Goal: Book appointment/travel/reservation

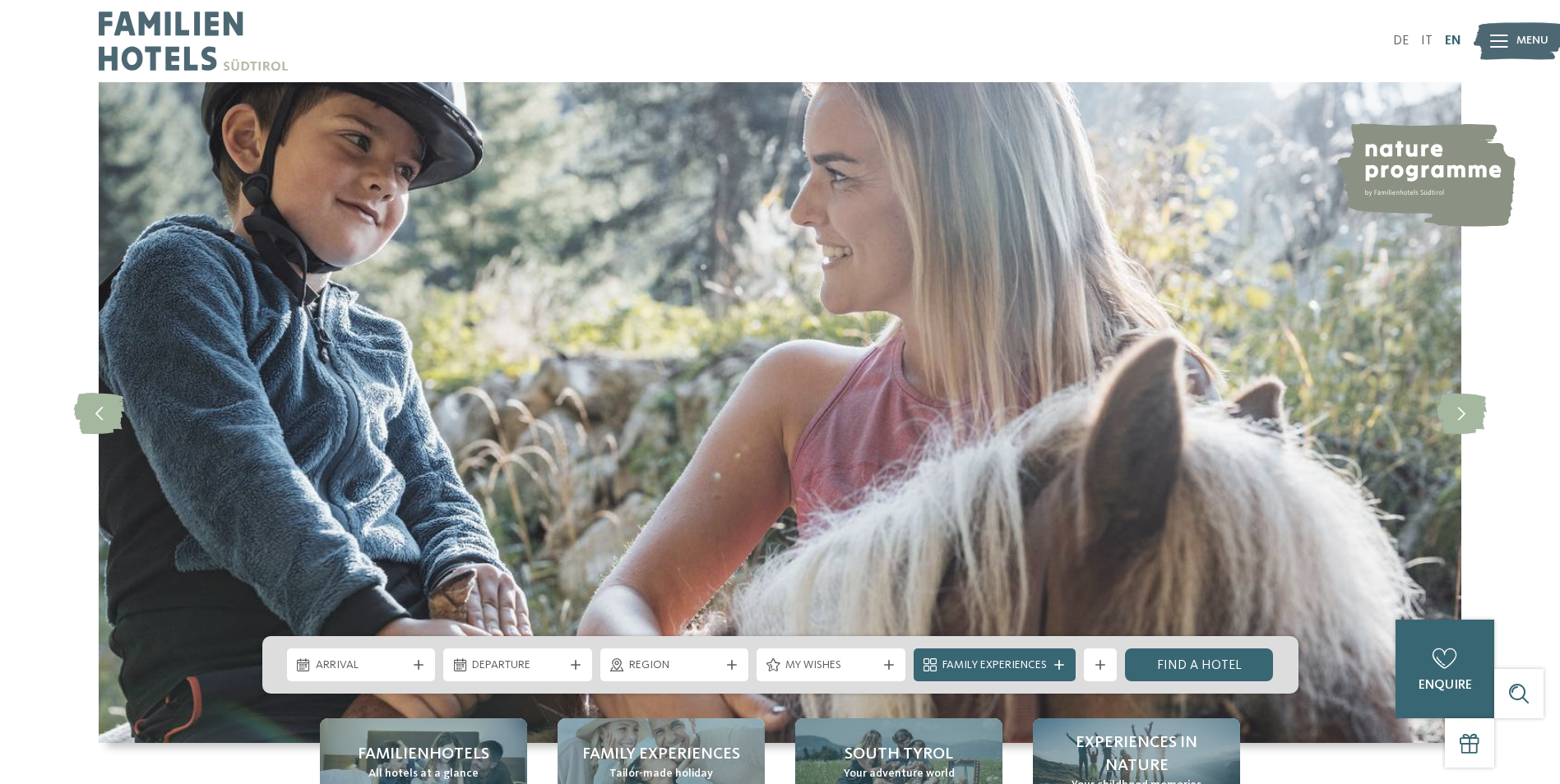
click at [1449, 44] on link "EN" at bounding box center [1453, 41] width 16 height 13
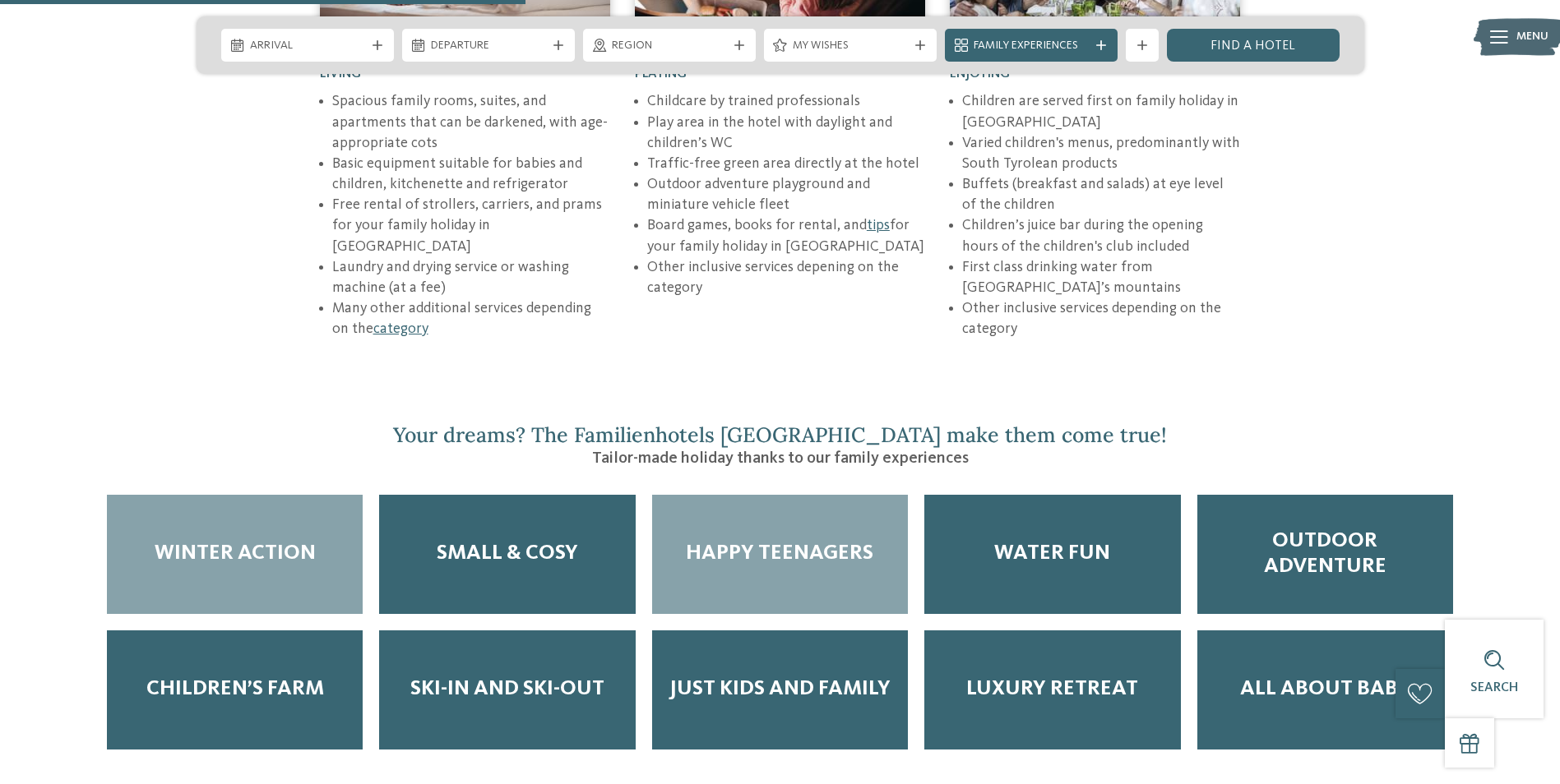
scroll to position [2548, 0]
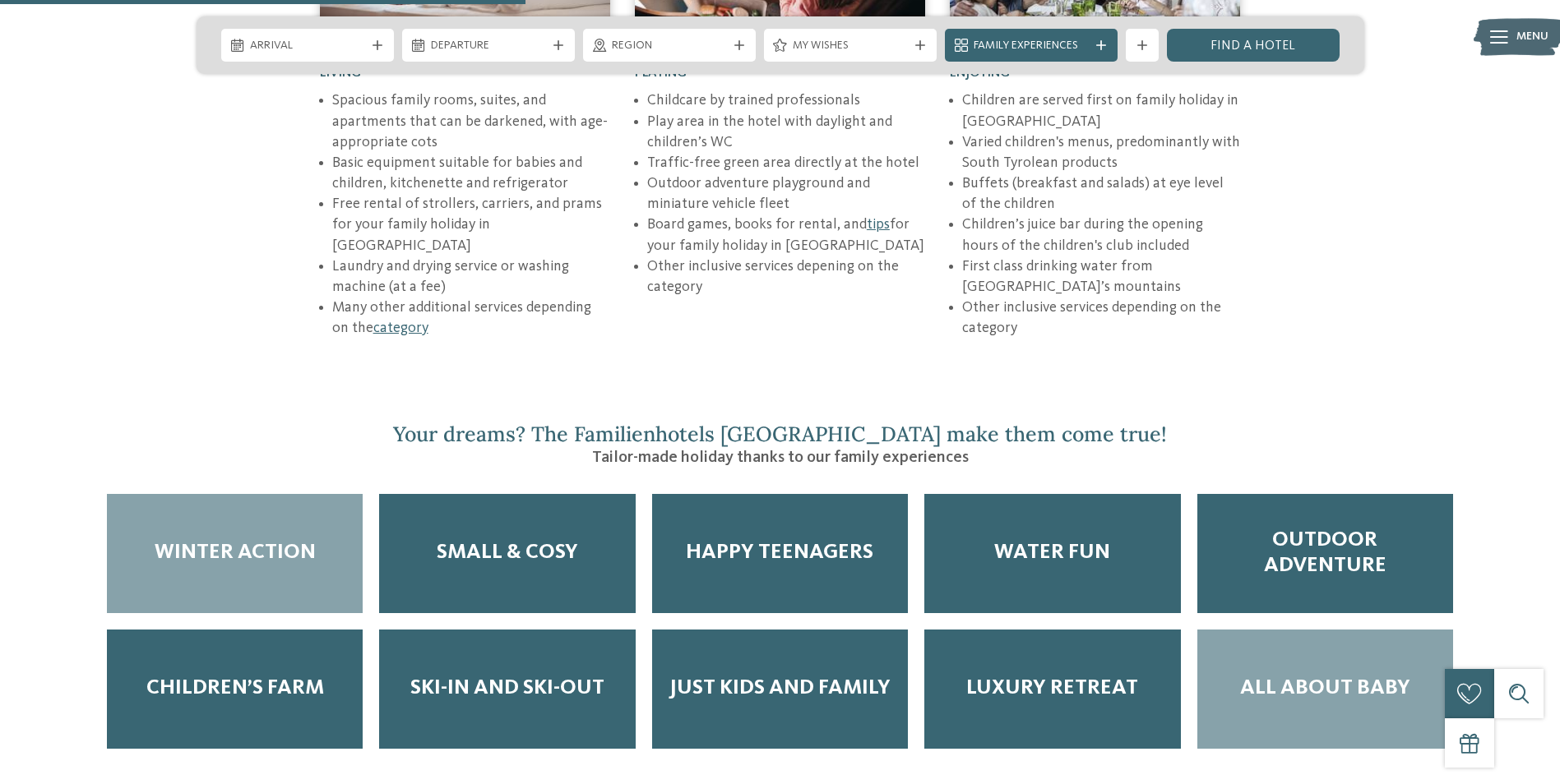
click at [1302, 663] on div "All about Baby" at bounding box center [1325, 689] width 256 height 119
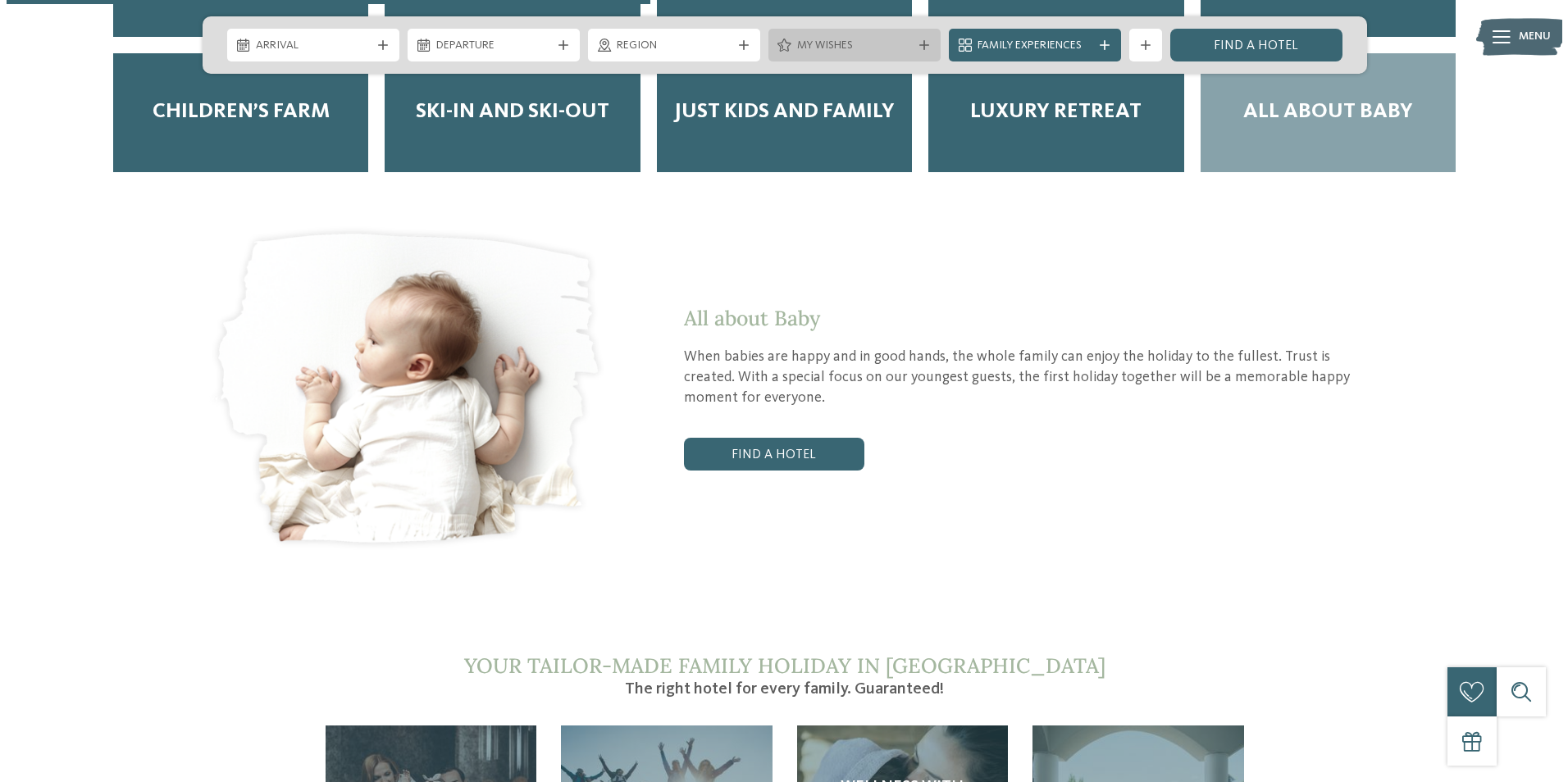
scroll to position [3115, 0]
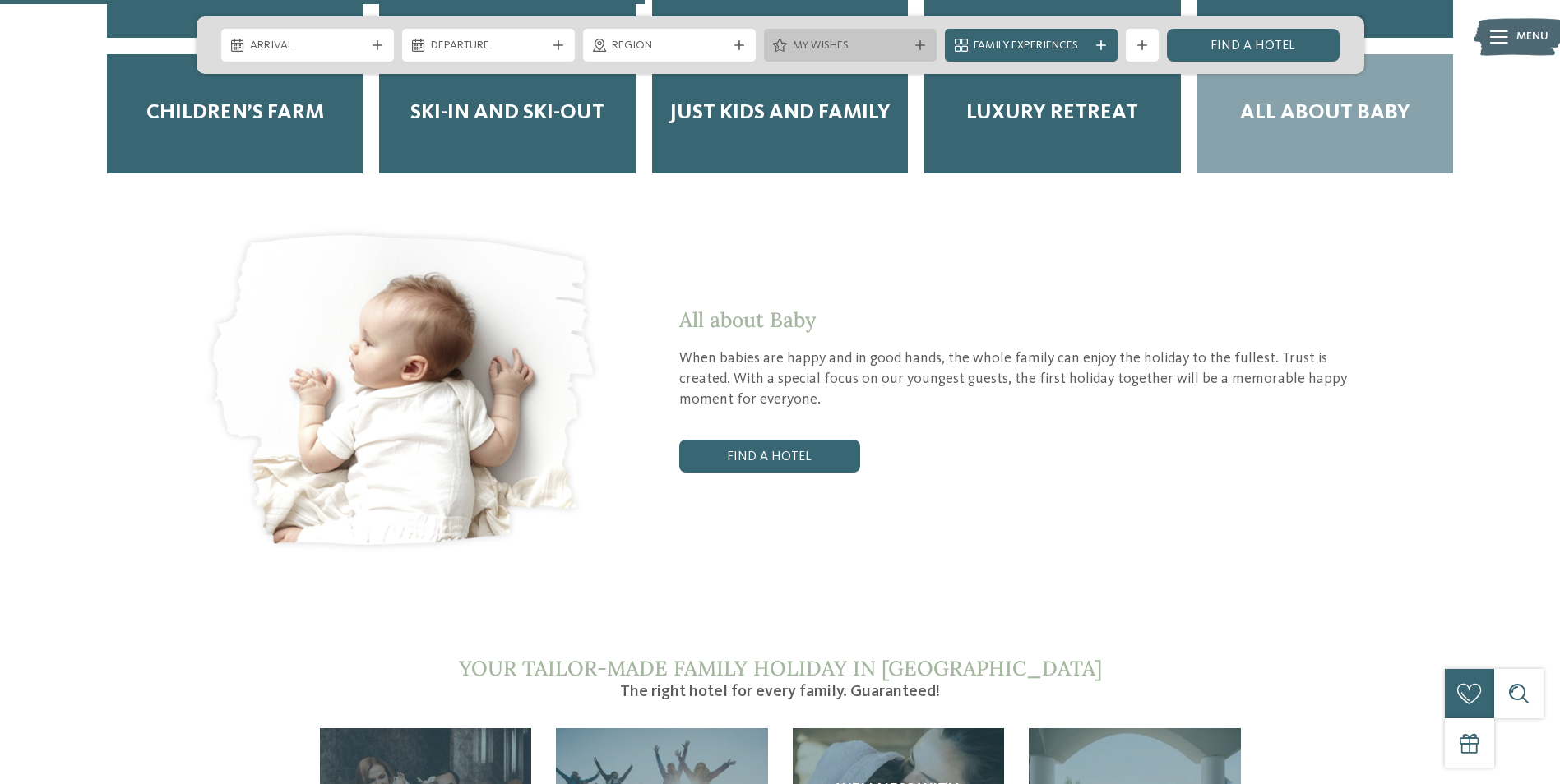
click at [919, 50] on div "My wishes" at bounding box center [850, 45] width 173 height 33
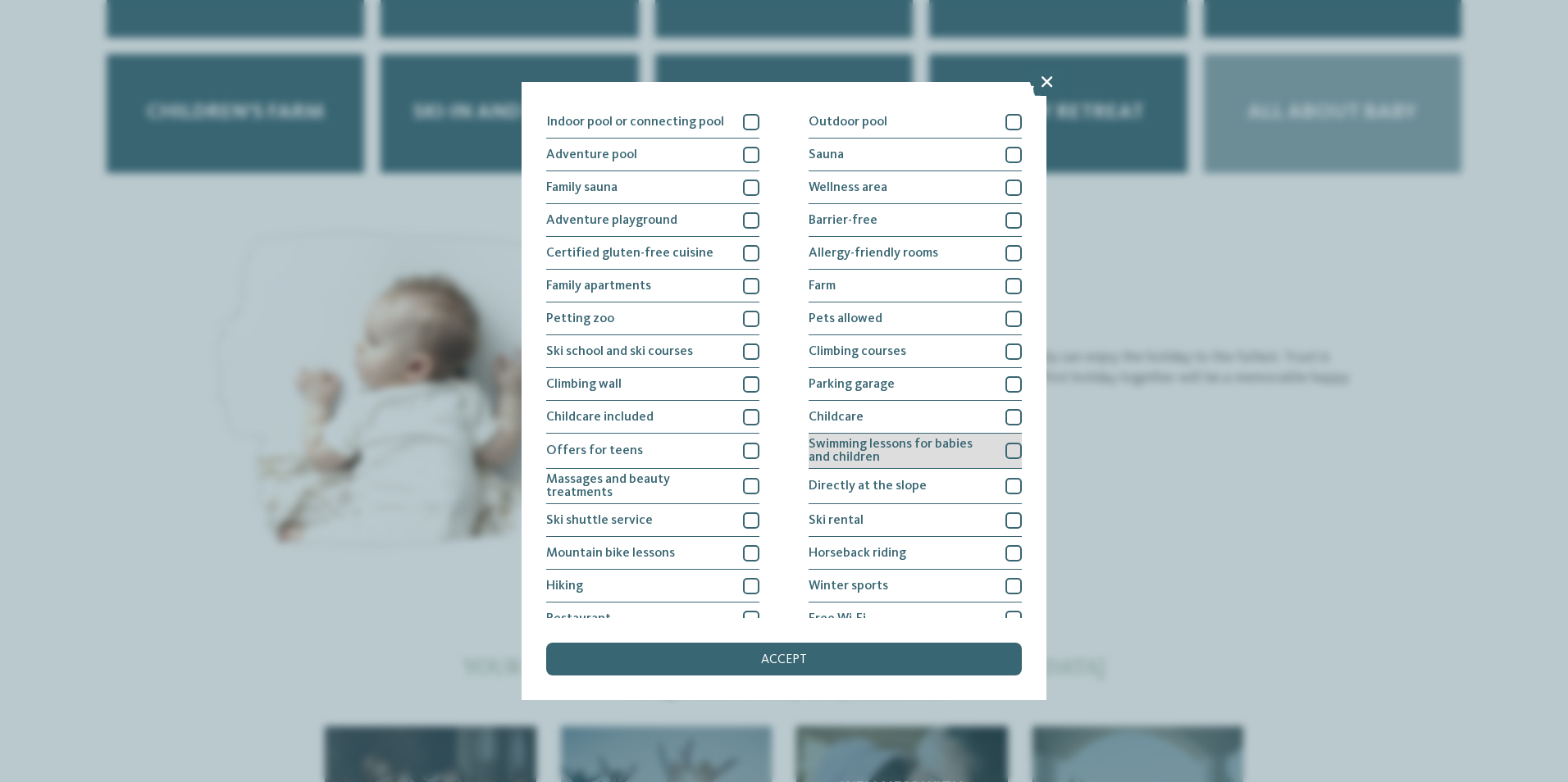
scroll to position [0, 0]
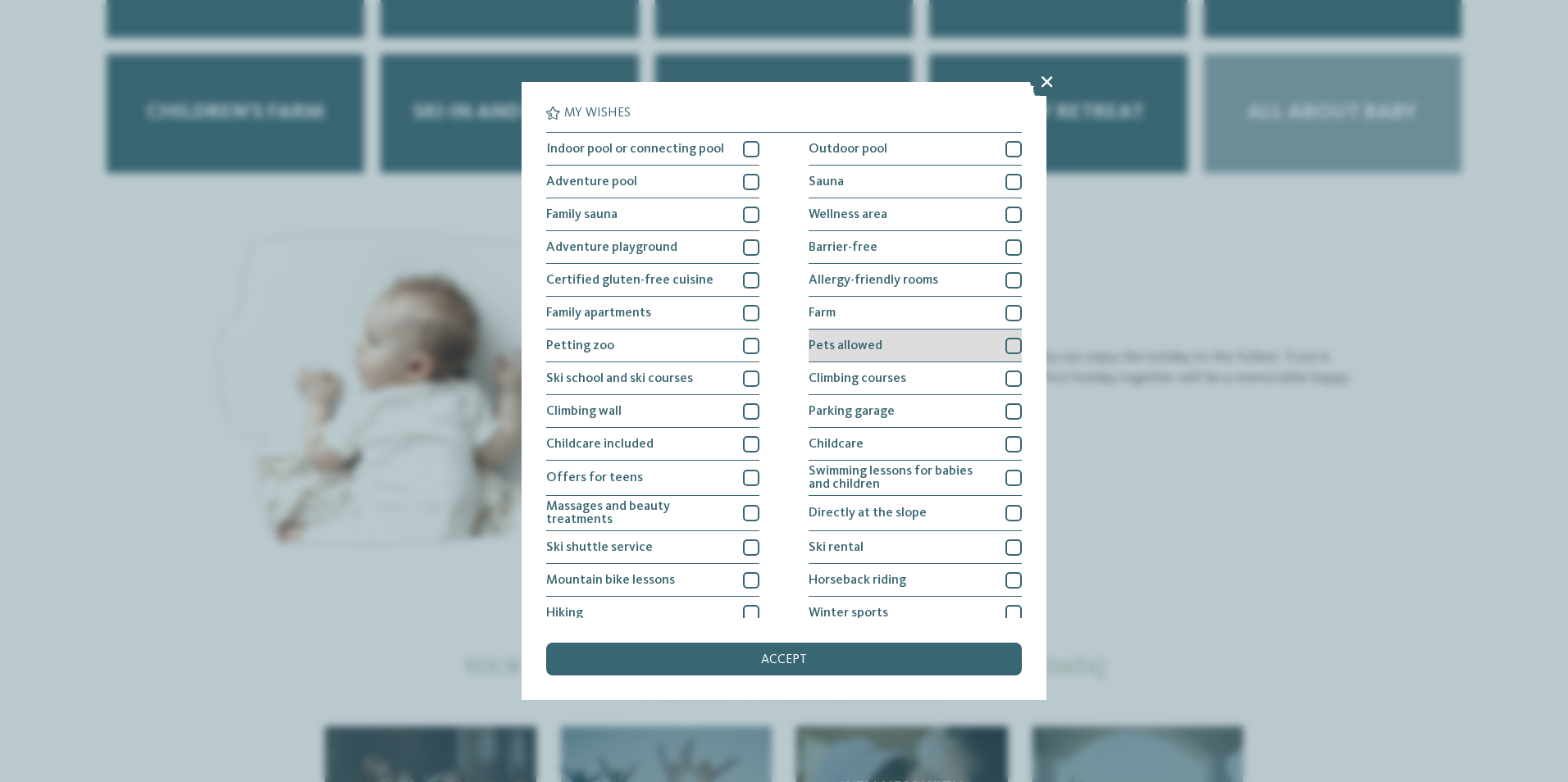
click at [893, 339] on div "Pets allowed" at bounding box center [915, 346] width 214 height 33
click at [745, 649] on div "accept" at bounding box center [784, 659] width 476 height 33
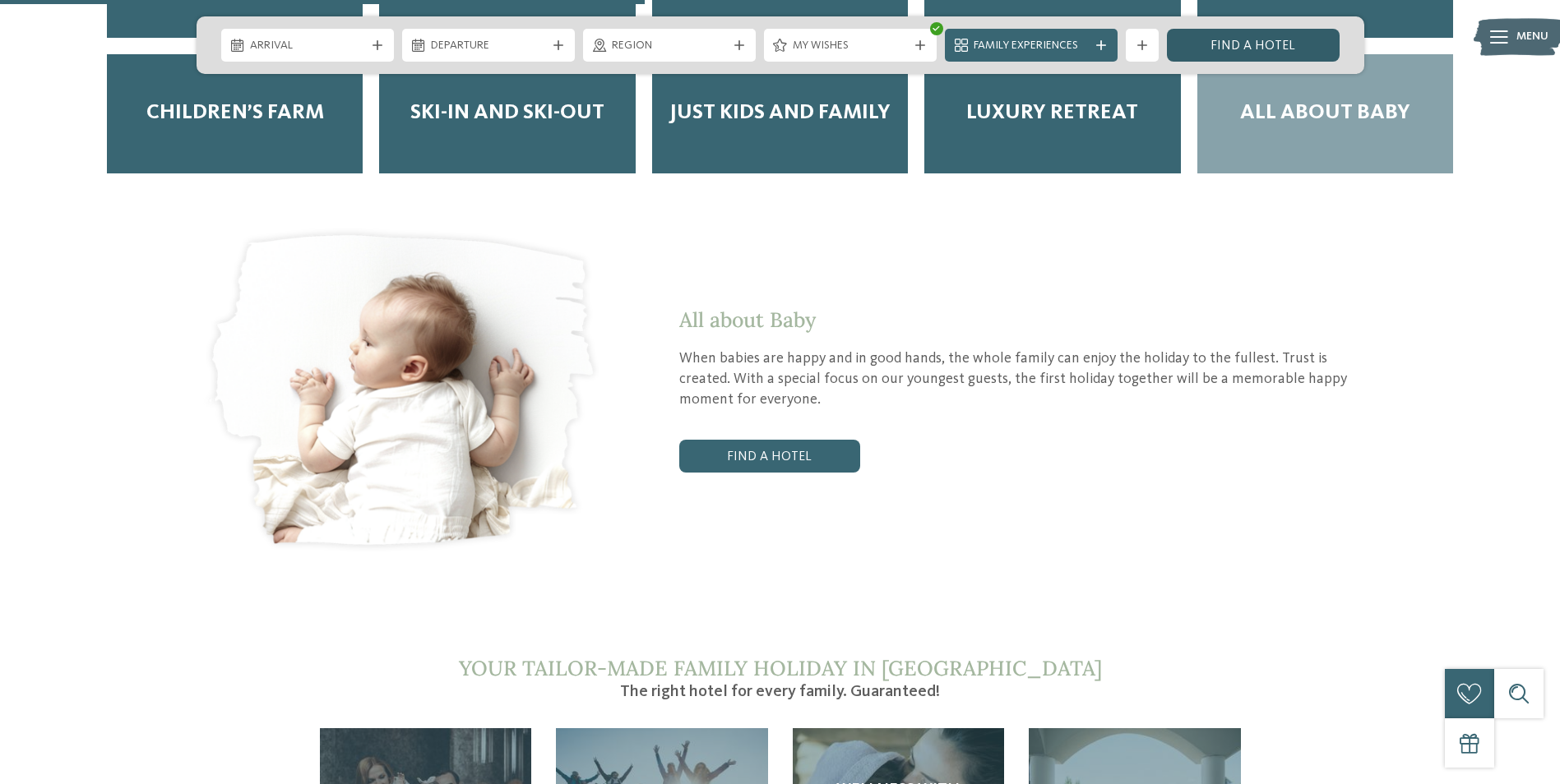
click at [1286, 49] on link "Find a hotel" at bounding box center [1253, 45] width 173 height 33
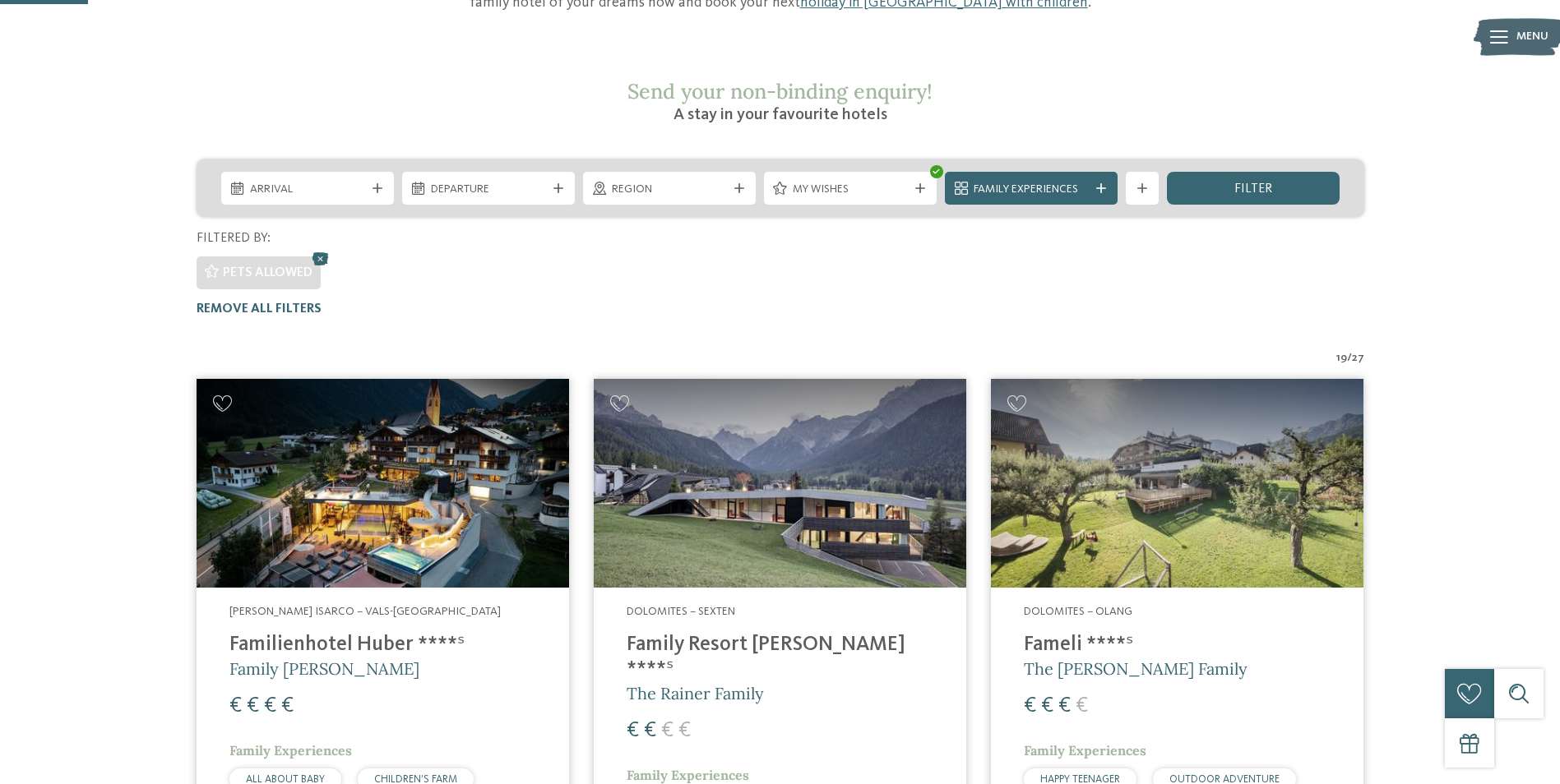
scroll to position [254, 0]
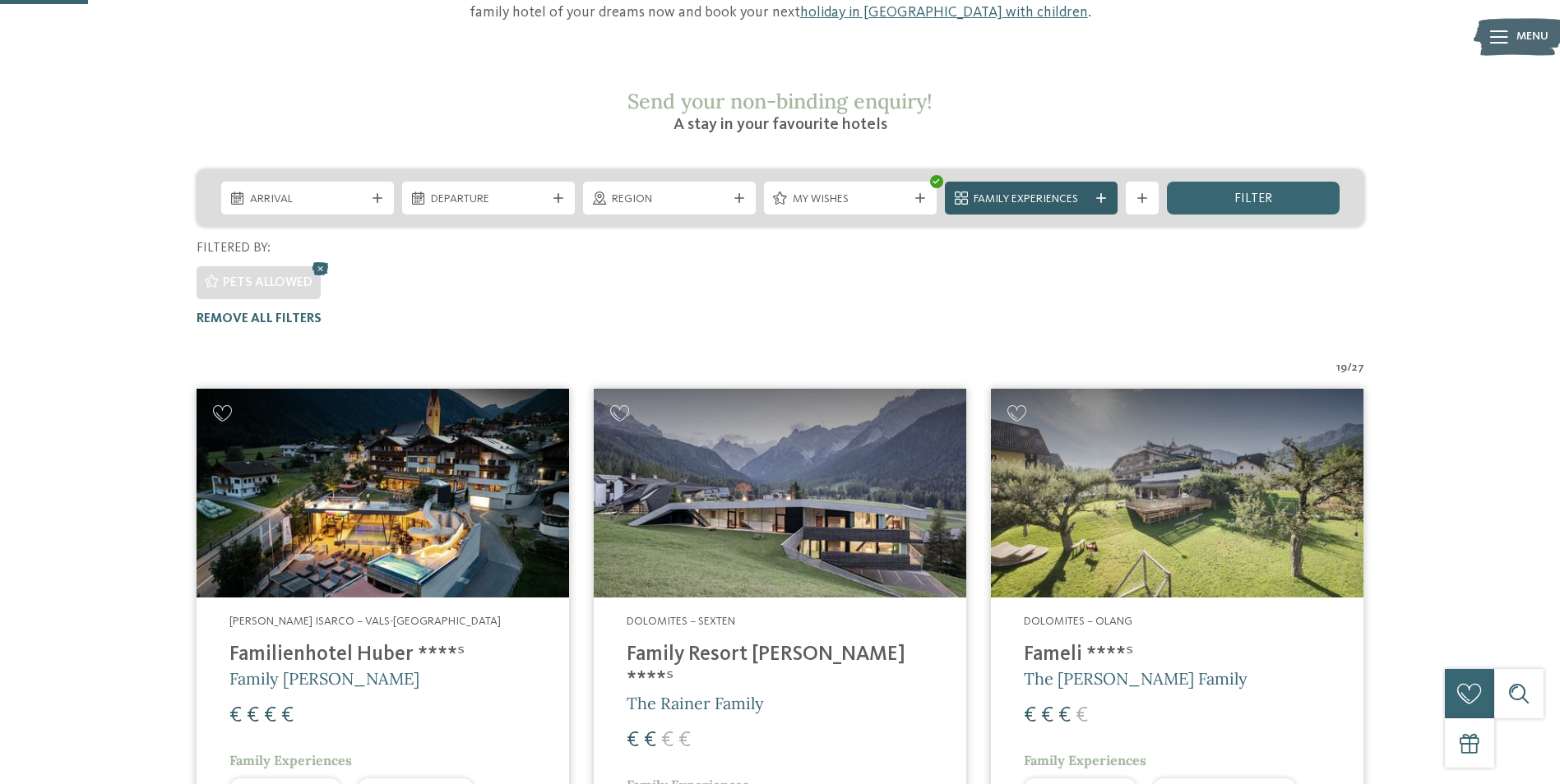
click at [1082, 192] on span "Family Experiences" at bounding box center [1031, 200] width 115 height 16
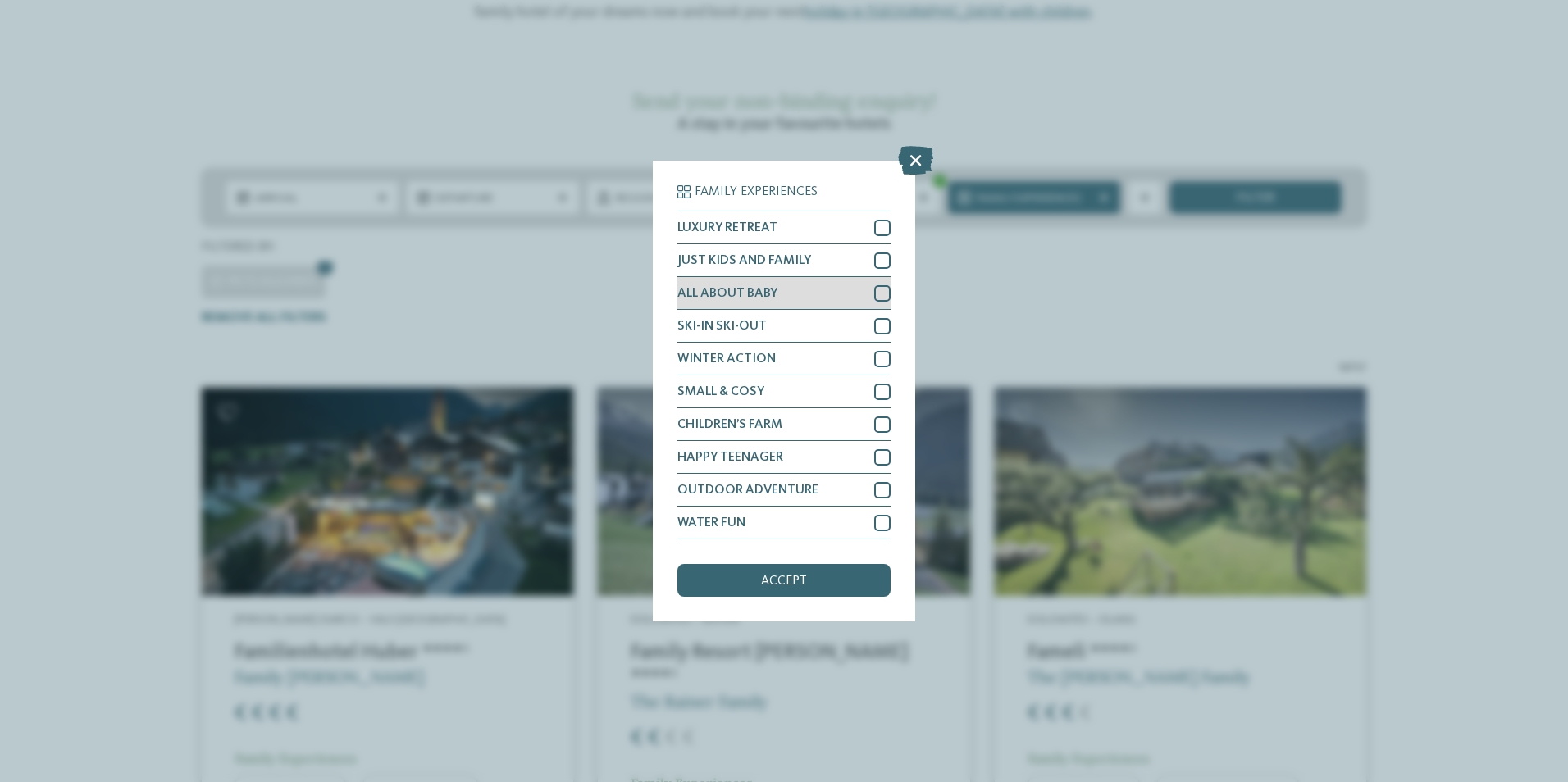
click at [818, 288] on div "ALL ABOUT BABY" at bounding box center [784, 293] width 214 height 33
click at [789, 577] on span "accept" at bounding box center [783, 581] width 46 height 13
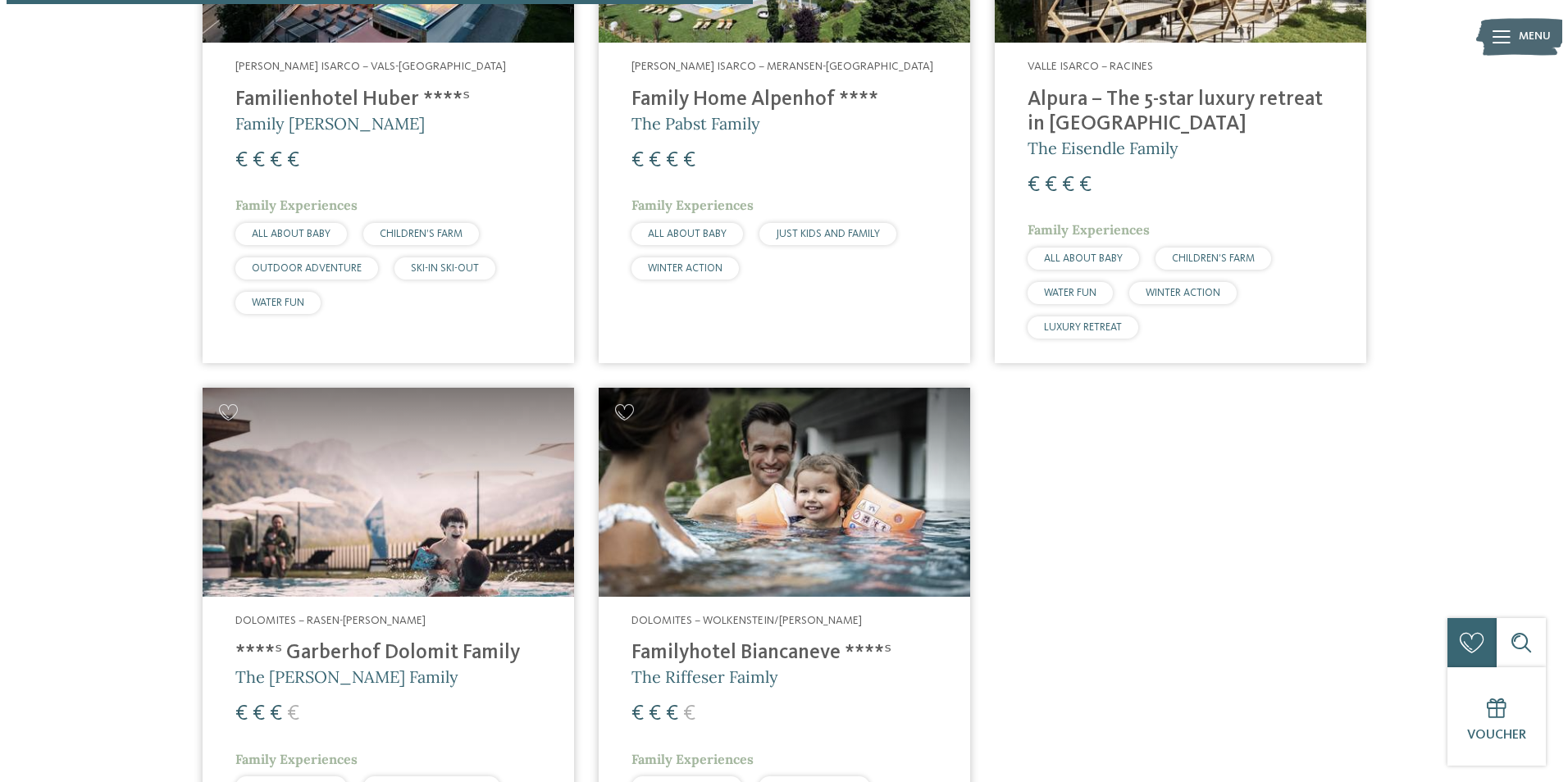
scroll to position [990, 0]
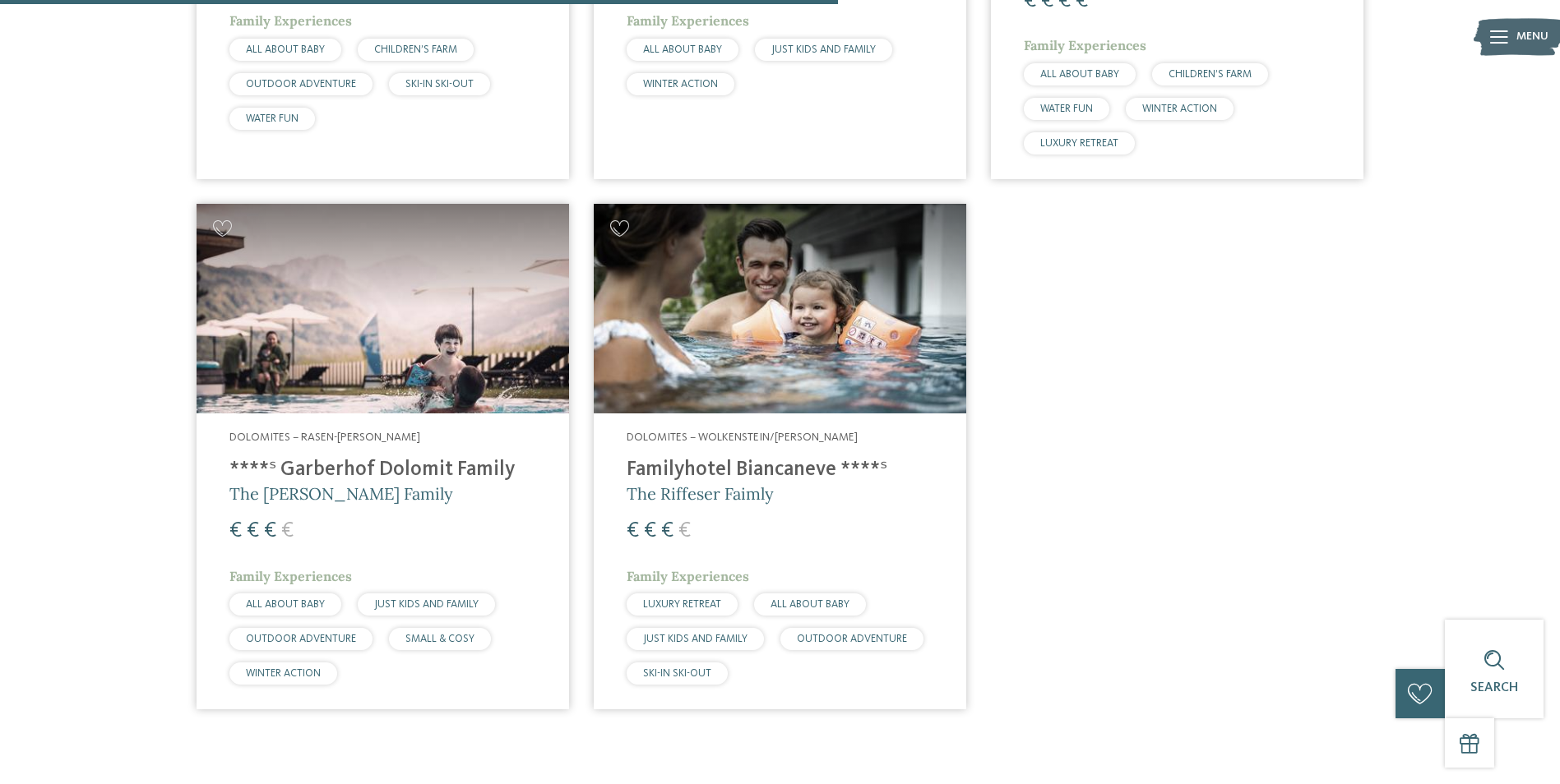
click at [409, 458] on h4 "****ˢ Garberhof Dolomit Family" at bounding box center [383, 470] width 307 height 25
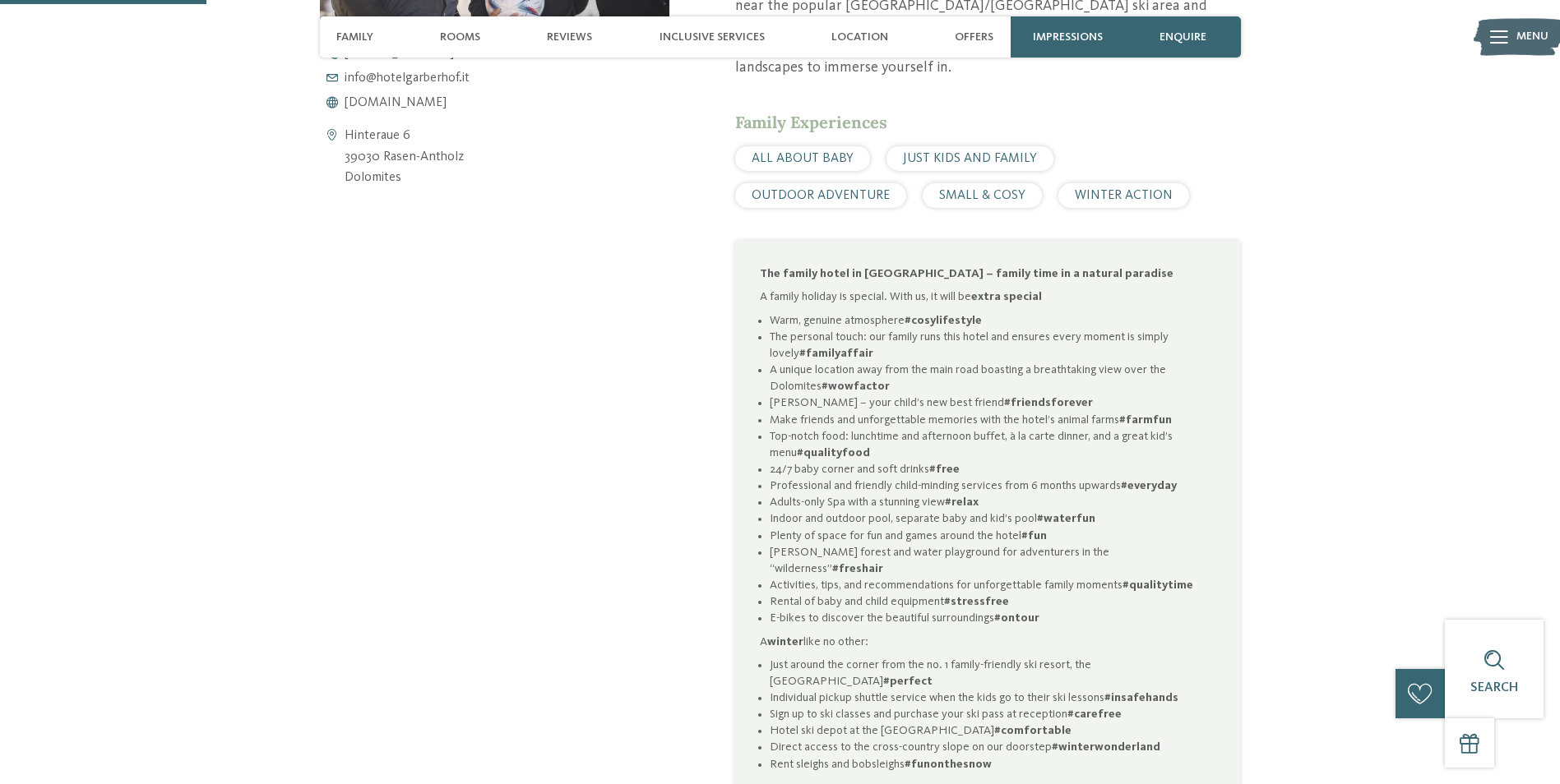
scroll to position [904, 0]
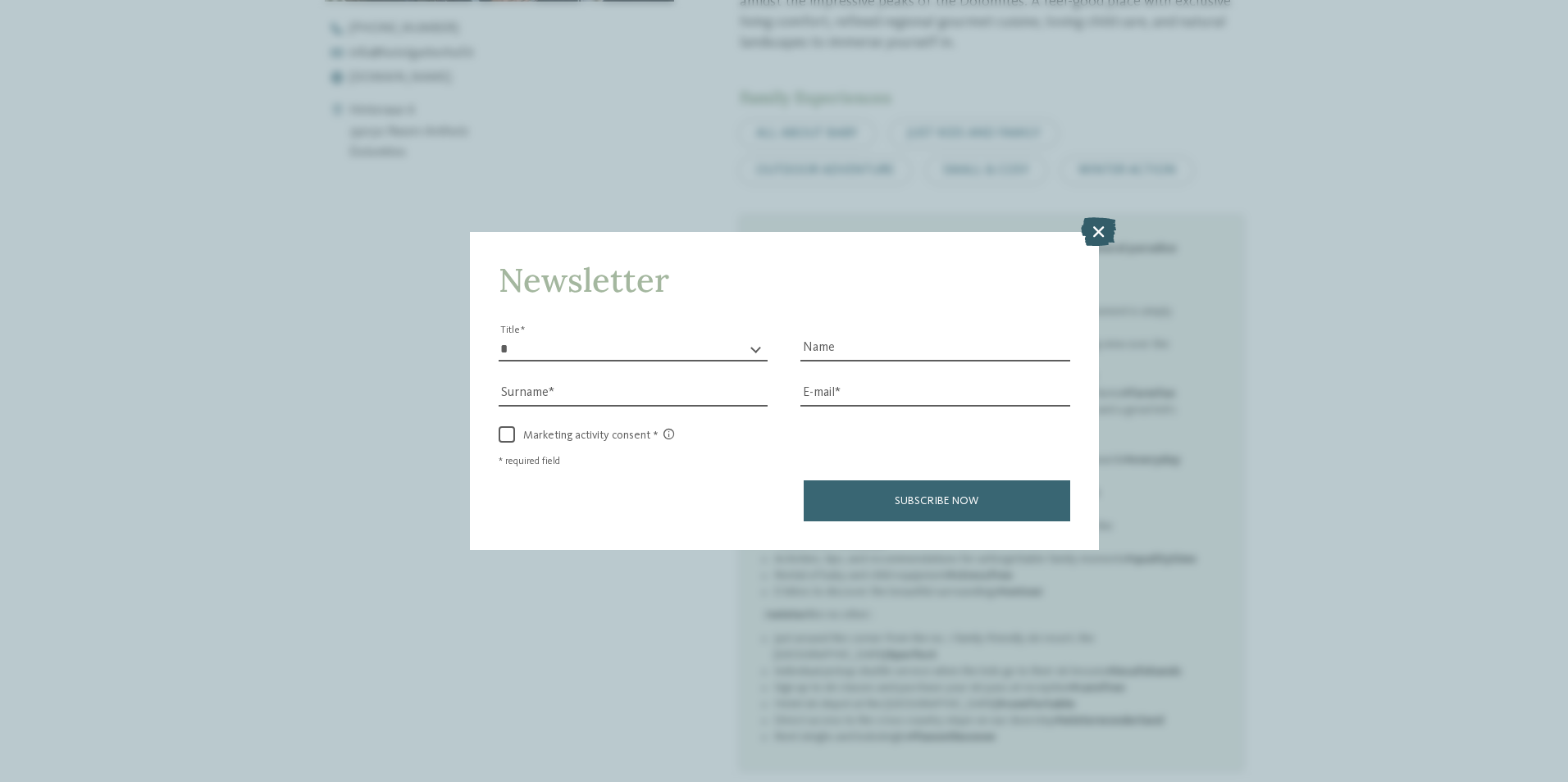
click at [1092, 229] on icon at bounding box center [1098, 231] width 35 height 29
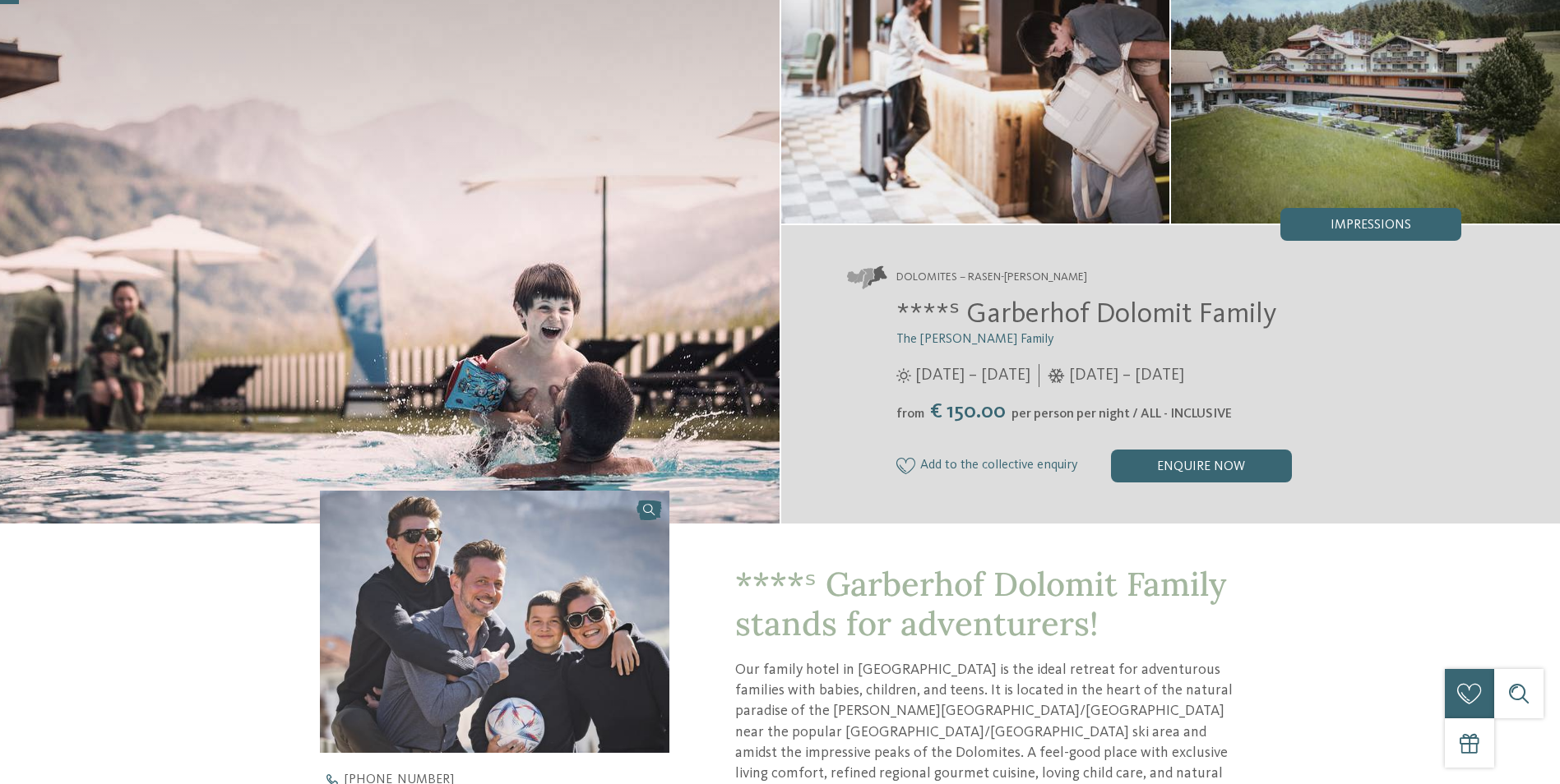
scroll to position [0, 0]
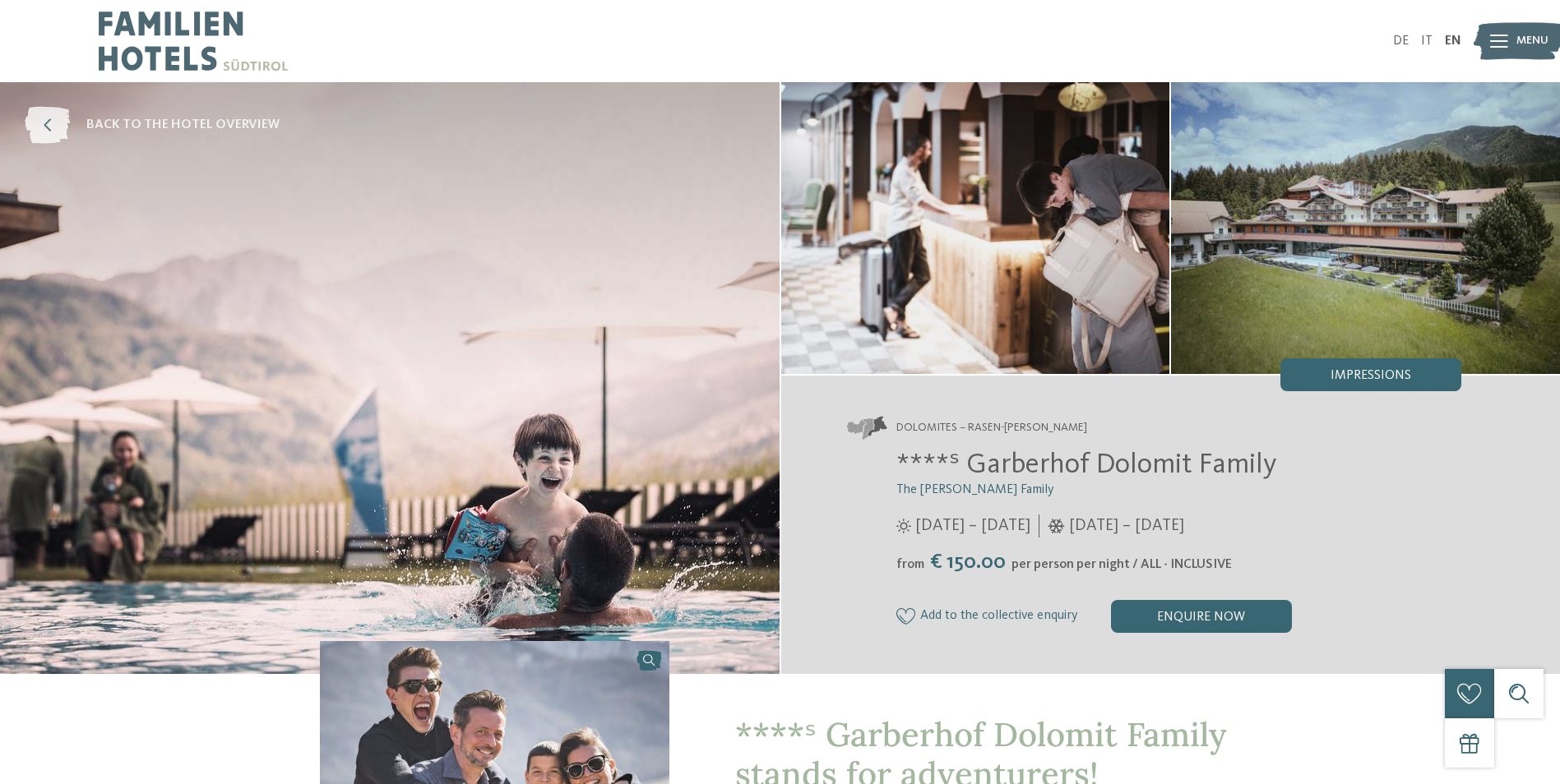
click at [47, 128] on icon at bounding box center [48, 125] width 45 height 37
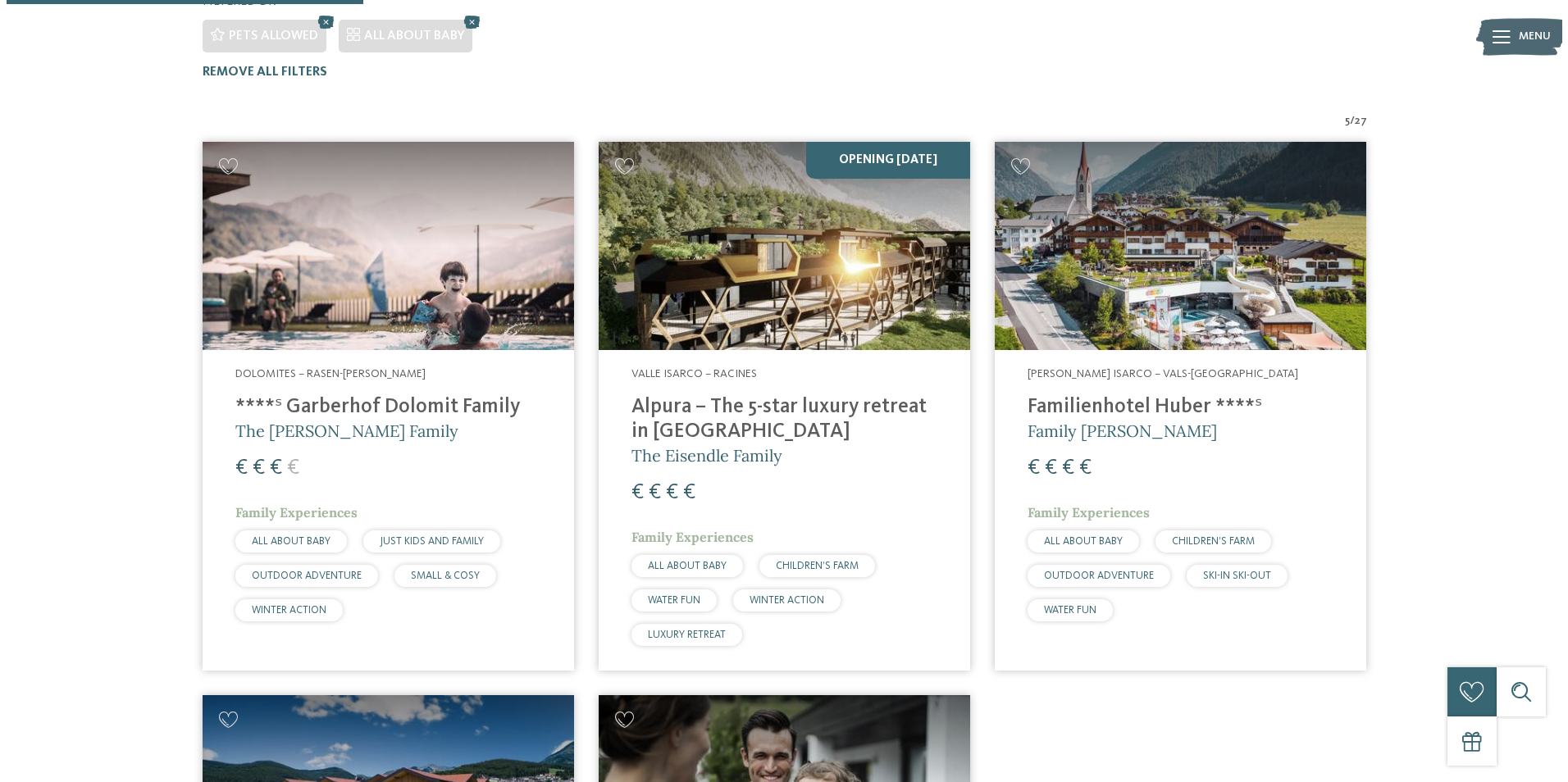
scroll to position [171, 0]
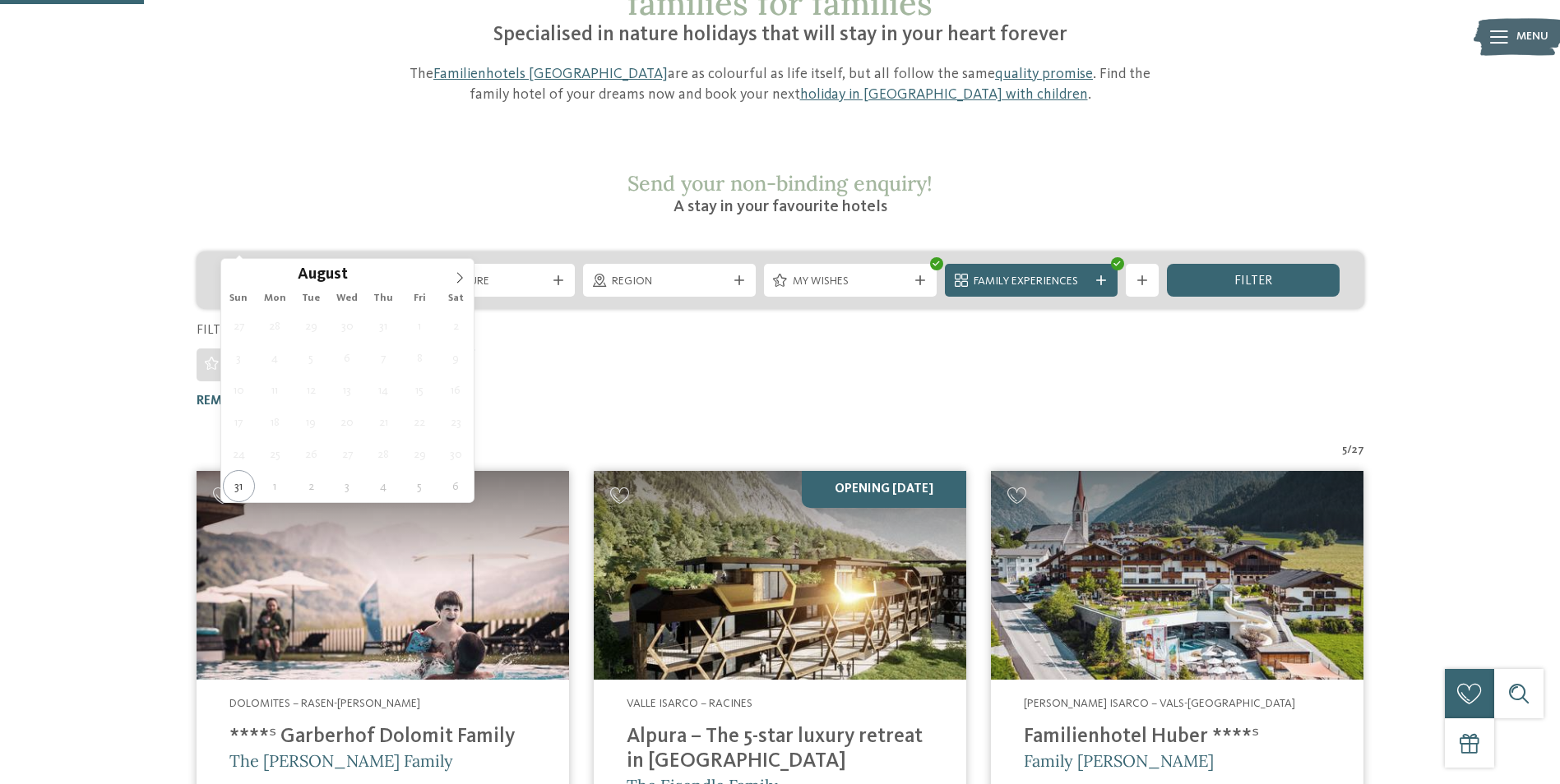
click at [318, 273] on span "Arrival" at bounding box center [308, 281] width 115 height 16
click at [464, 274] on icon at bounding box center [459, 278] width 12 height 12
type div "19.10.2025"
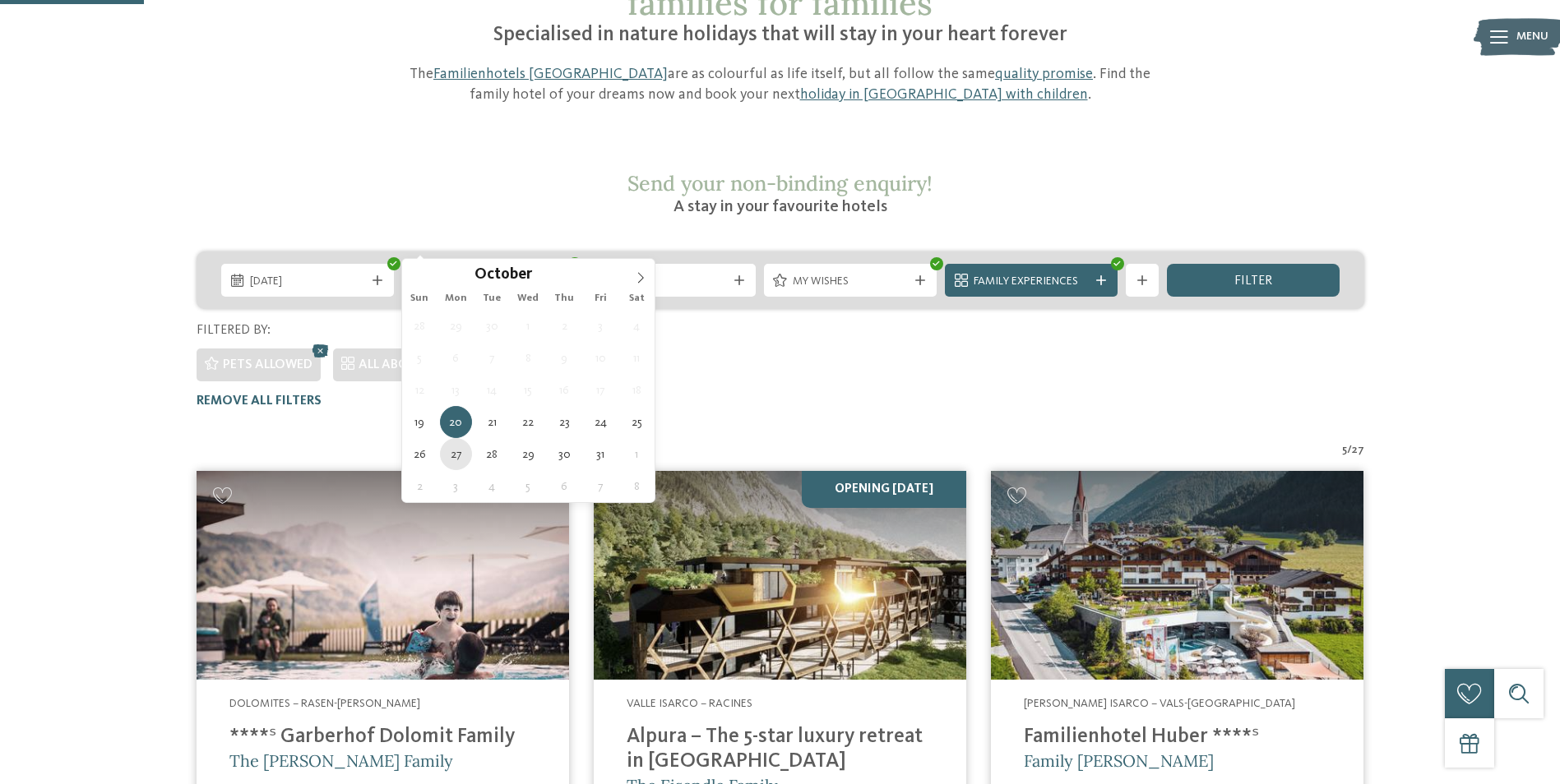
type div "27.10.2025"
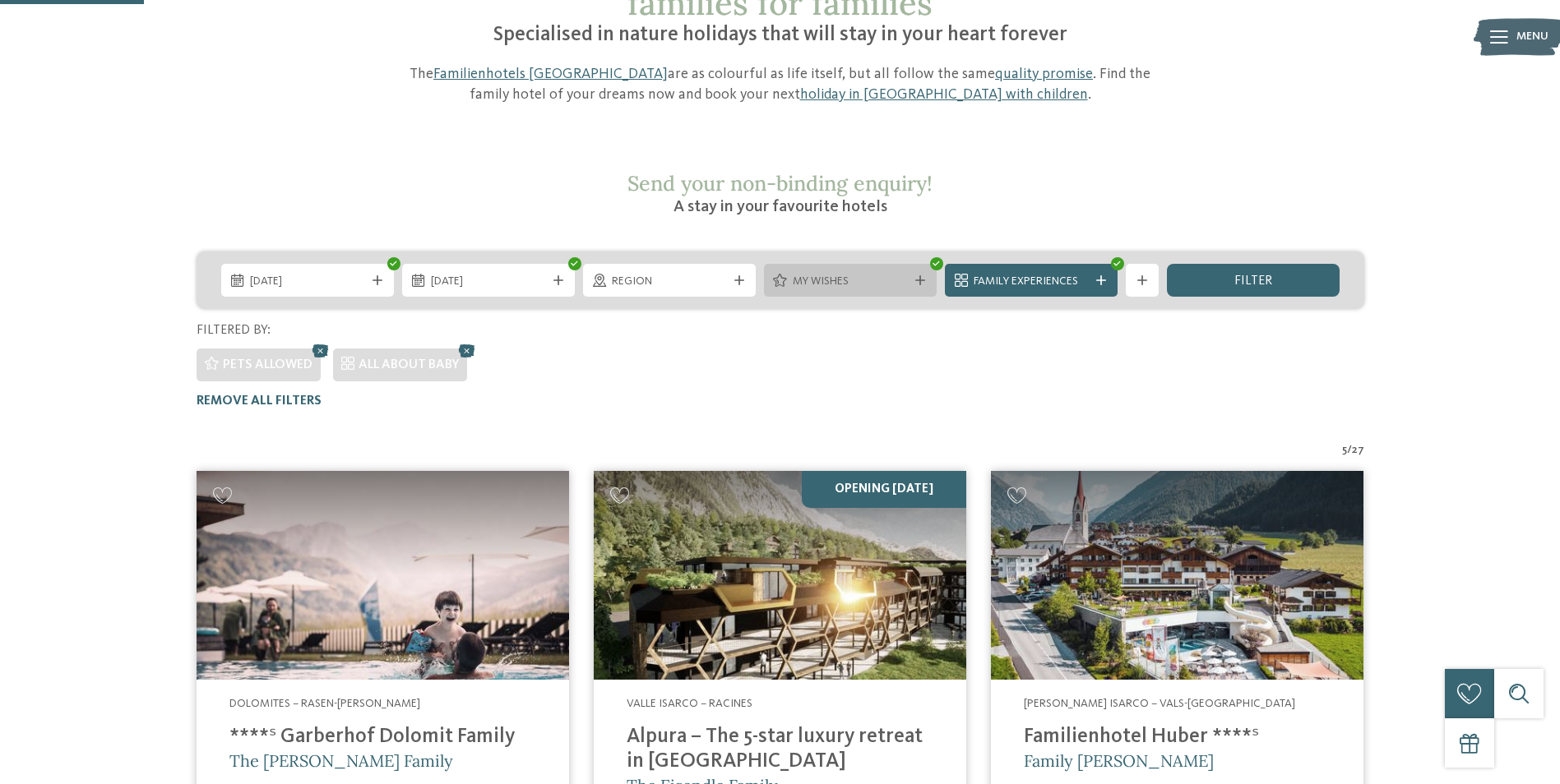
click at [905, 273] on span "My wishes" at bounding box center [850, 281] width 115 height 16
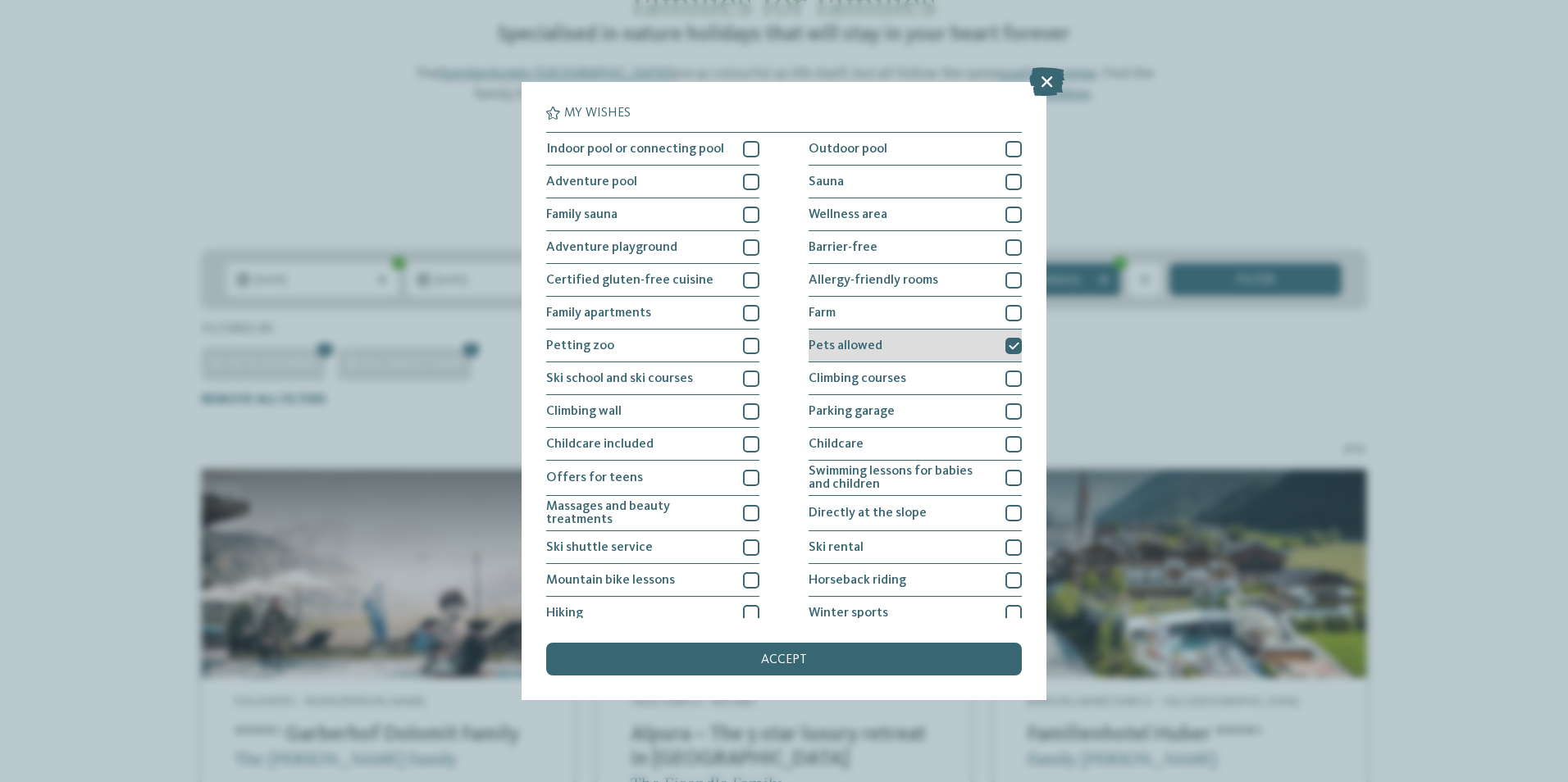
click at [1006, 346] on div at bounding box center [1014, 346] width 16 height 16
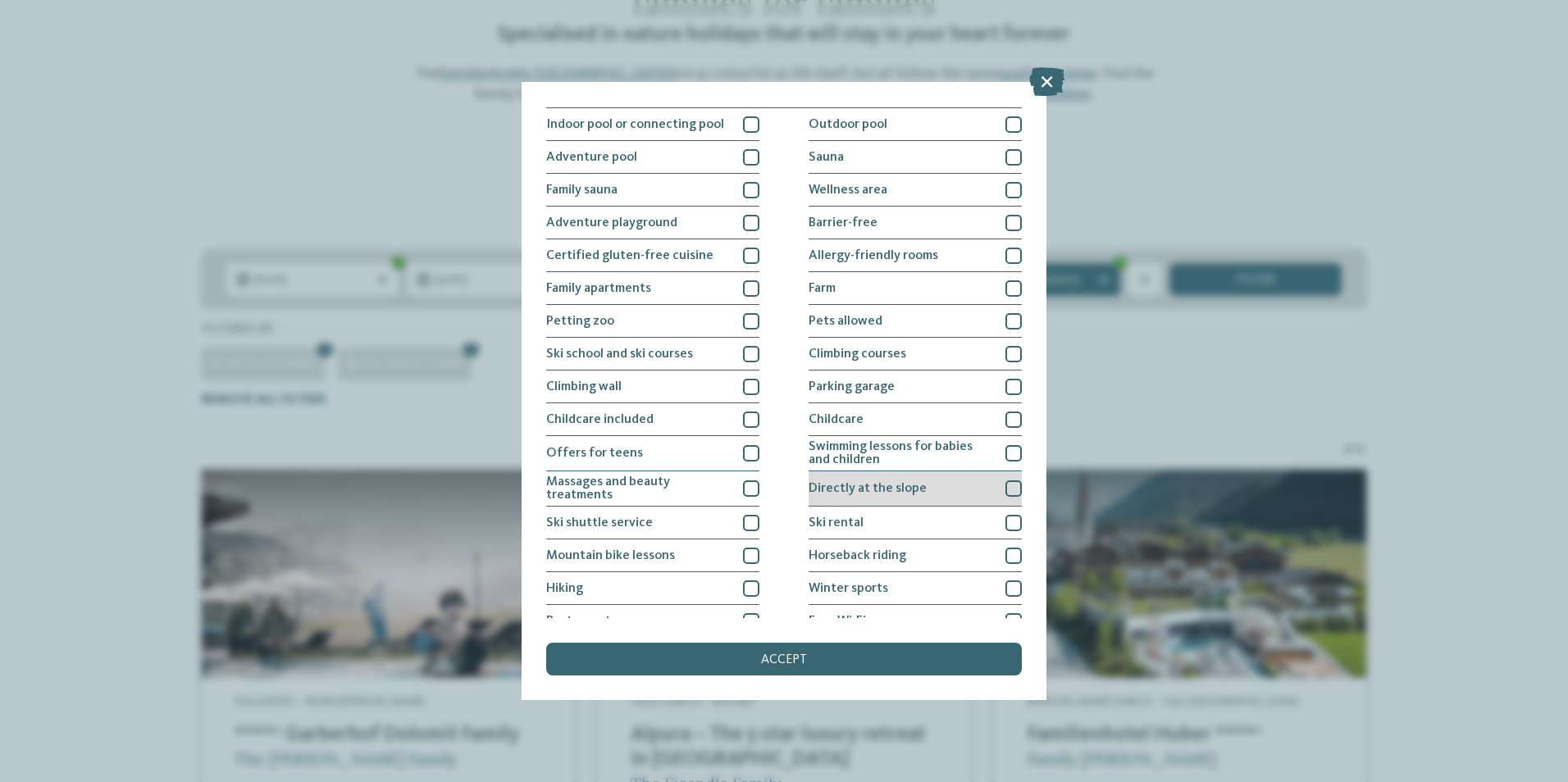
scroll to position [0, 0]
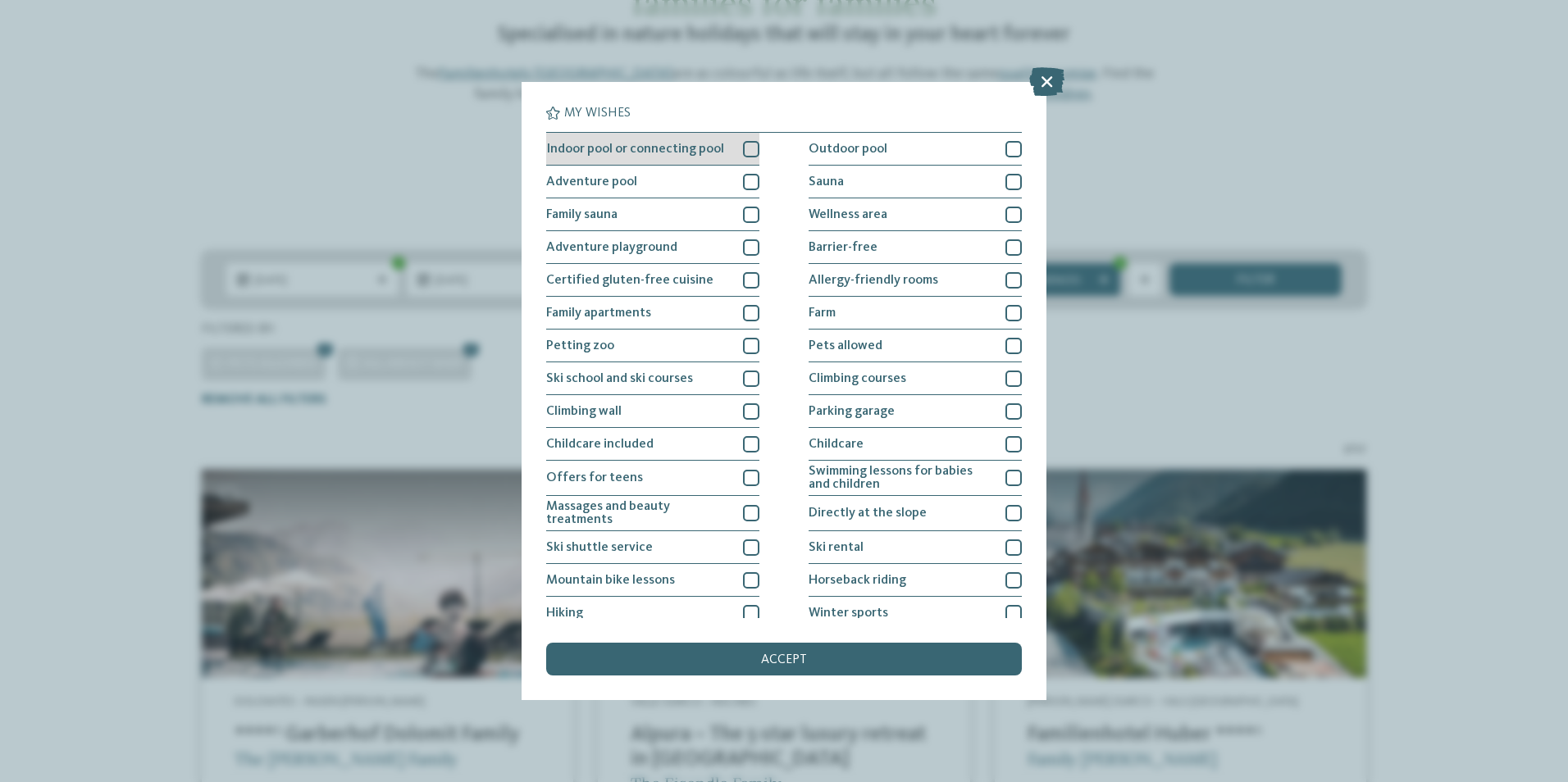
click at [747, 151] on div at bounding box center [751, 149] width 16 height 16
click at [744, 177] on div at bounding box center [751, 181] width 16 height 16
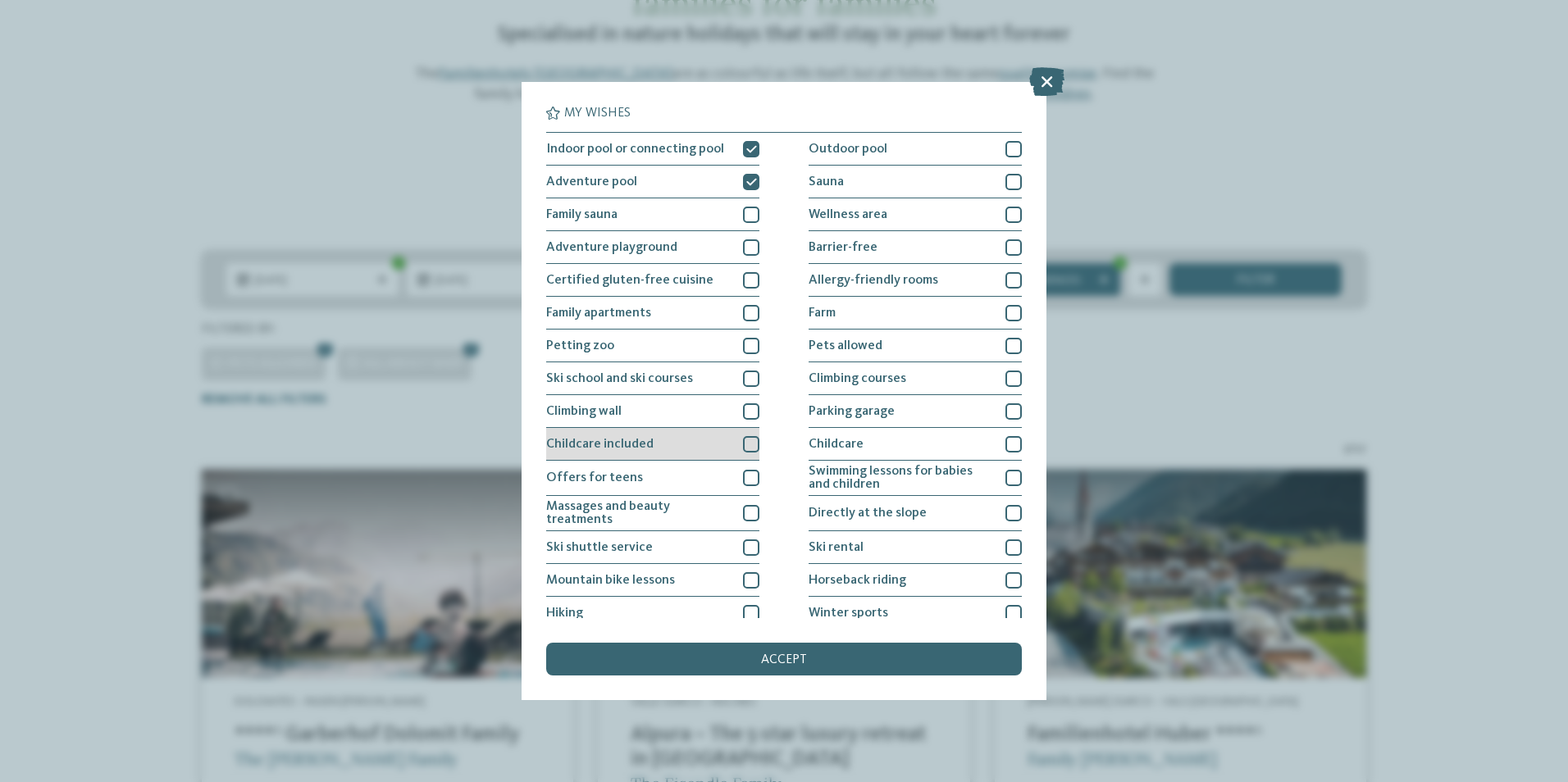
click at [670, 443] on div "Childcare included" at bounding box center [653, 444] width 214 height 33
click at [657, 174] on div "Adventure pool" at bounding box center [653, 181] width 214 height 33
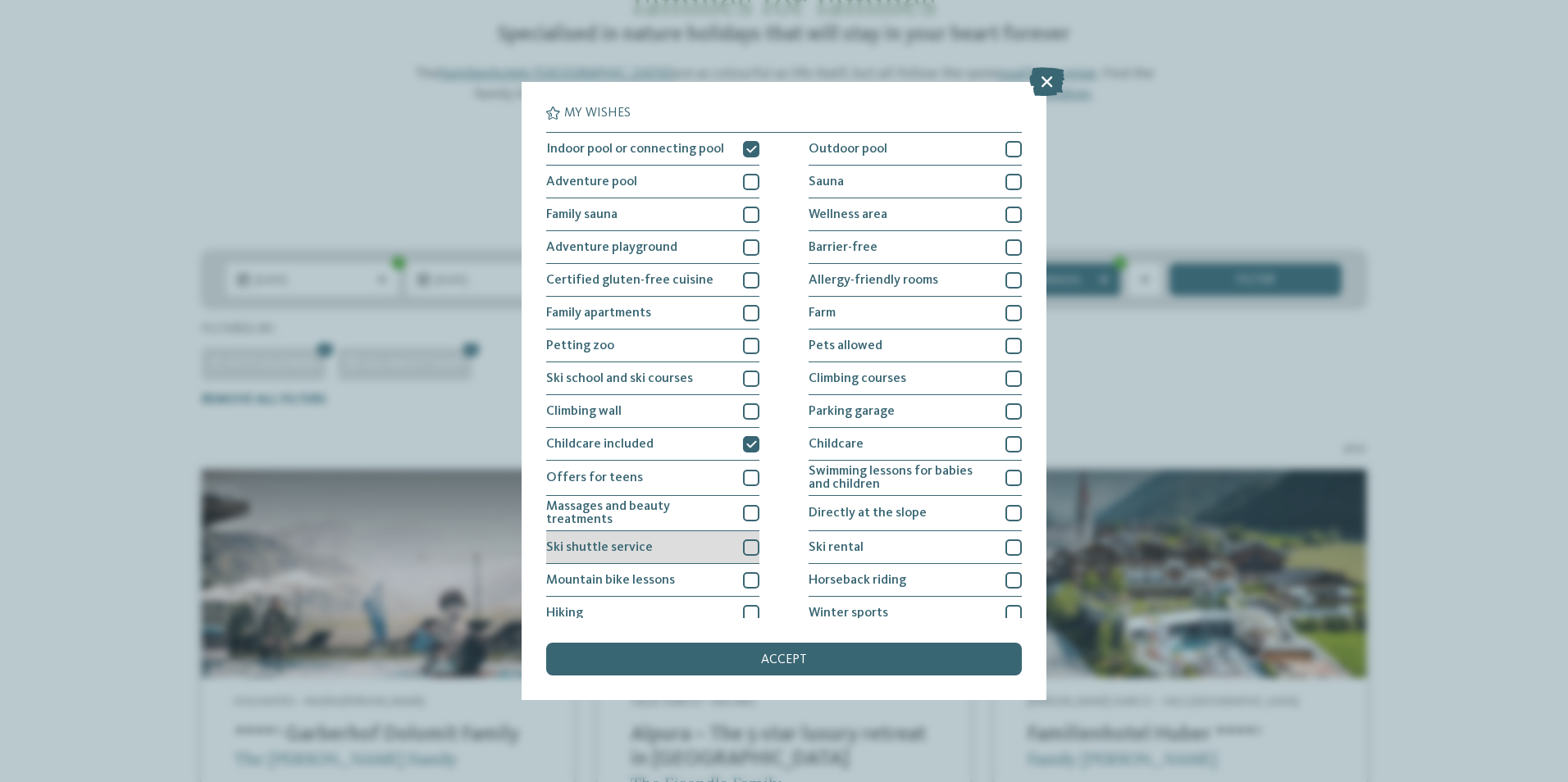
scroll to position [77, 0]
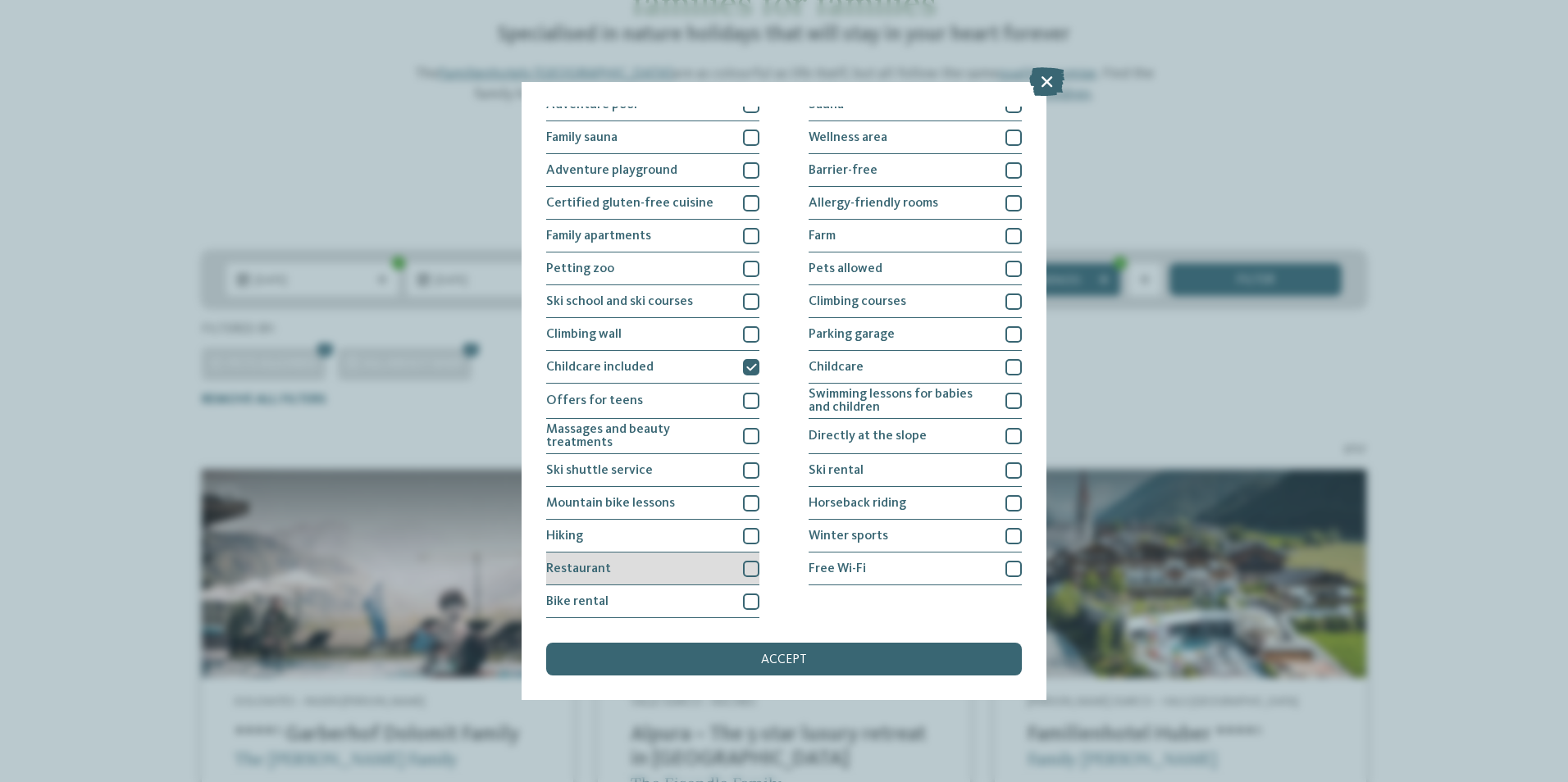
click at [669, 562] on div "Restaurant" at bounding box center [653, 568] width 214 height 33
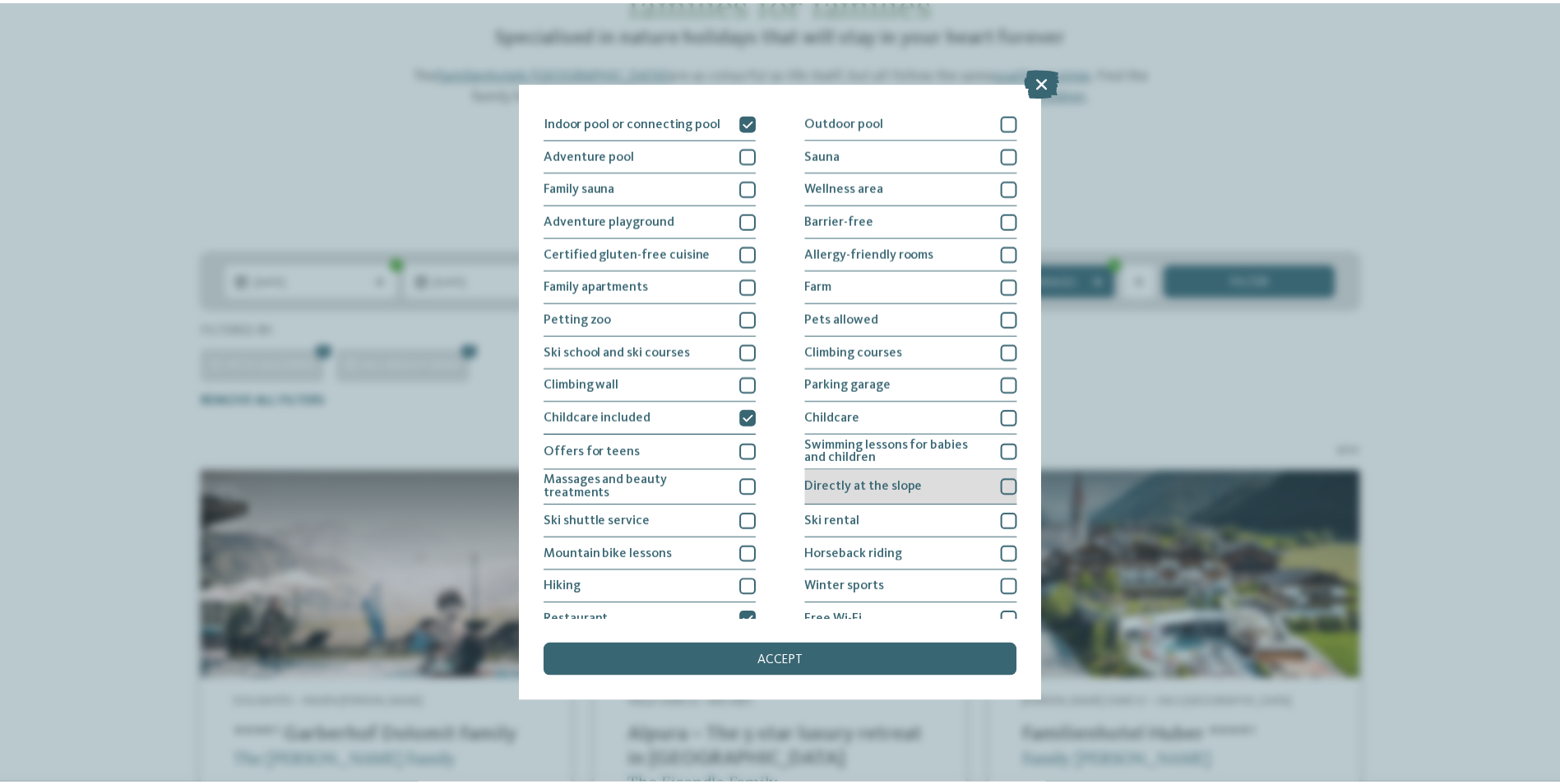
scroll to position [0, 0]
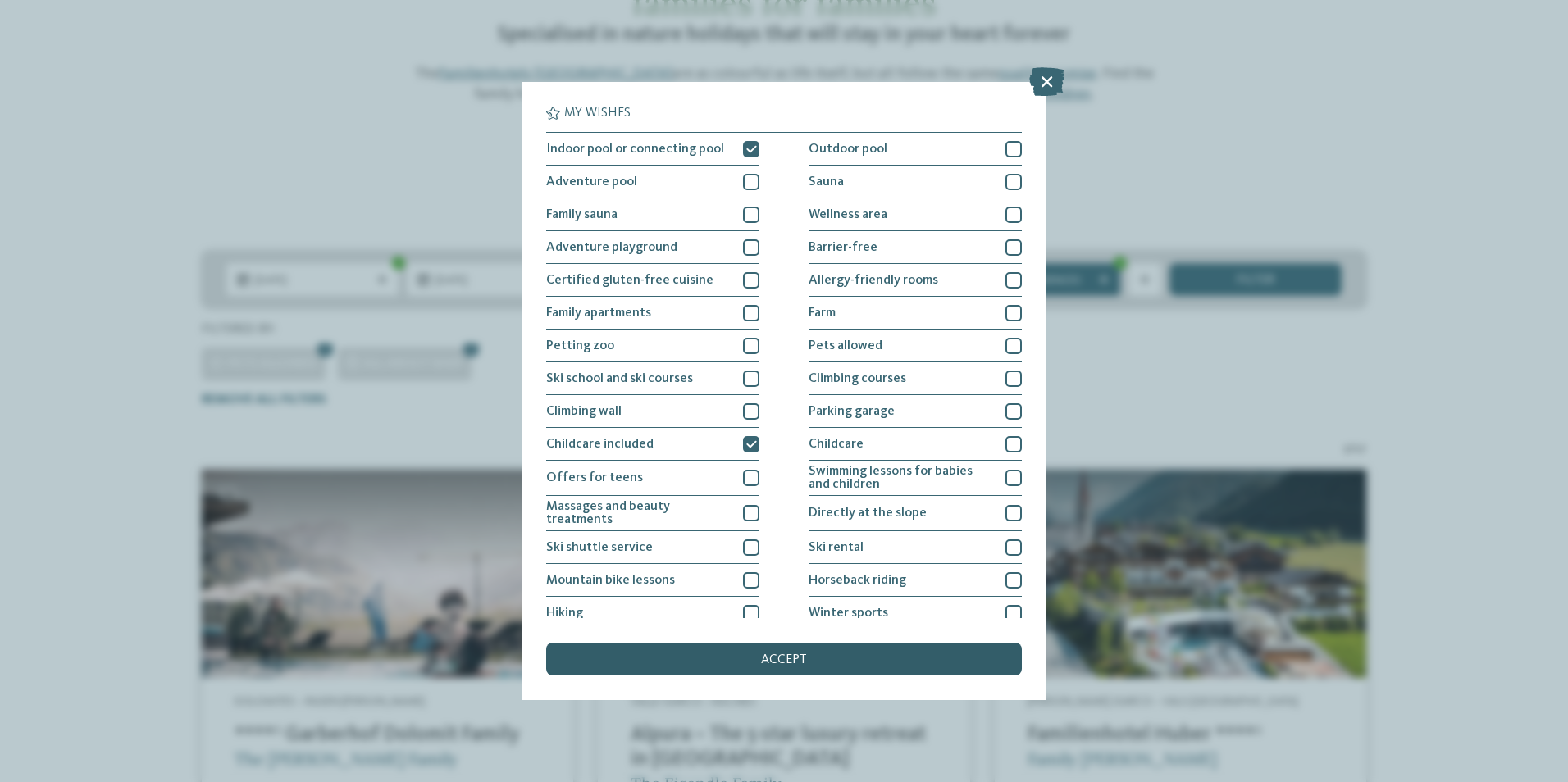
click at [729, 653] on div "accept" at bounding box center [784, 659] width 476 height 33
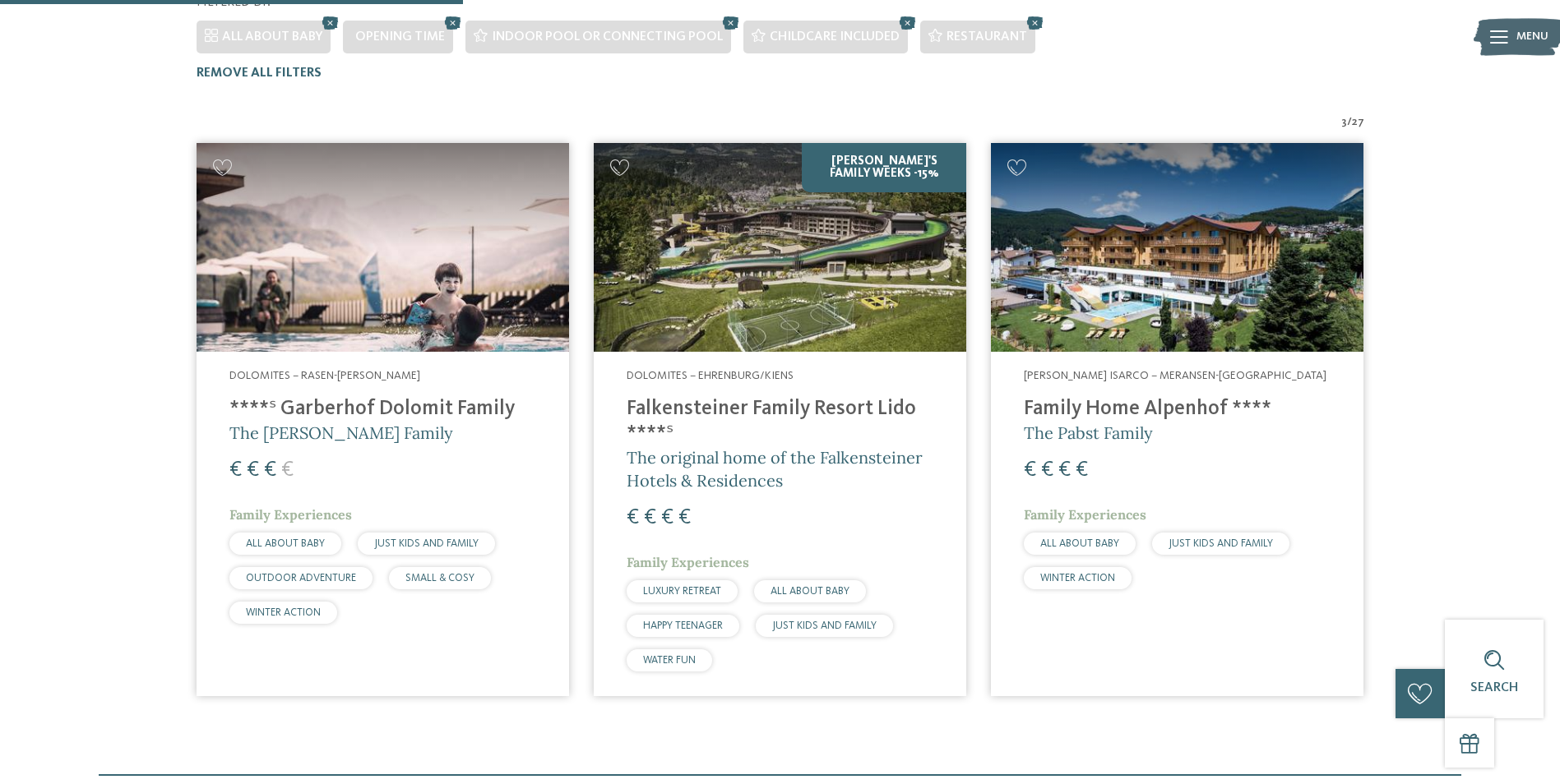
scroll to position [500, 0]
click at [384, 367] on address "Dolomites – Rasen-[PERSON_NAME]" at bounding box center [383, 375] width 307 height 16
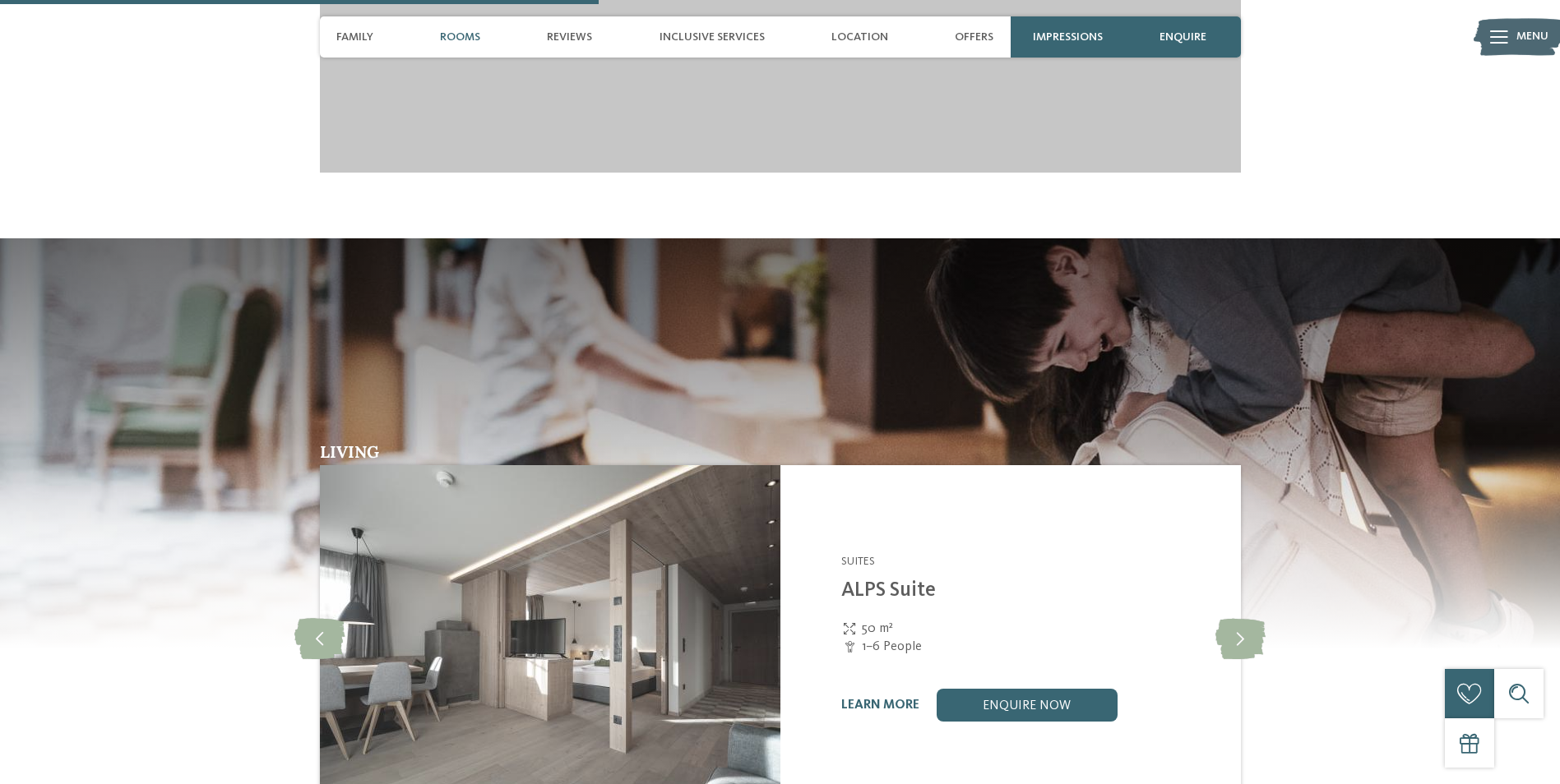
scroll to position [2383, 0]
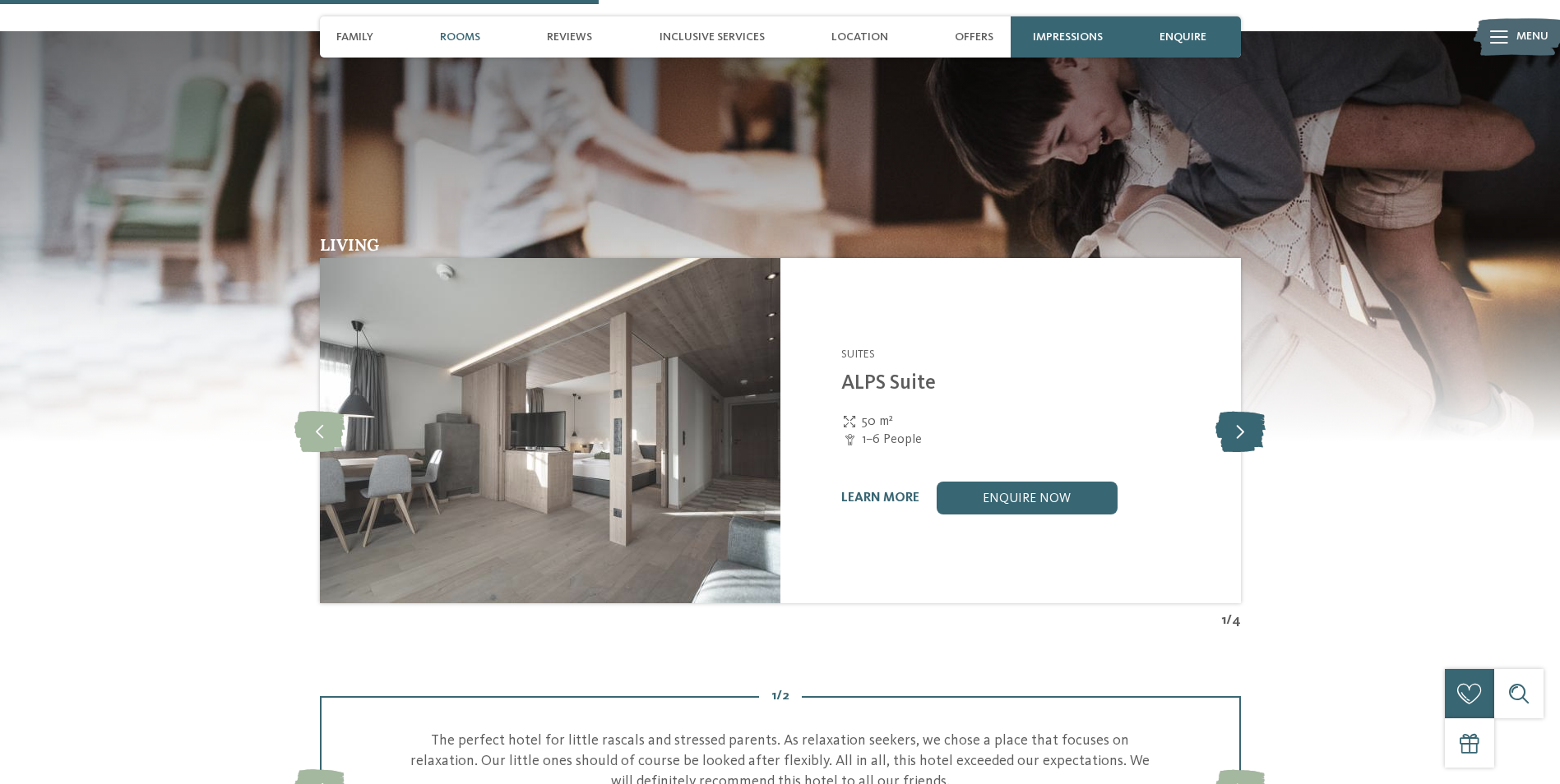
click at [1247, 410] on icon at bounding box center [1241, 431] width 50 height 41
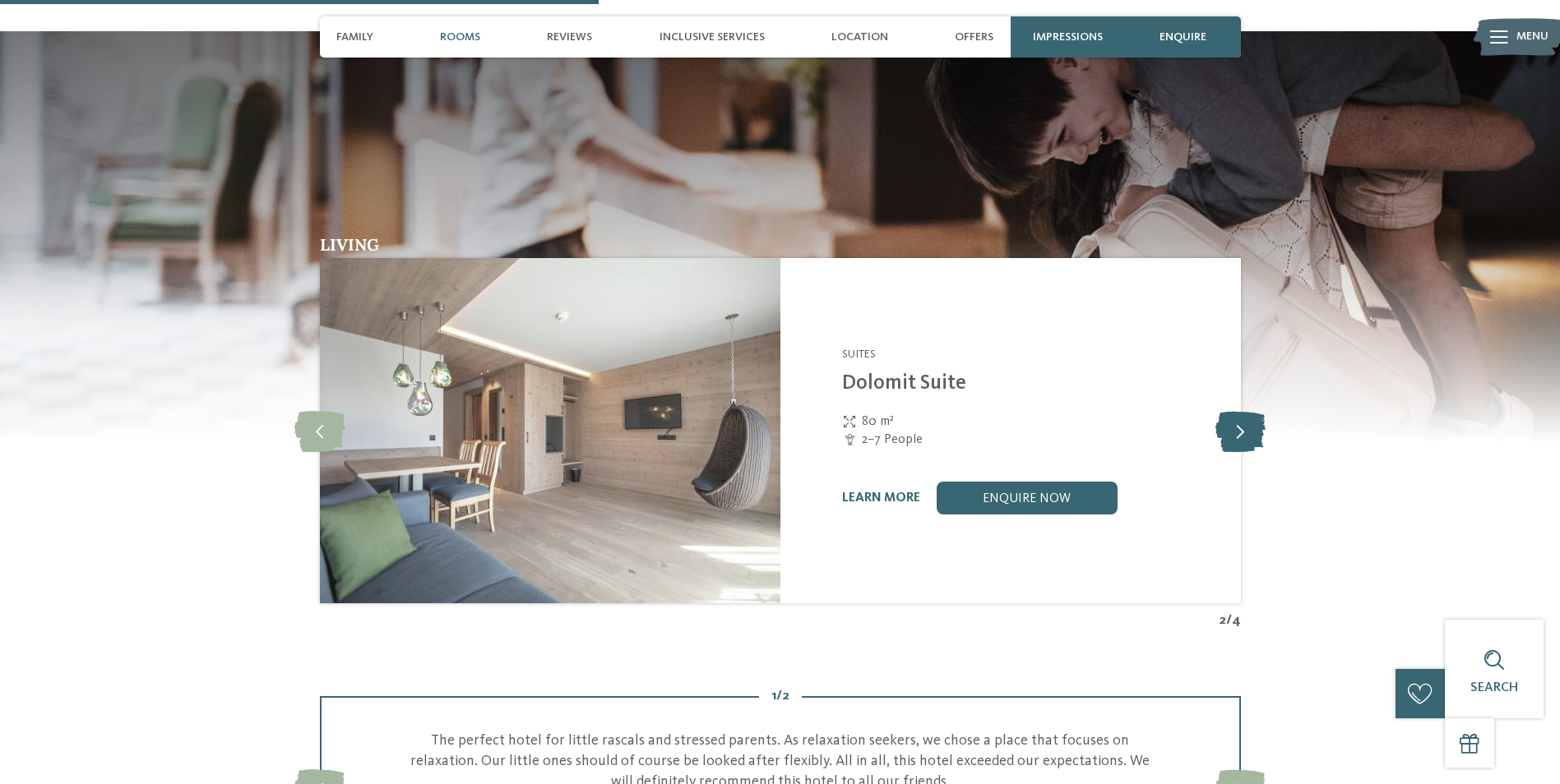
click at [1247, 410] on icon at bounding box center [1241, 431] width 50 height 41
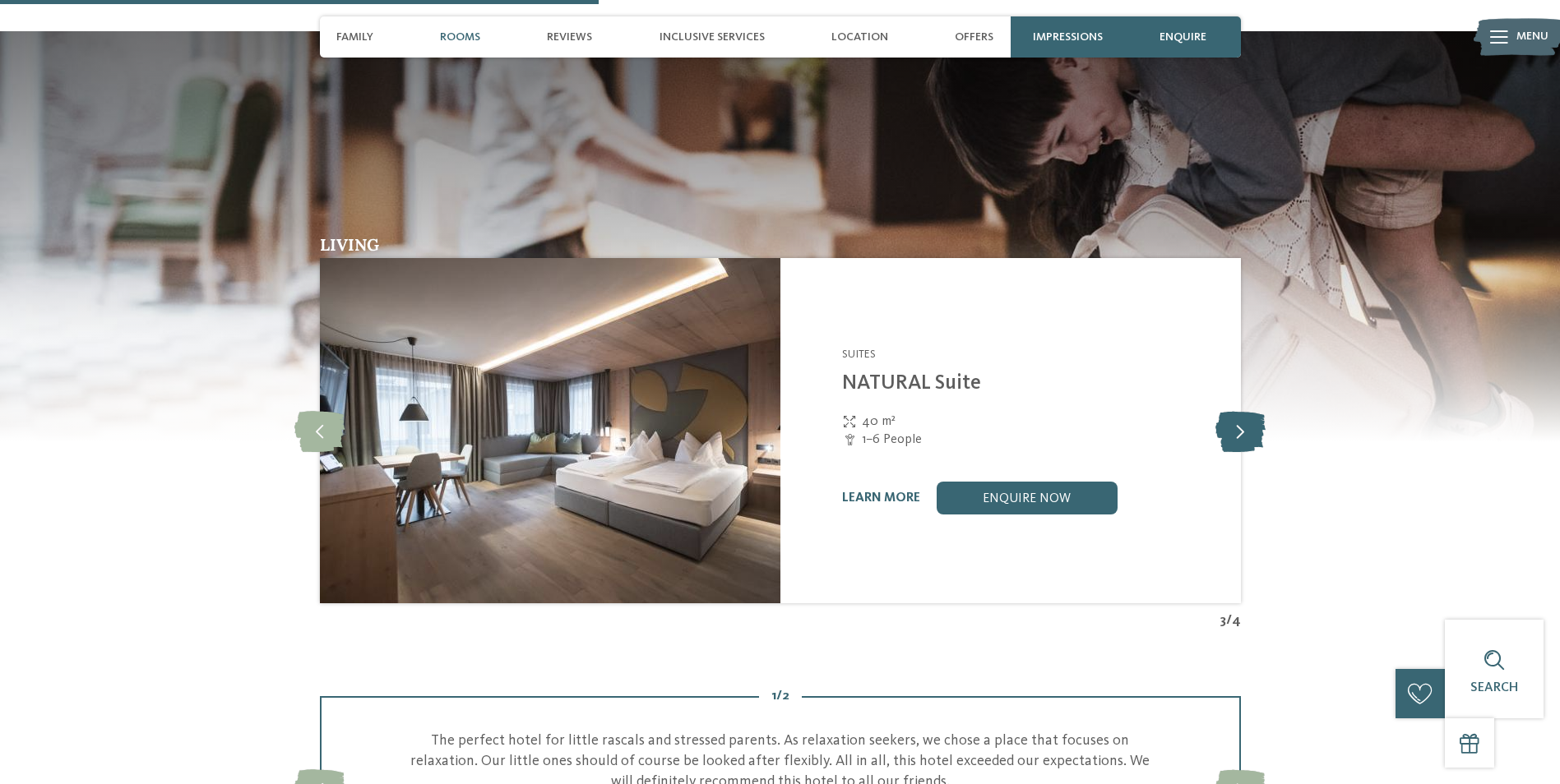
click at [1247, 410] on icon at bounding box center [1241, 431] width 50 height 41
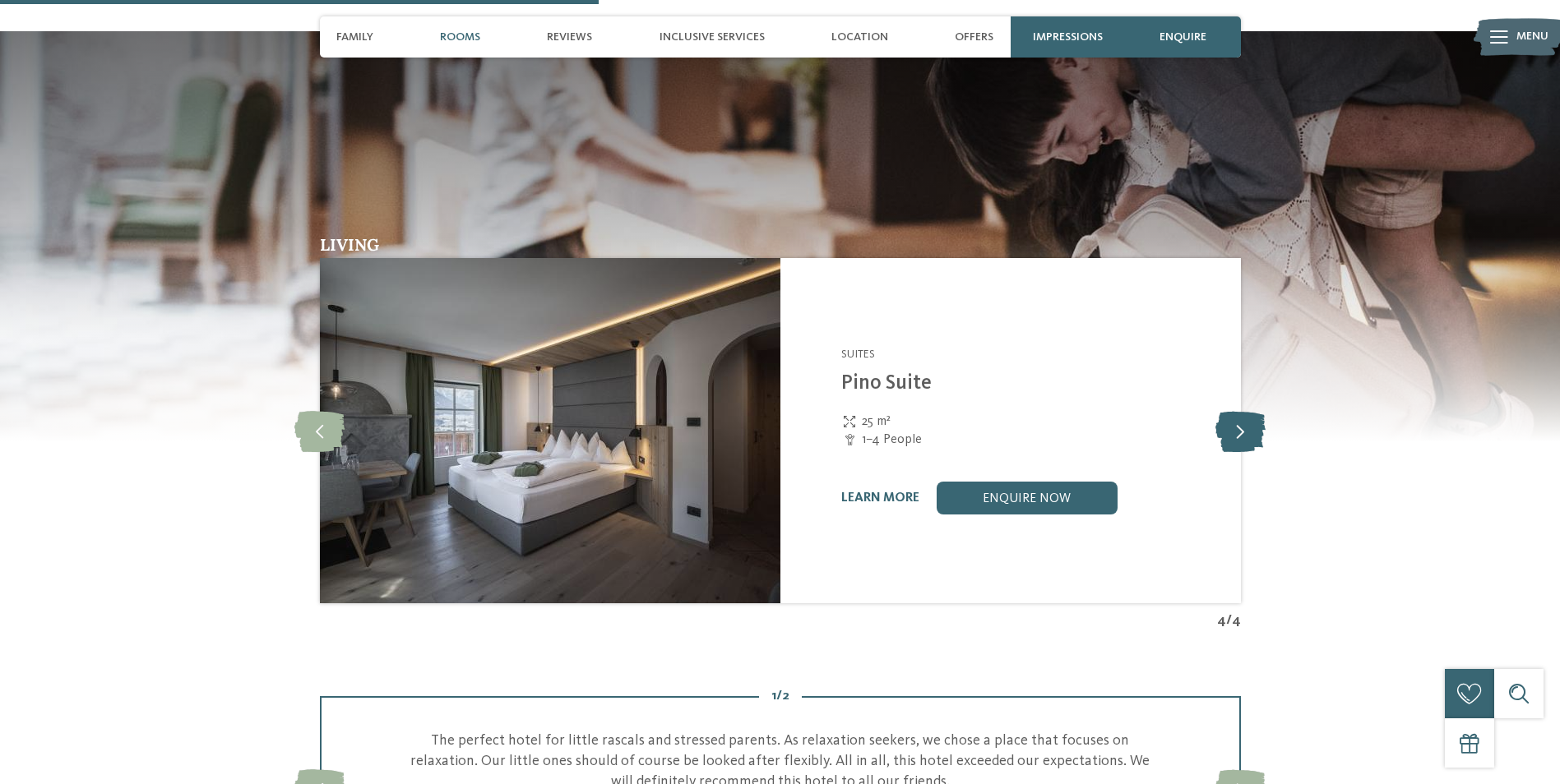
click at [1247, 410] on icon at bounding box center [1241, 431] width 50 height 41
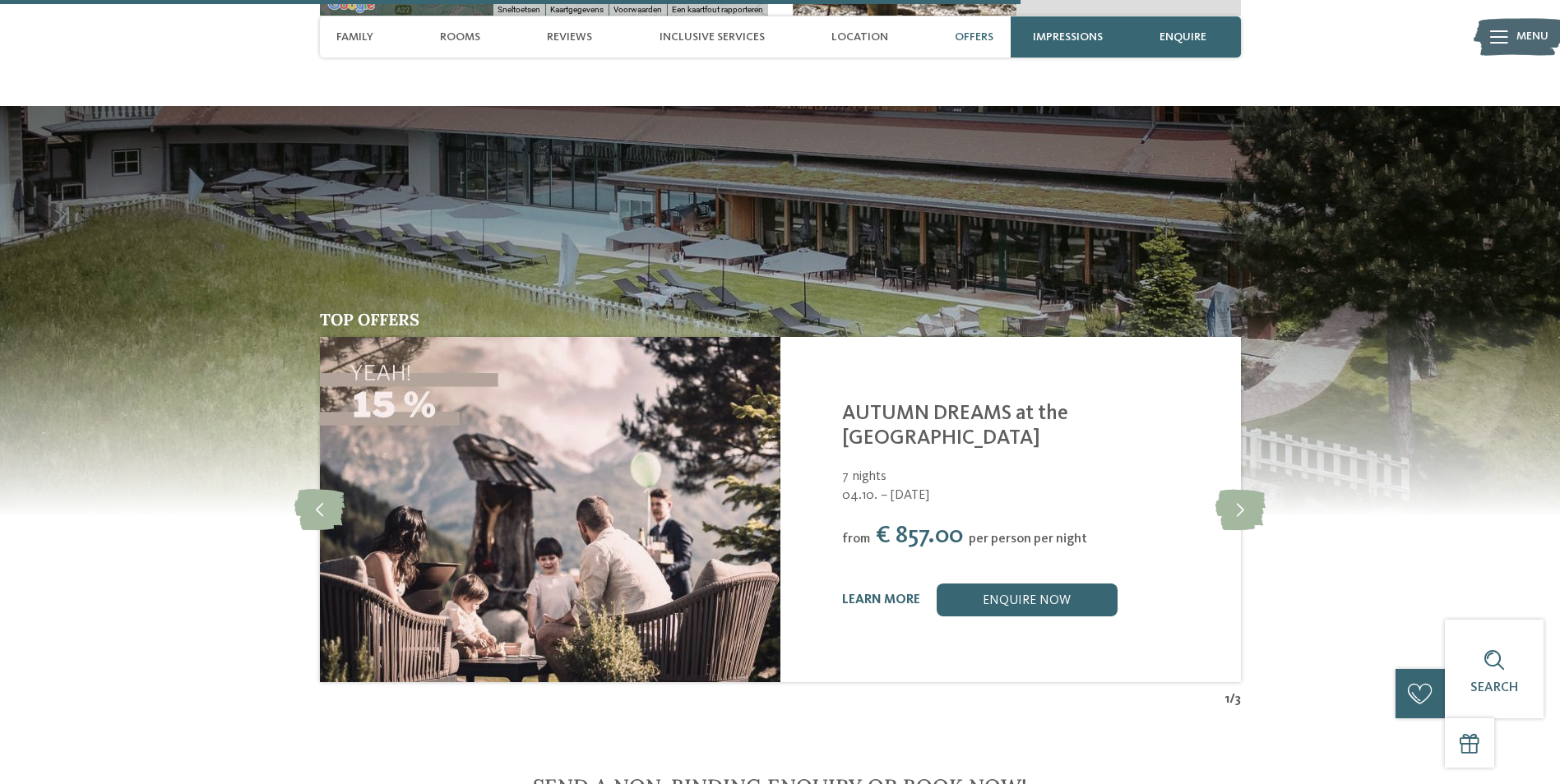
scroll to position [4110, 0]
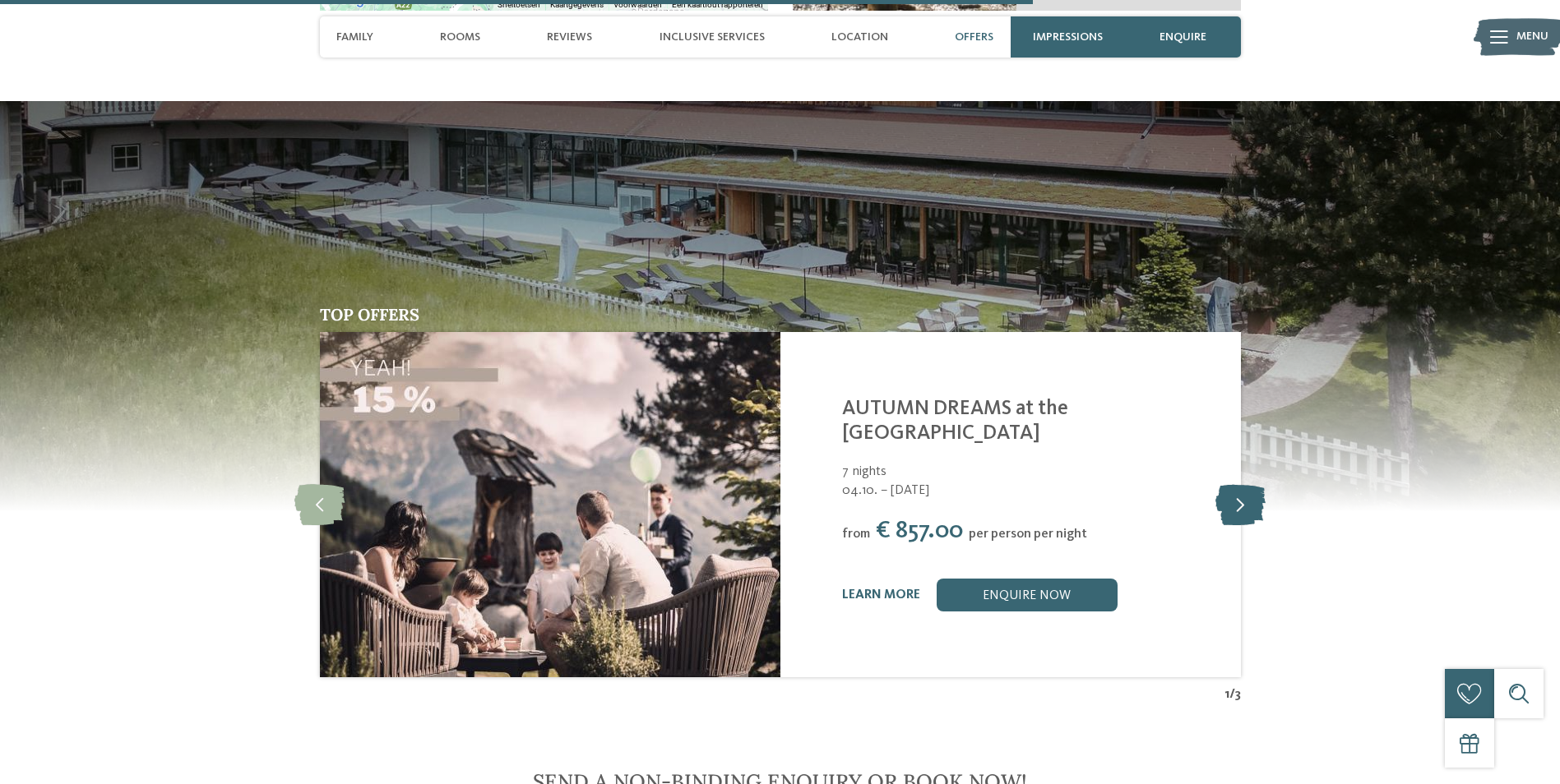
click at [1235, 484] on icon at bounding box center [1241, 504] width 50 height 41
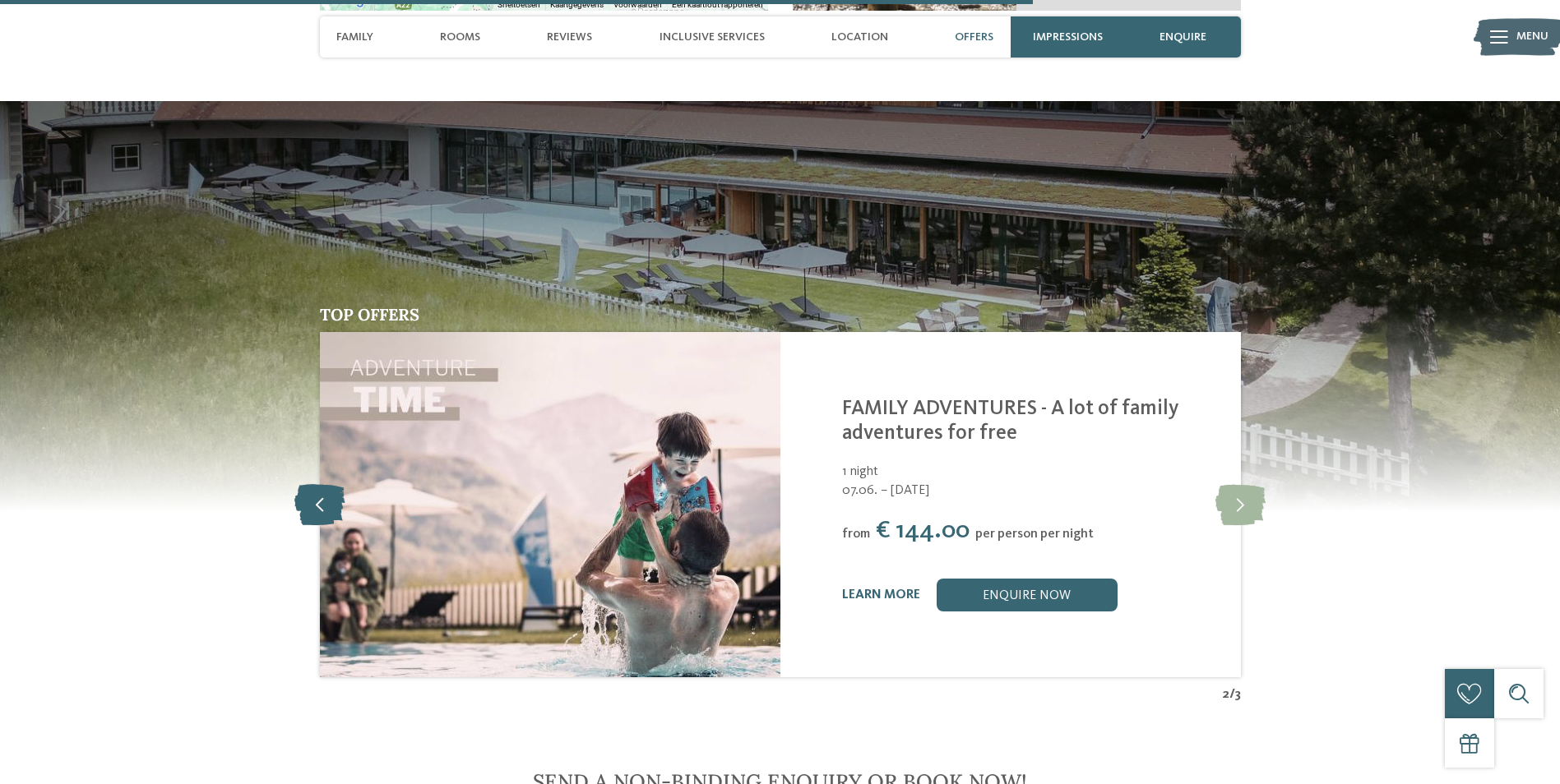
click at [305, 484] on icon at bounding box center [319, 504] width 50 height 41
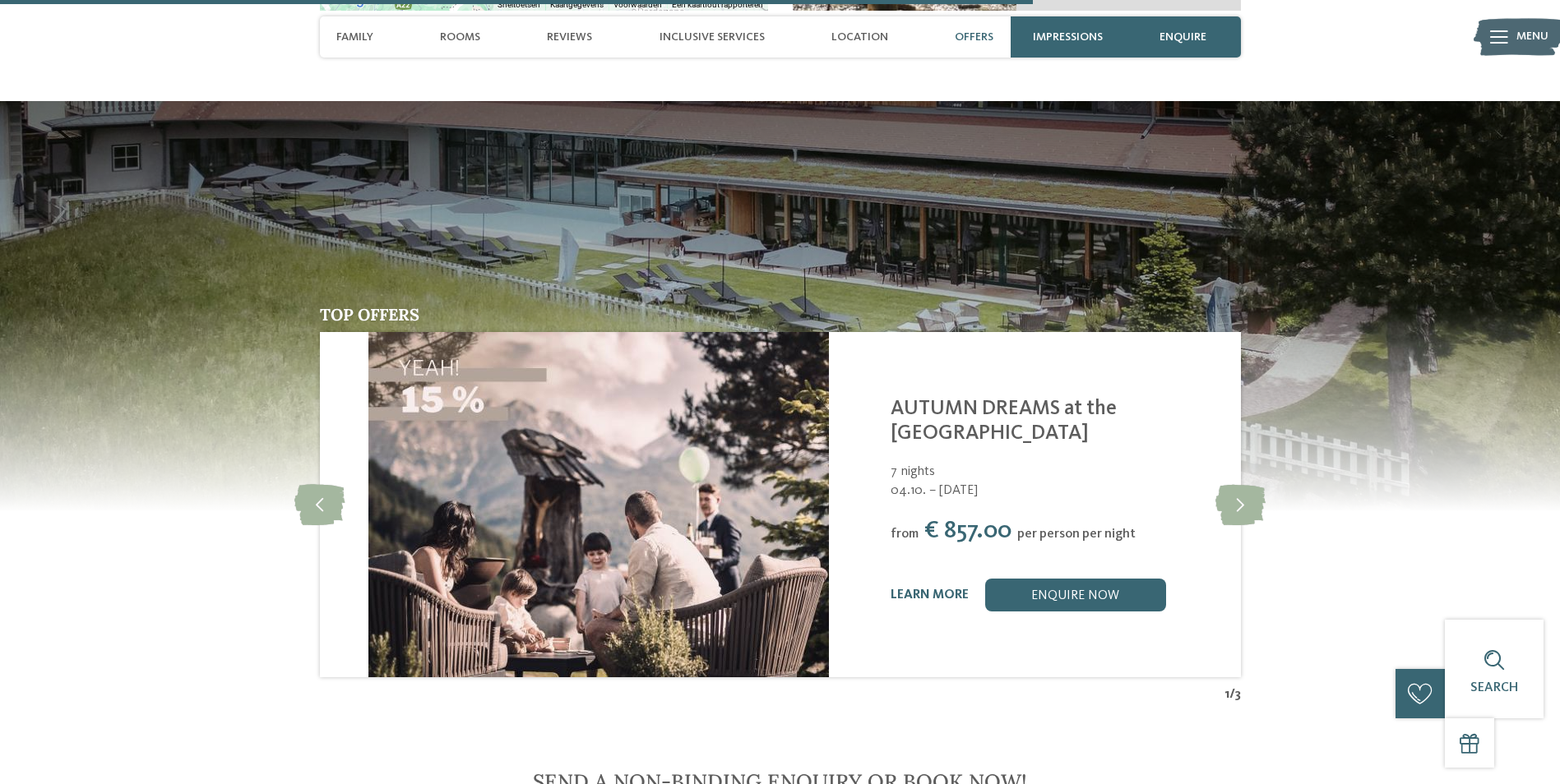
drag, startPoint x: 899, startPoint y: 479, endPoint x: 930, endPoint y: 479, distance: 31.0
click at [930, 519] on span "€ 857.00" at bounding box center [967, 531] width 87 height 25
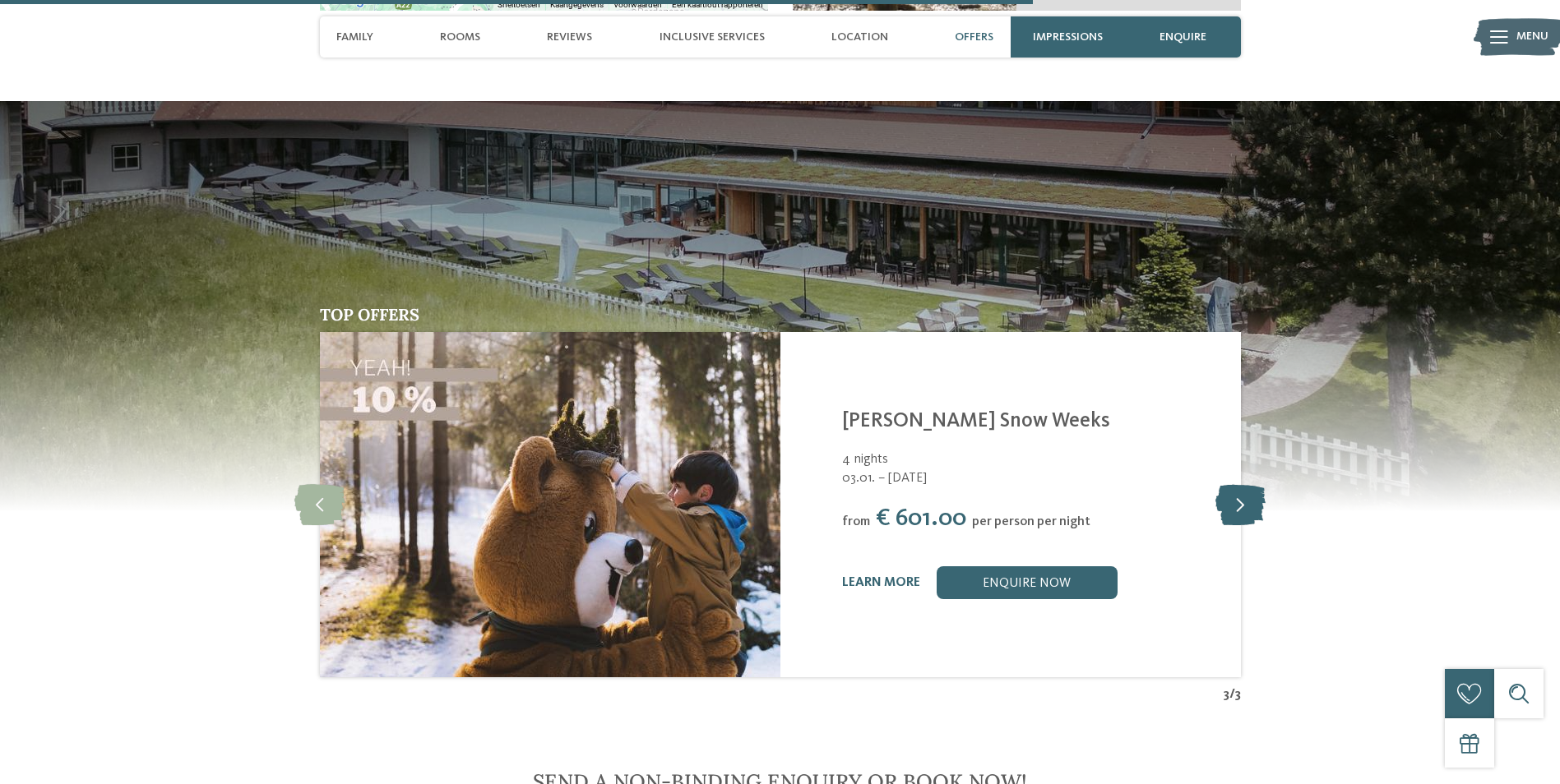
click at [1253, 484] on icon at bounding box center [1241, 504] width 50 height 41
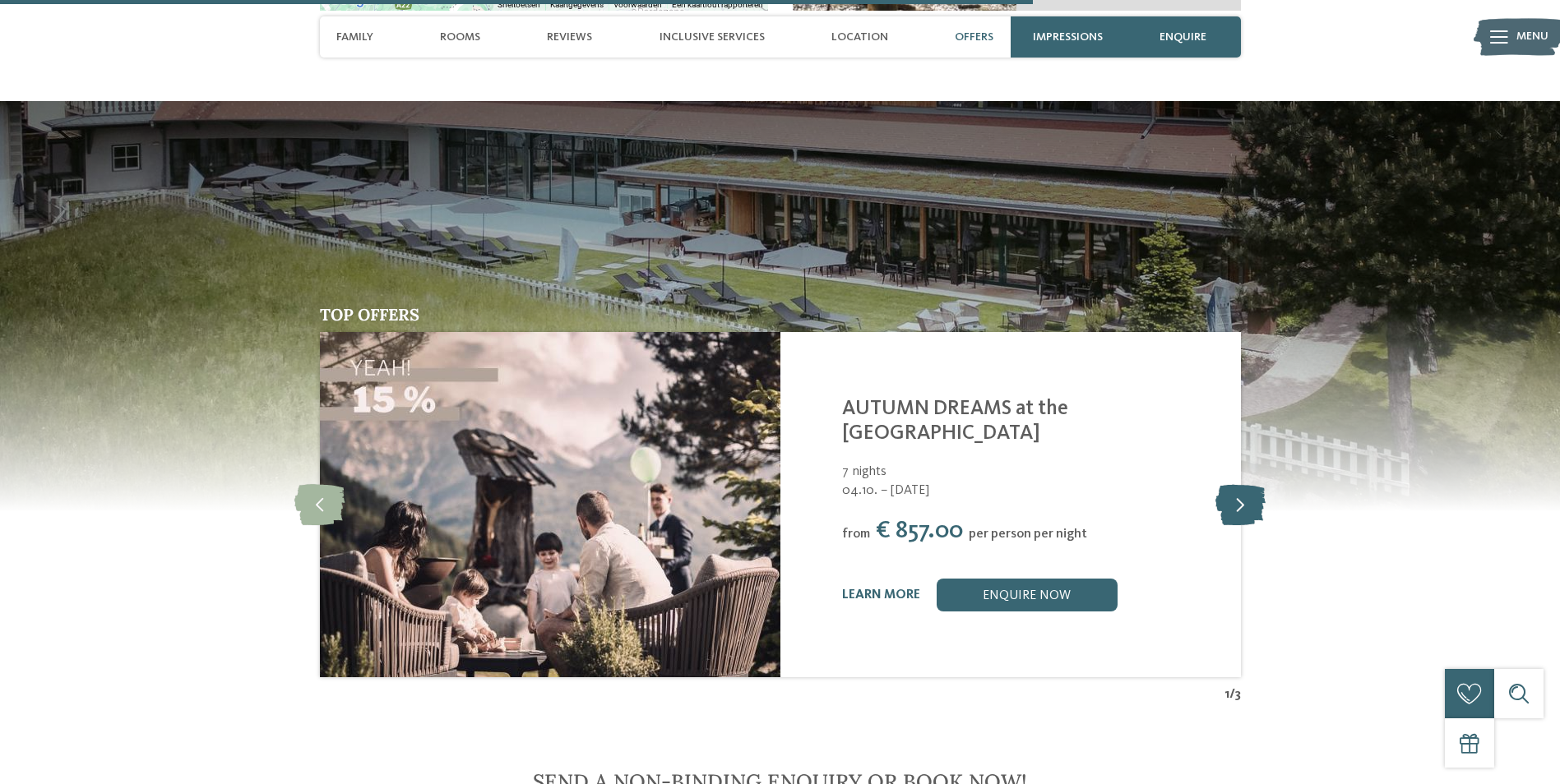
click at [1250, 484] on icon at bounding box center [1241, 504] width 50 height 41
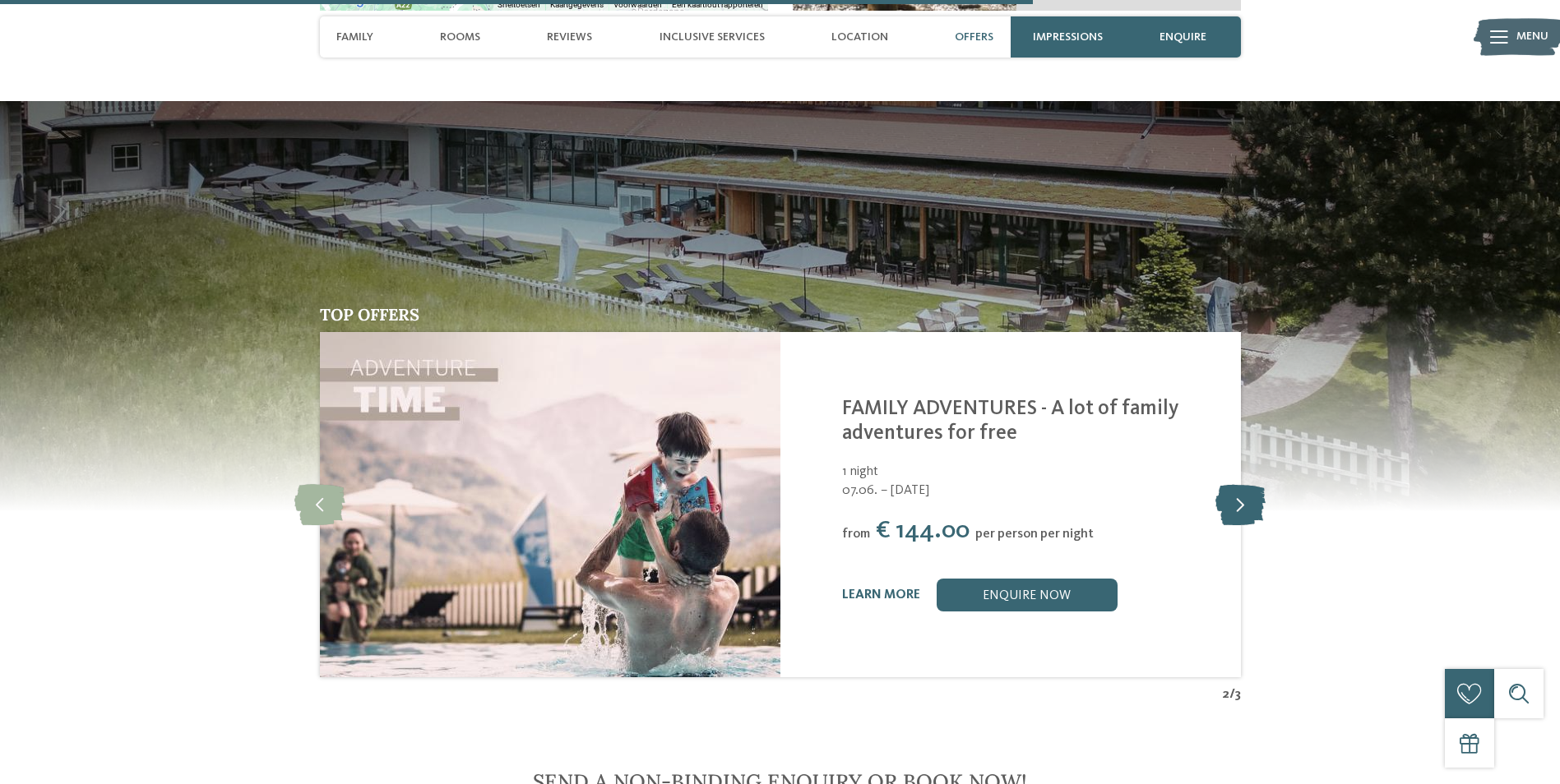
click at [1250, 484] on icon at bounding box center [1241, 504] width 50 height 41
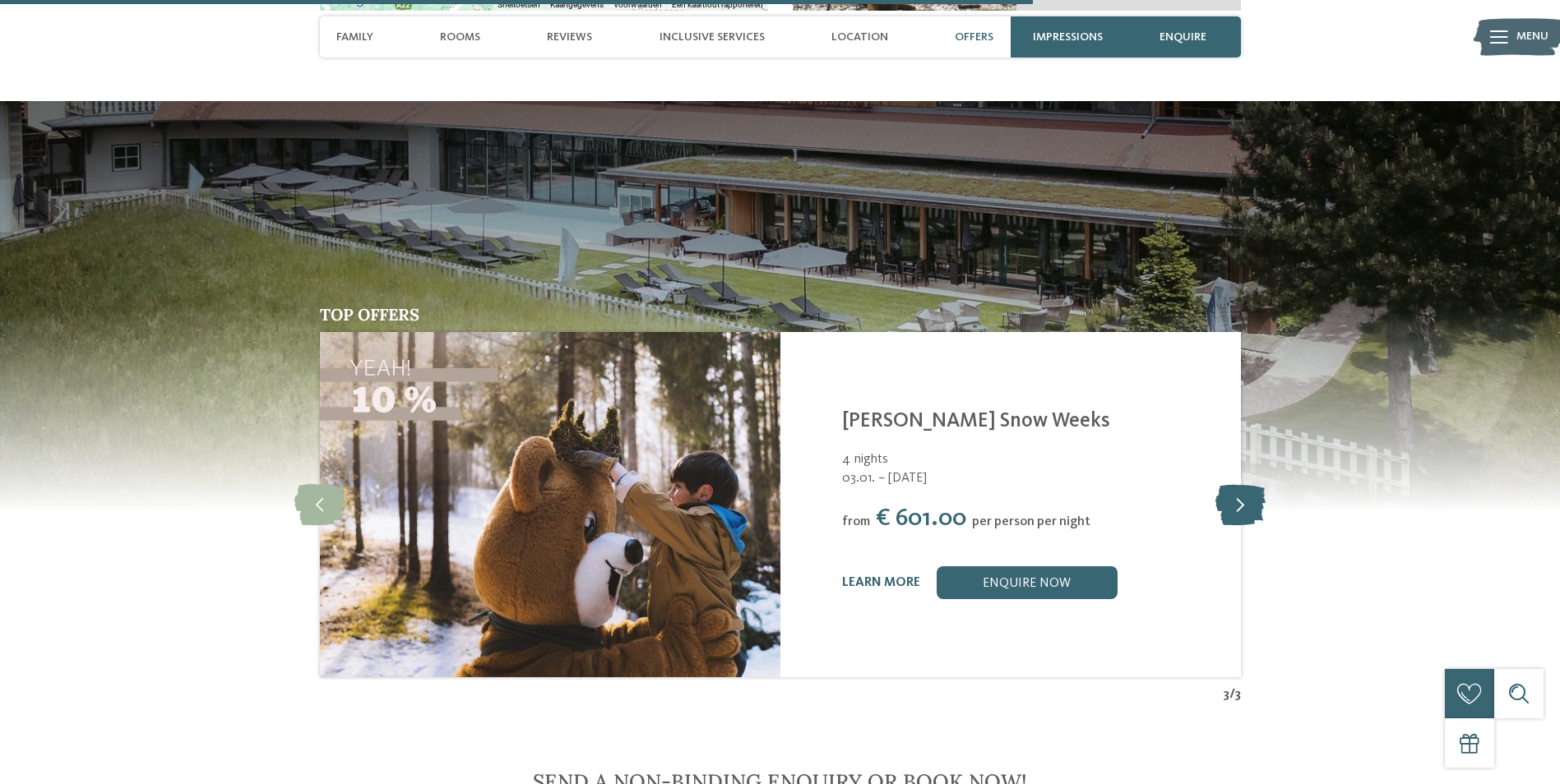
click at [1249, 484] on icon at bounding box center [1241, 504] width 50 height 41
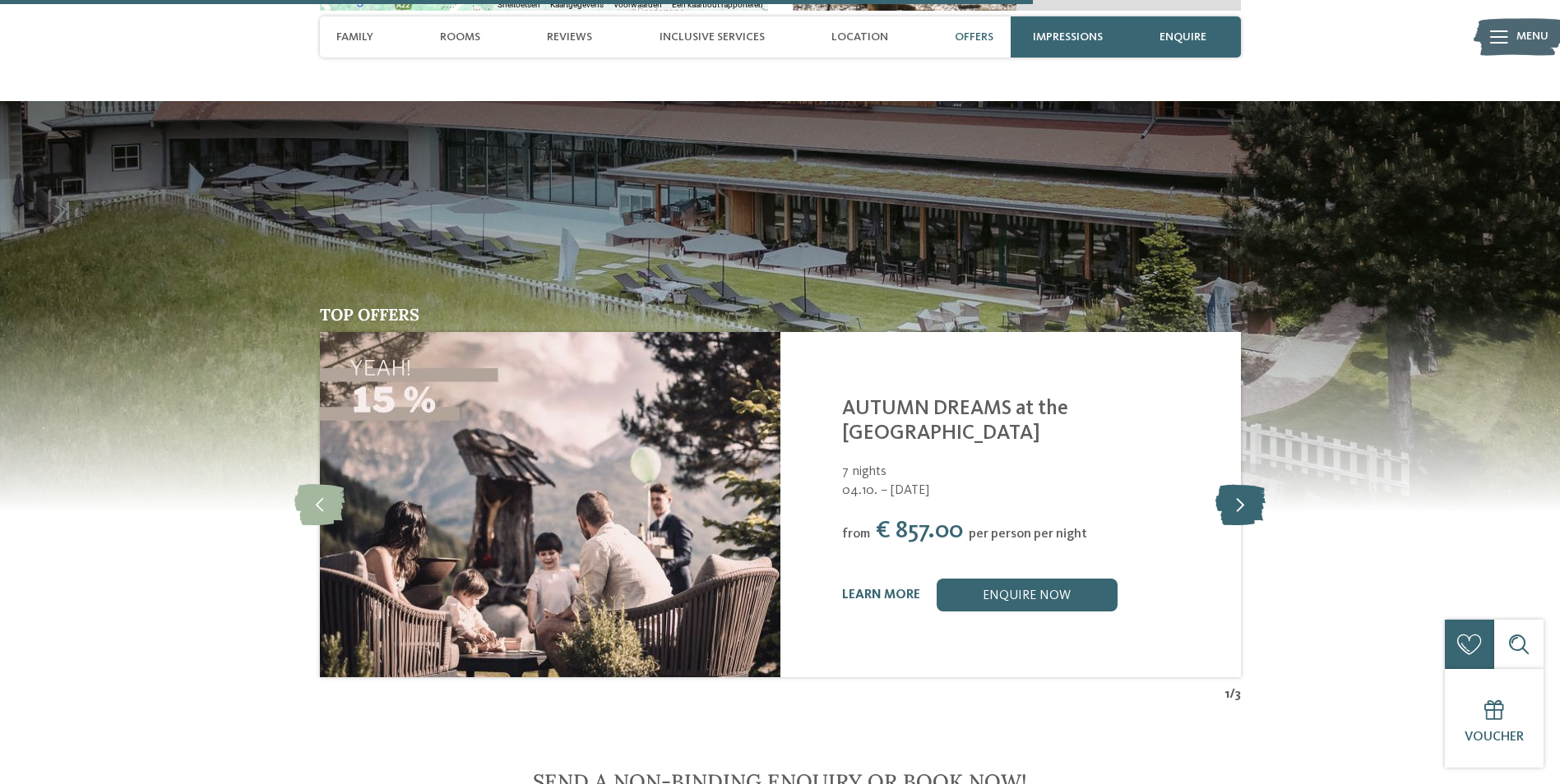
click at [1249, 484] on icon at bounding box center [1241, 504] width 50 height 41
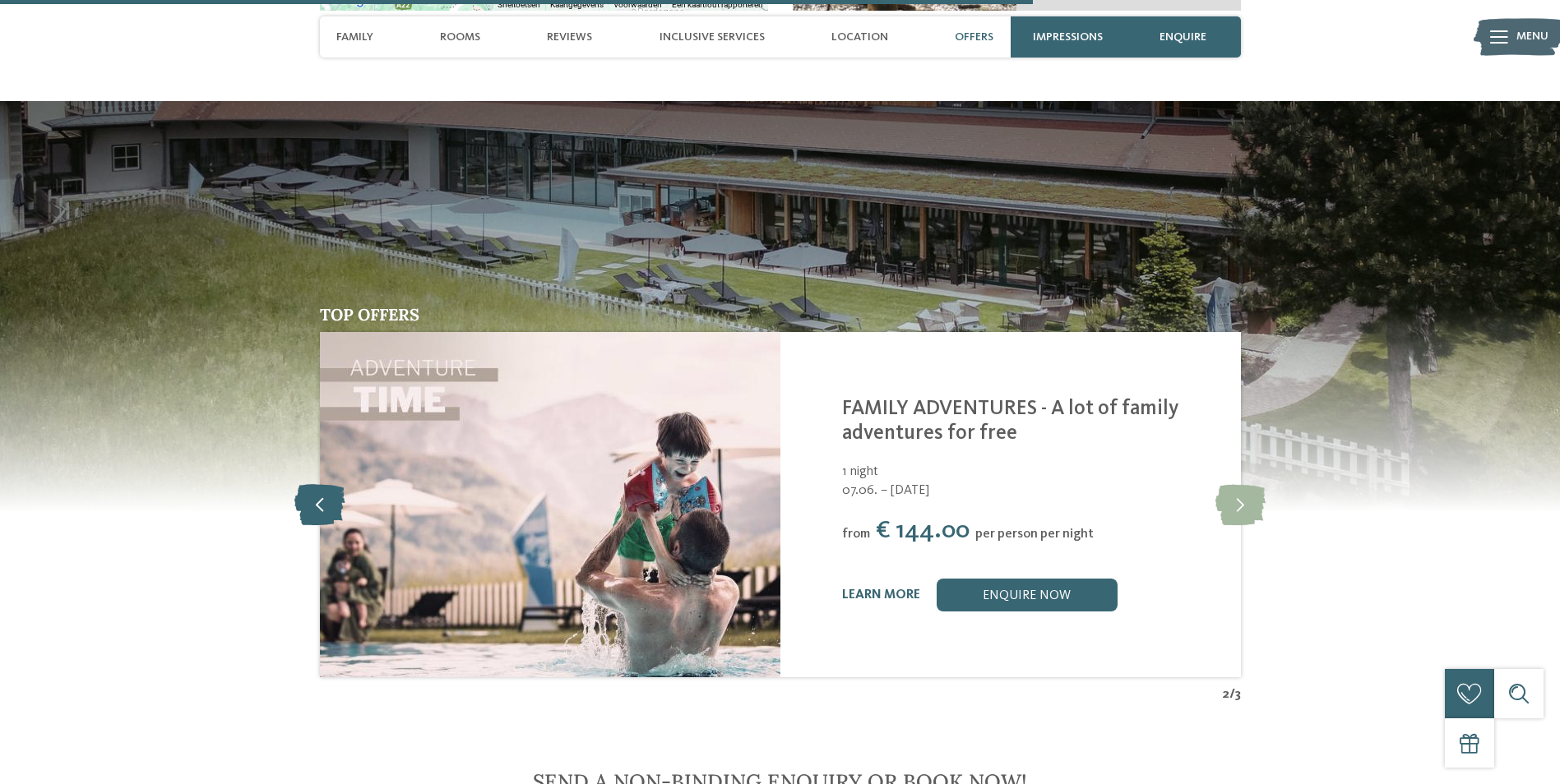
click at [322, 484] on icon at bounding box center [319, 504] width 50 height 41
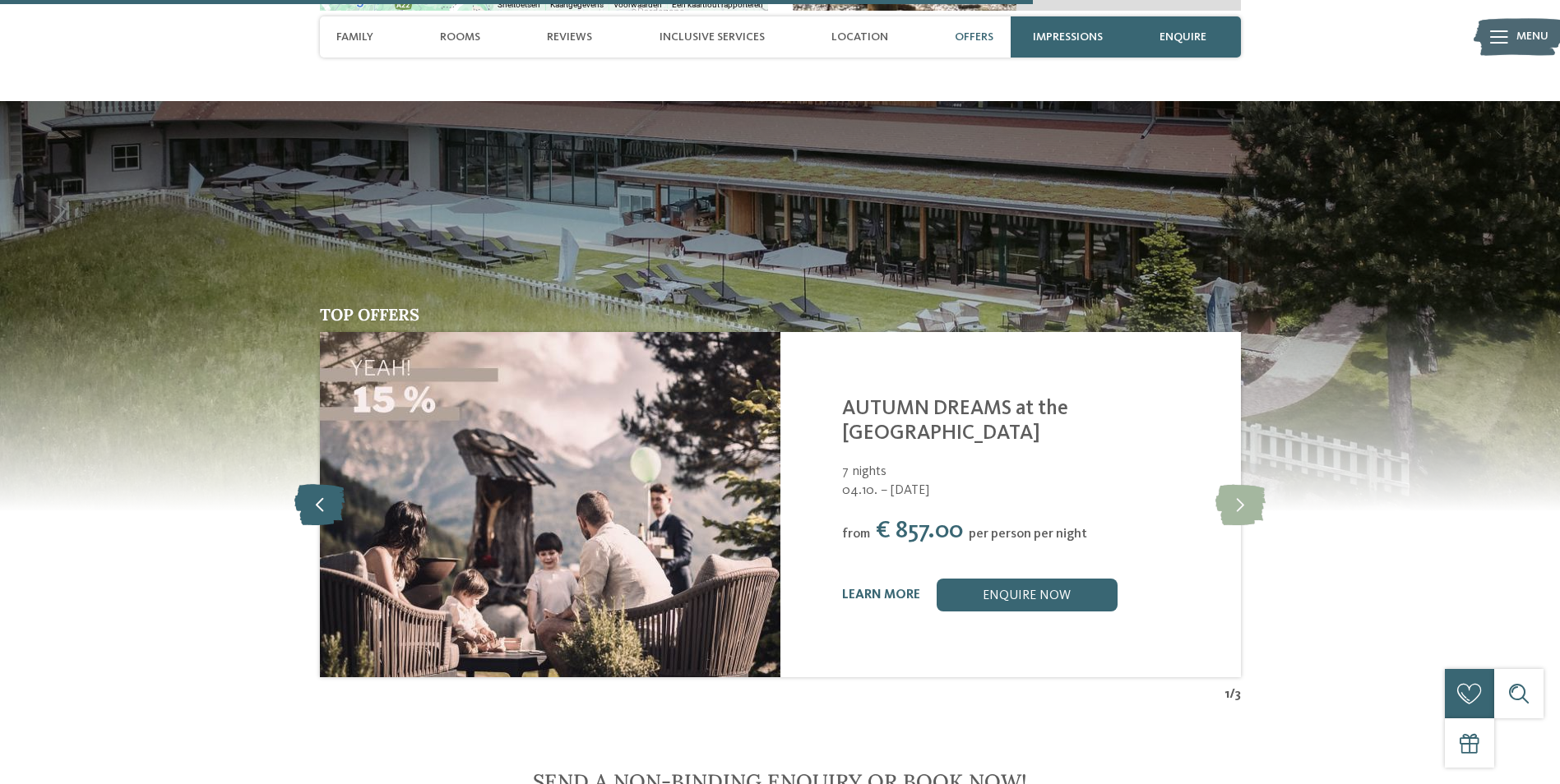
click at [322, 484] on icon at bounding box center [319, 504] width 50 height 41
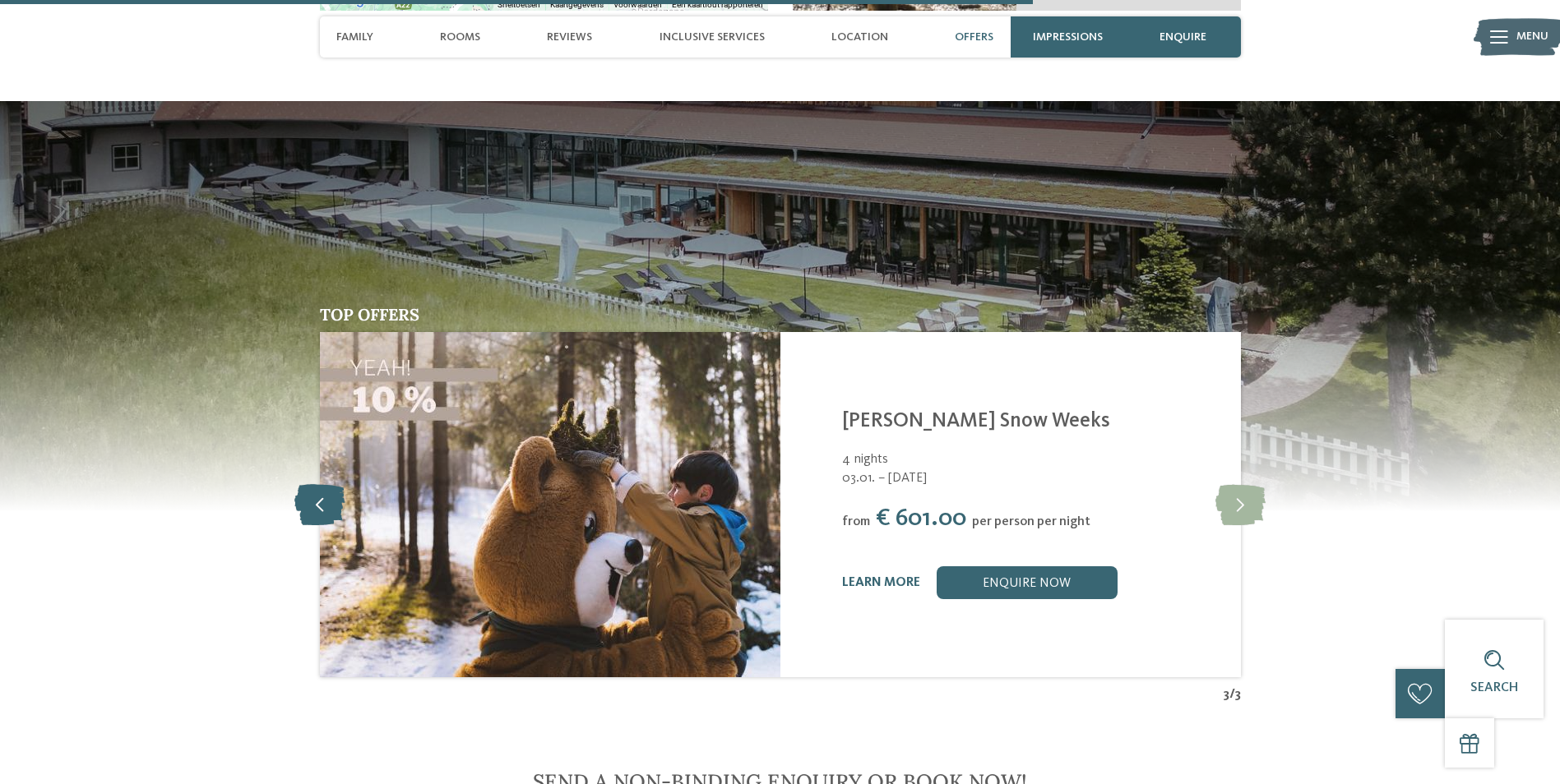
click at [322, 484] on icon at bounding box center [319, 504] width 50 height 41
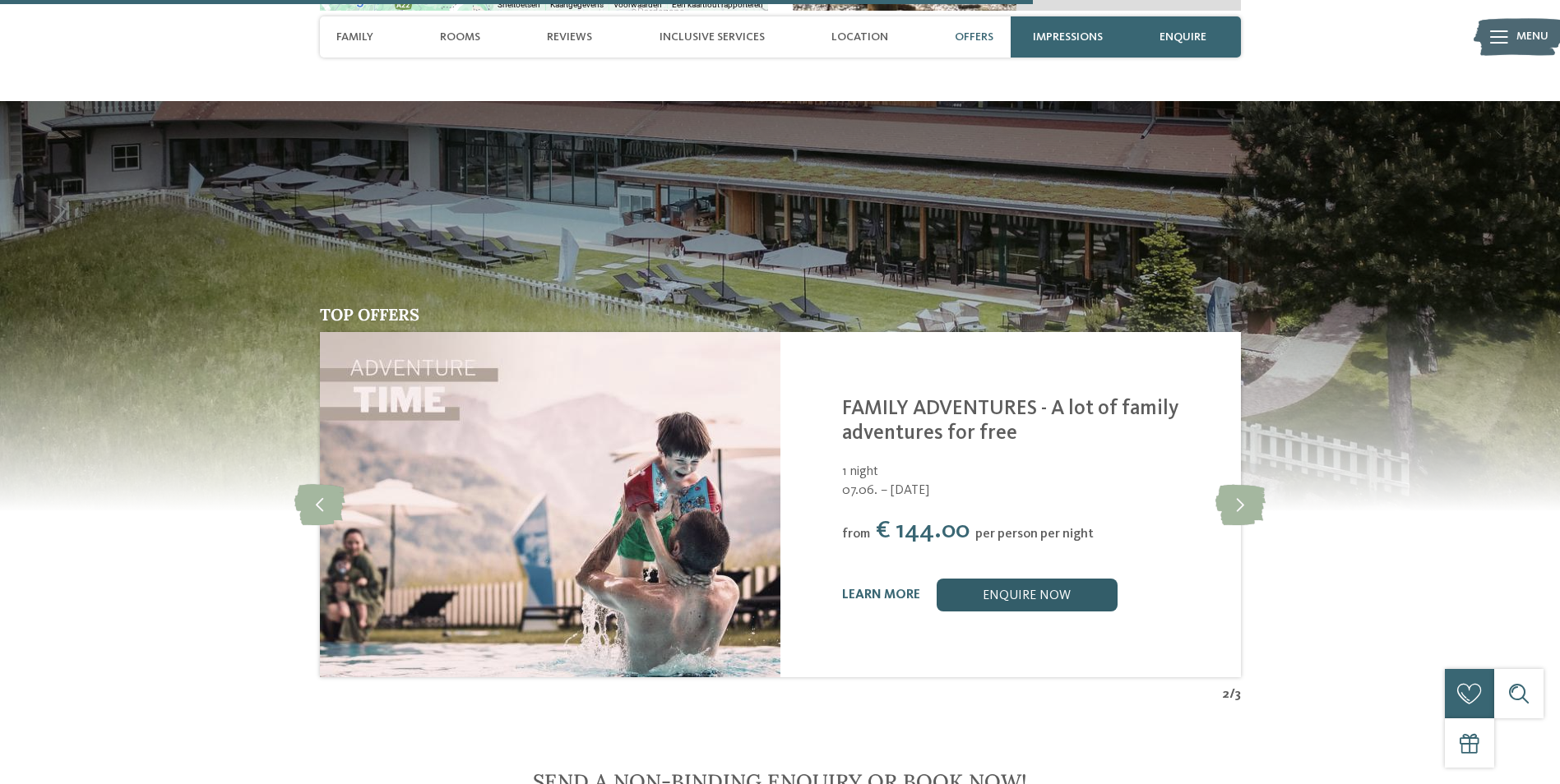
click at [1063, 579] on link "enquire now" at bounding box center [1027, 595] width 181 height 33
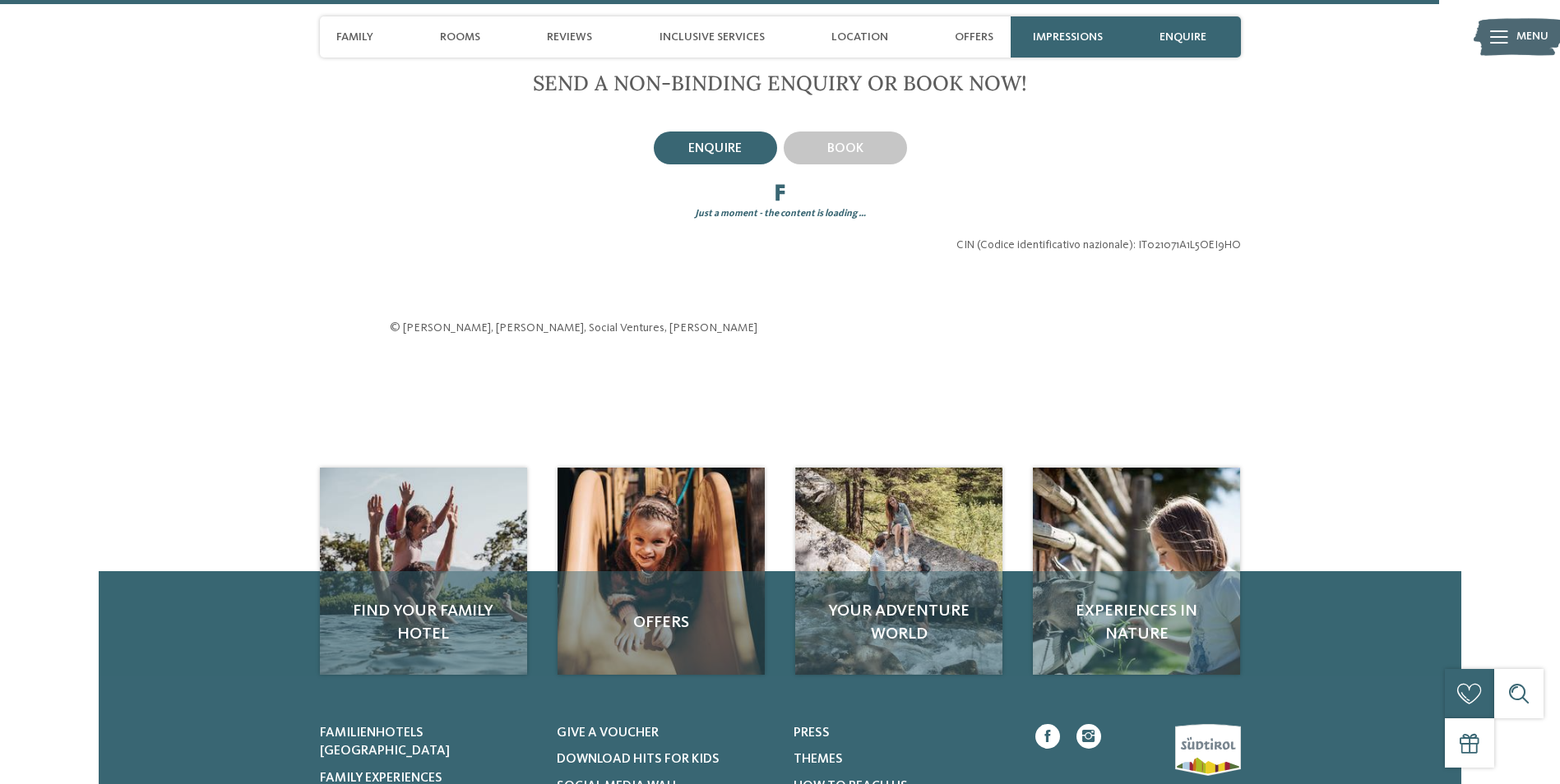
scroll to position [4809, 0]
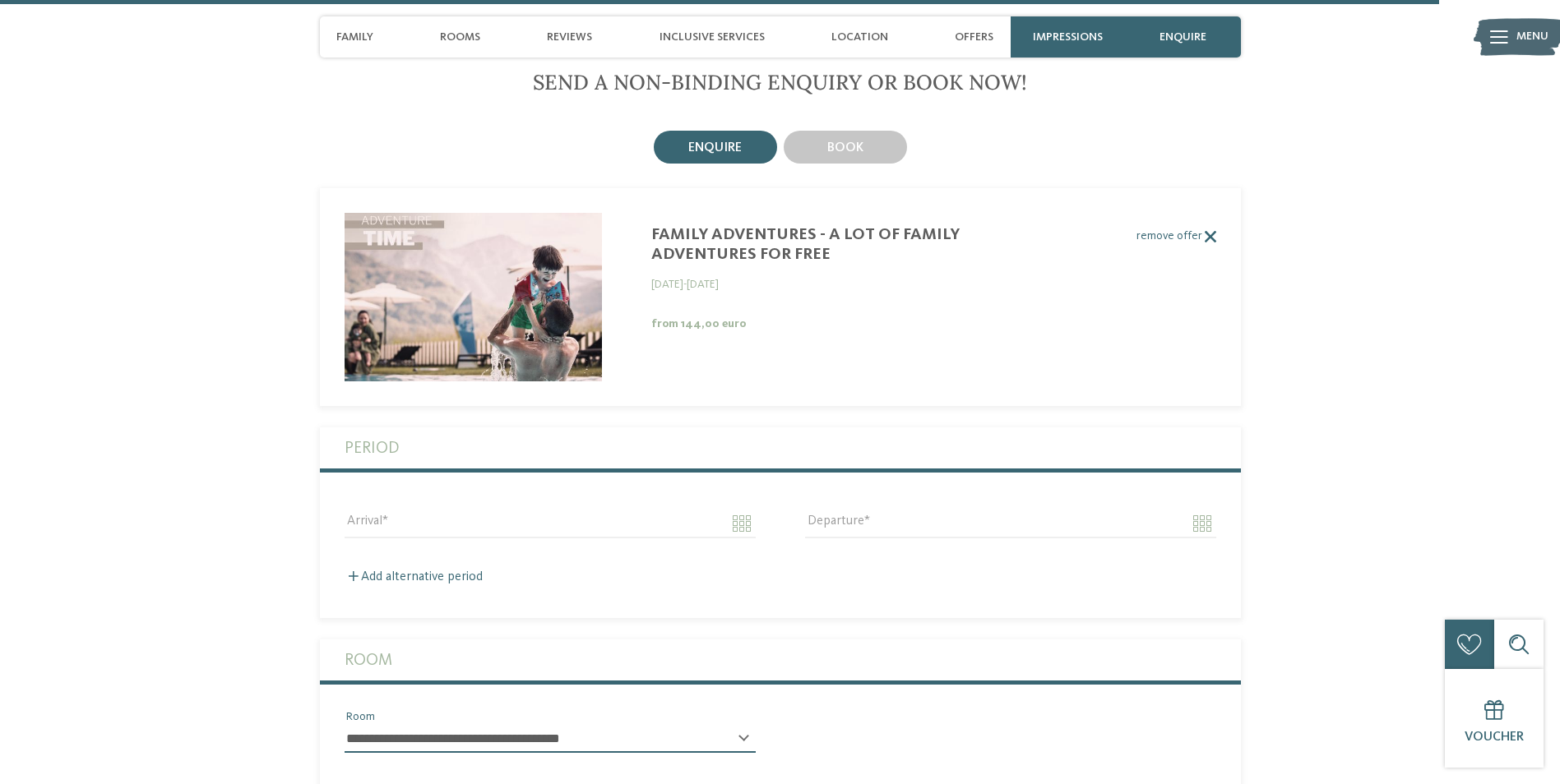
click at [1184, 229] on label "remove offer" at bounding box center [768, 237] width 897 height 14
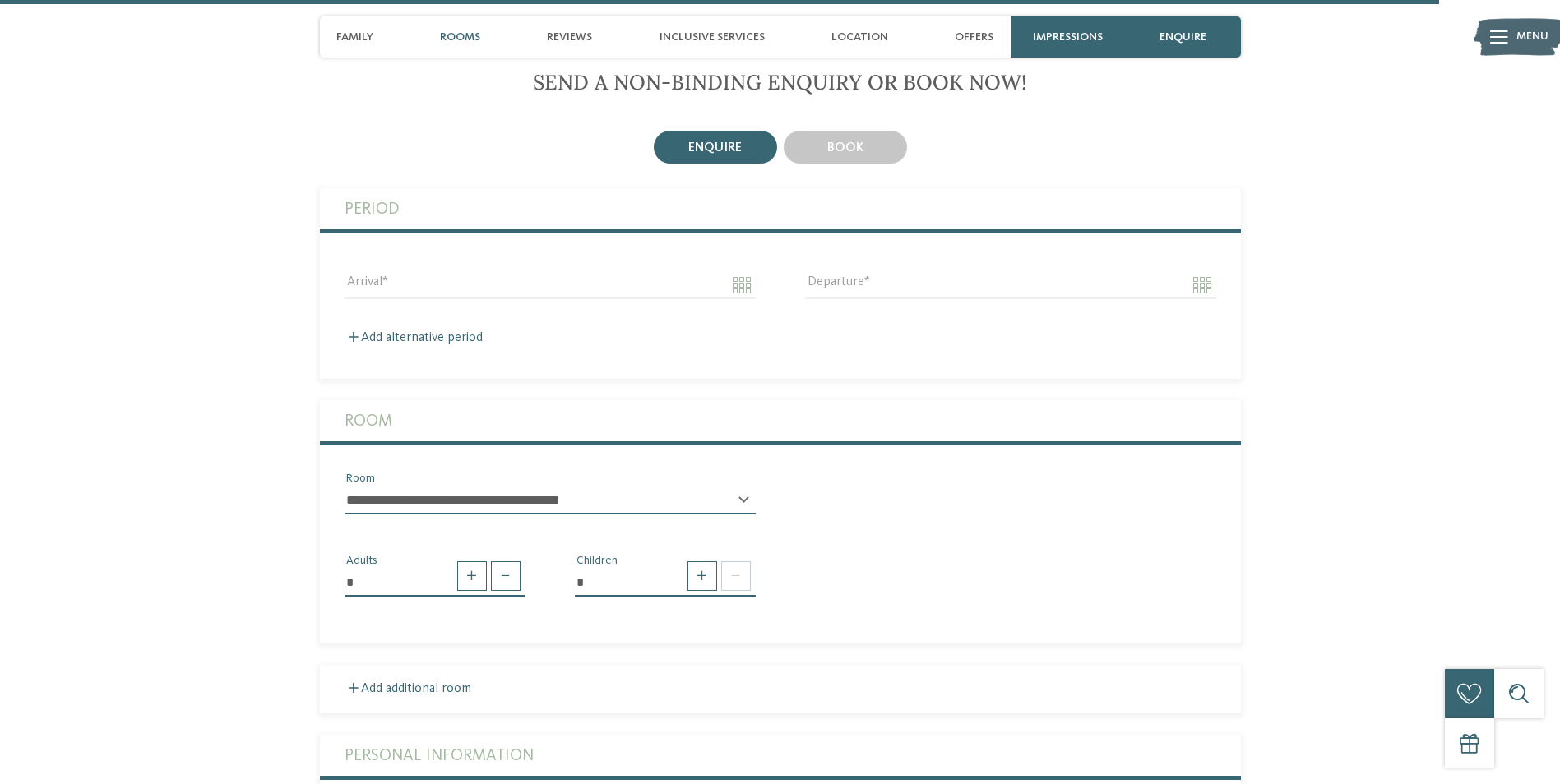
click at [466, 39] on span "Rooms" at bounding box center [460, 38] width 40 height 14
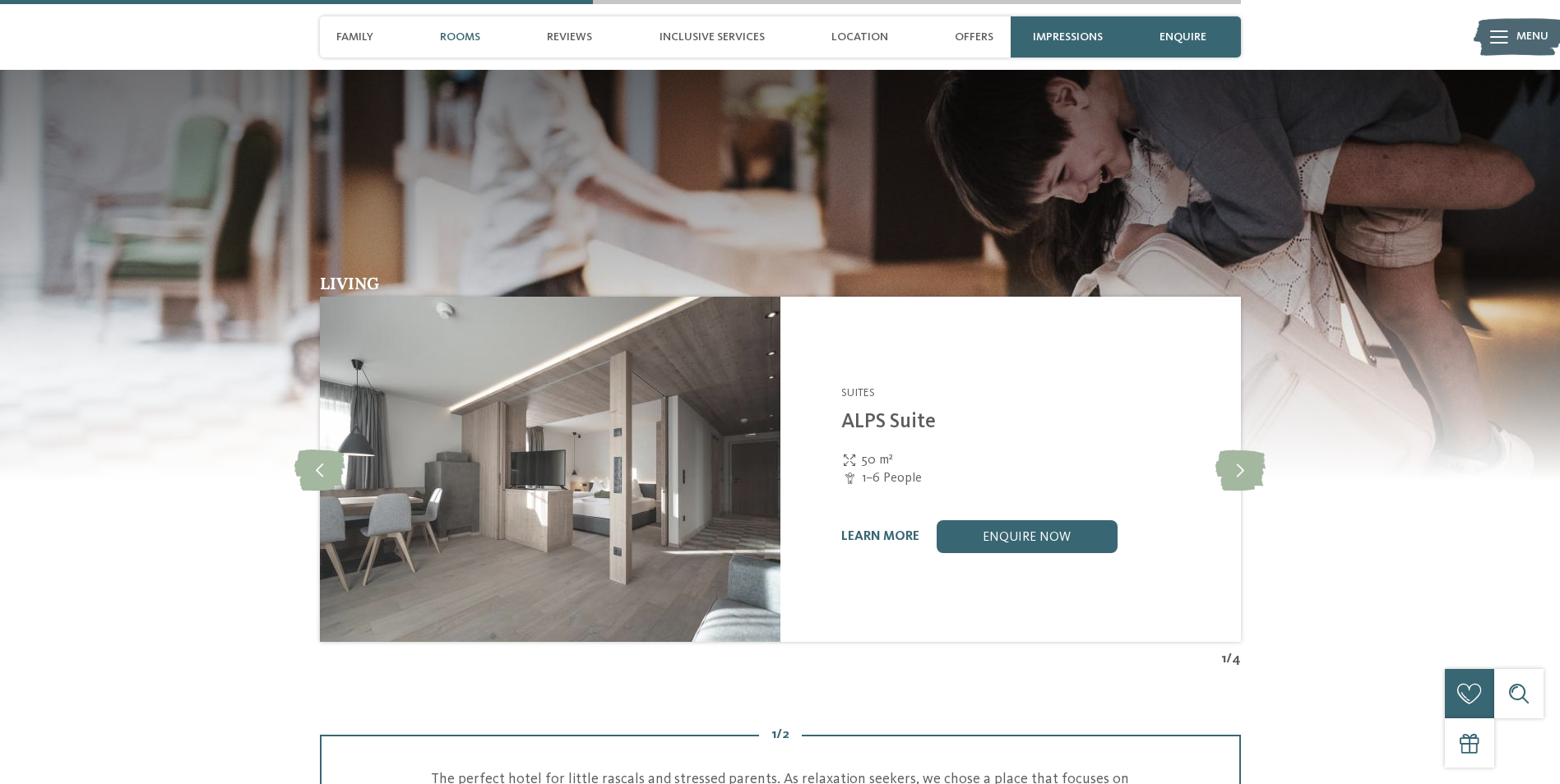
scroll to position [2287, 0]
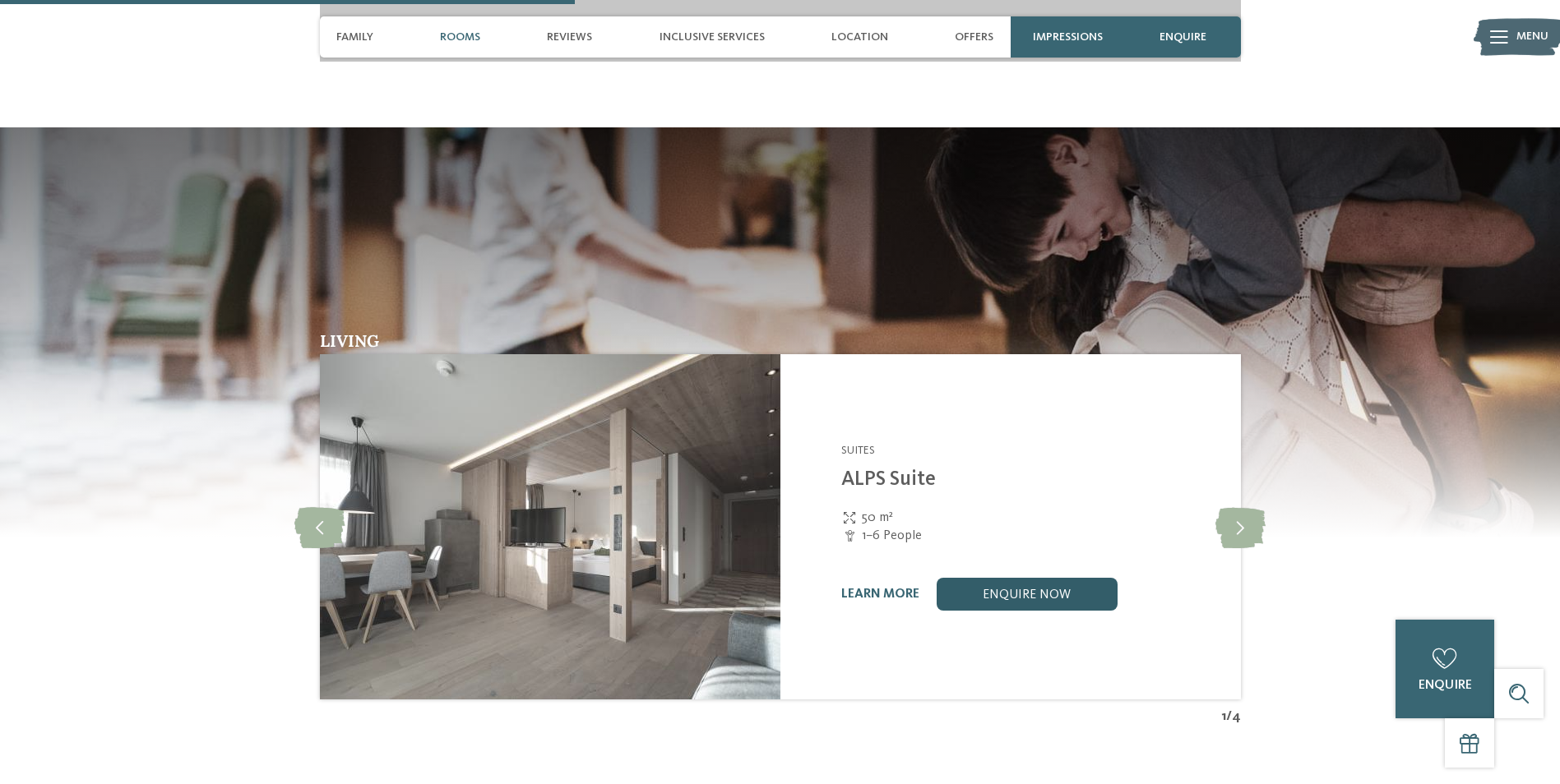
click at [1023, 578] on link "enquire now" at bounding box center [1027, 594] width 181 height 33
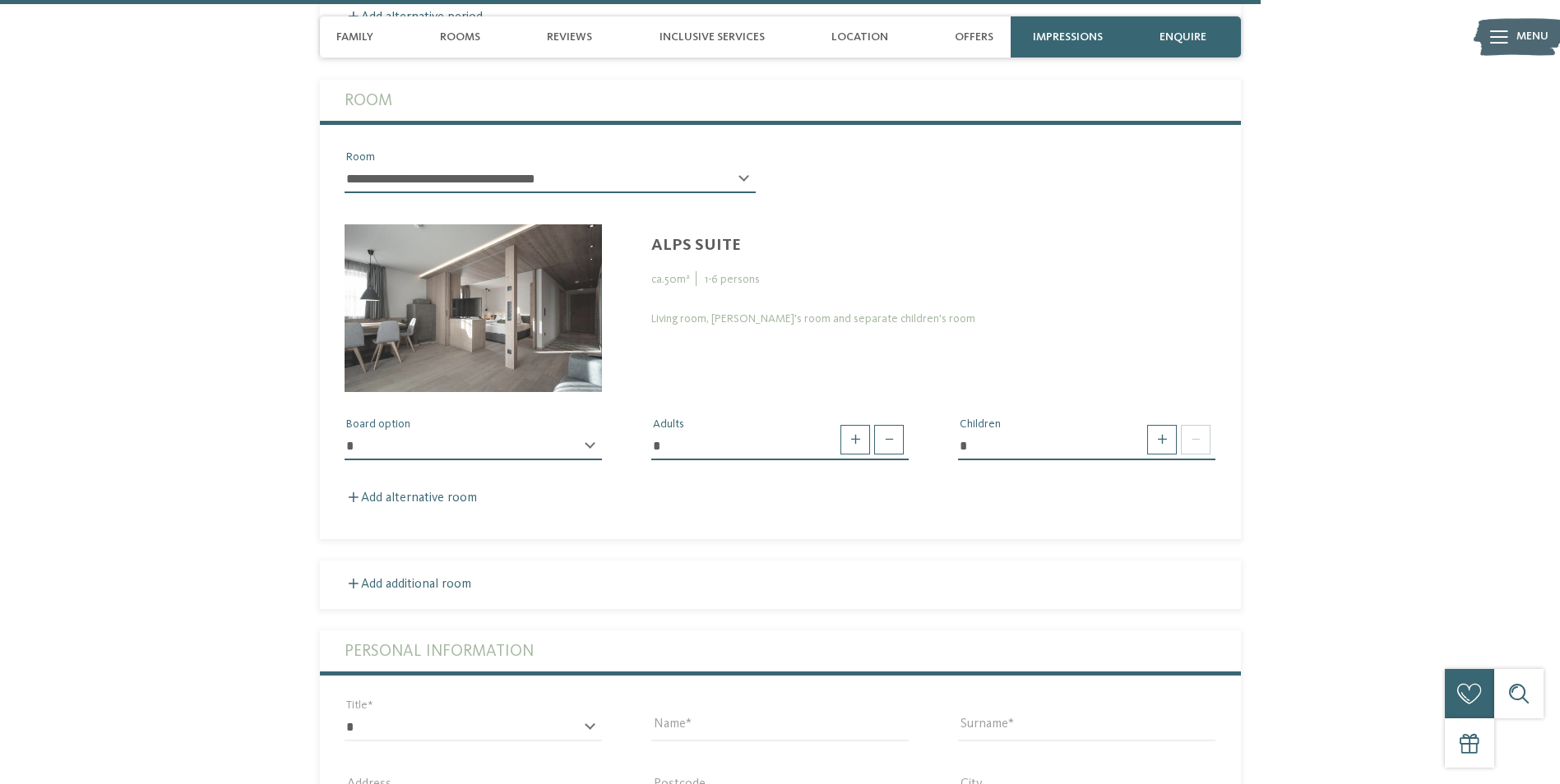
scroll to position [5385, 0]
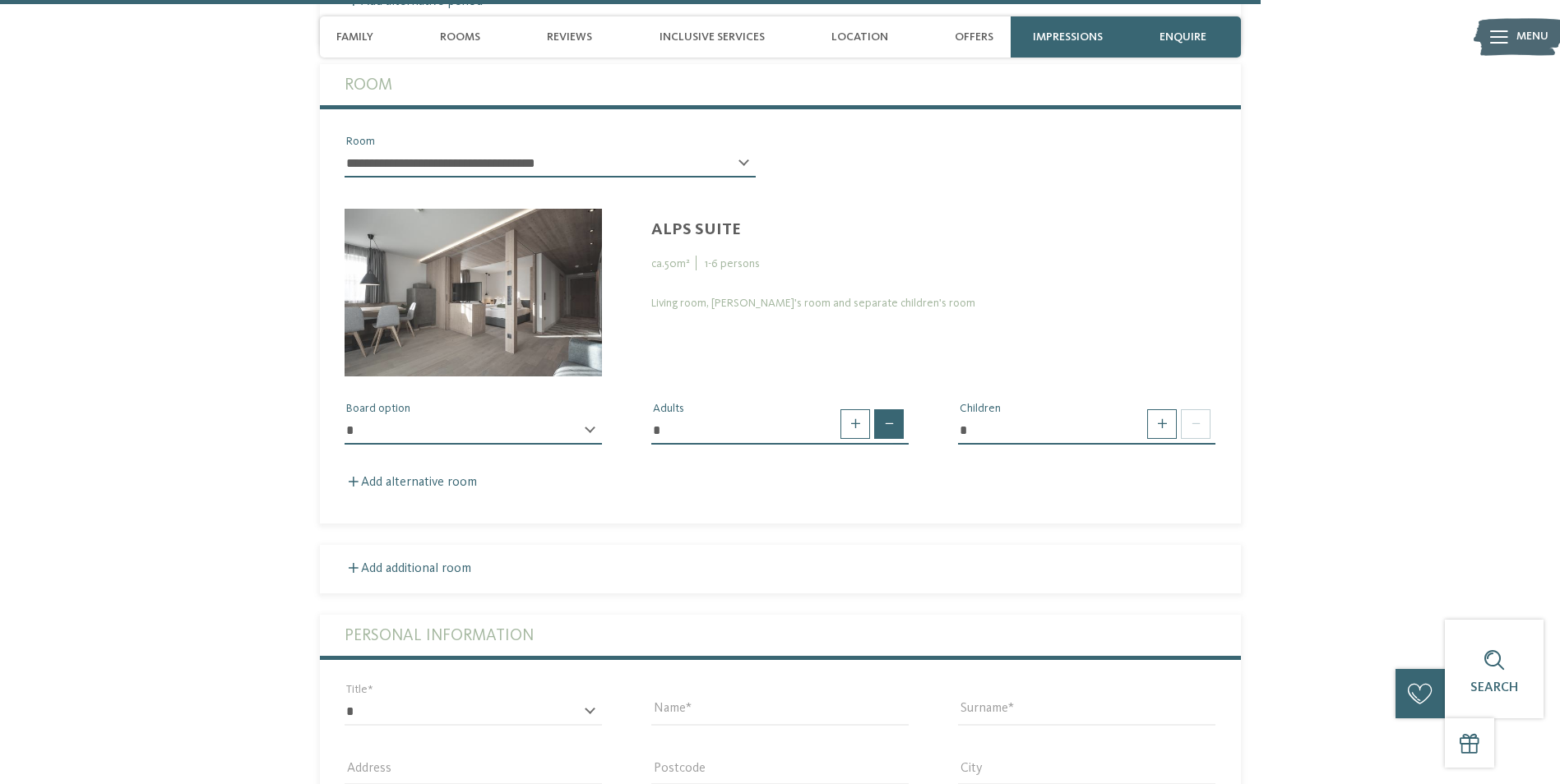
click at [881, 409] on span at bounding box center [888, 424] width 30 height 30
type input "*"
click at [1165, 409] on span at bounding box center [1162, 424] width 30 height 30
type input "*"
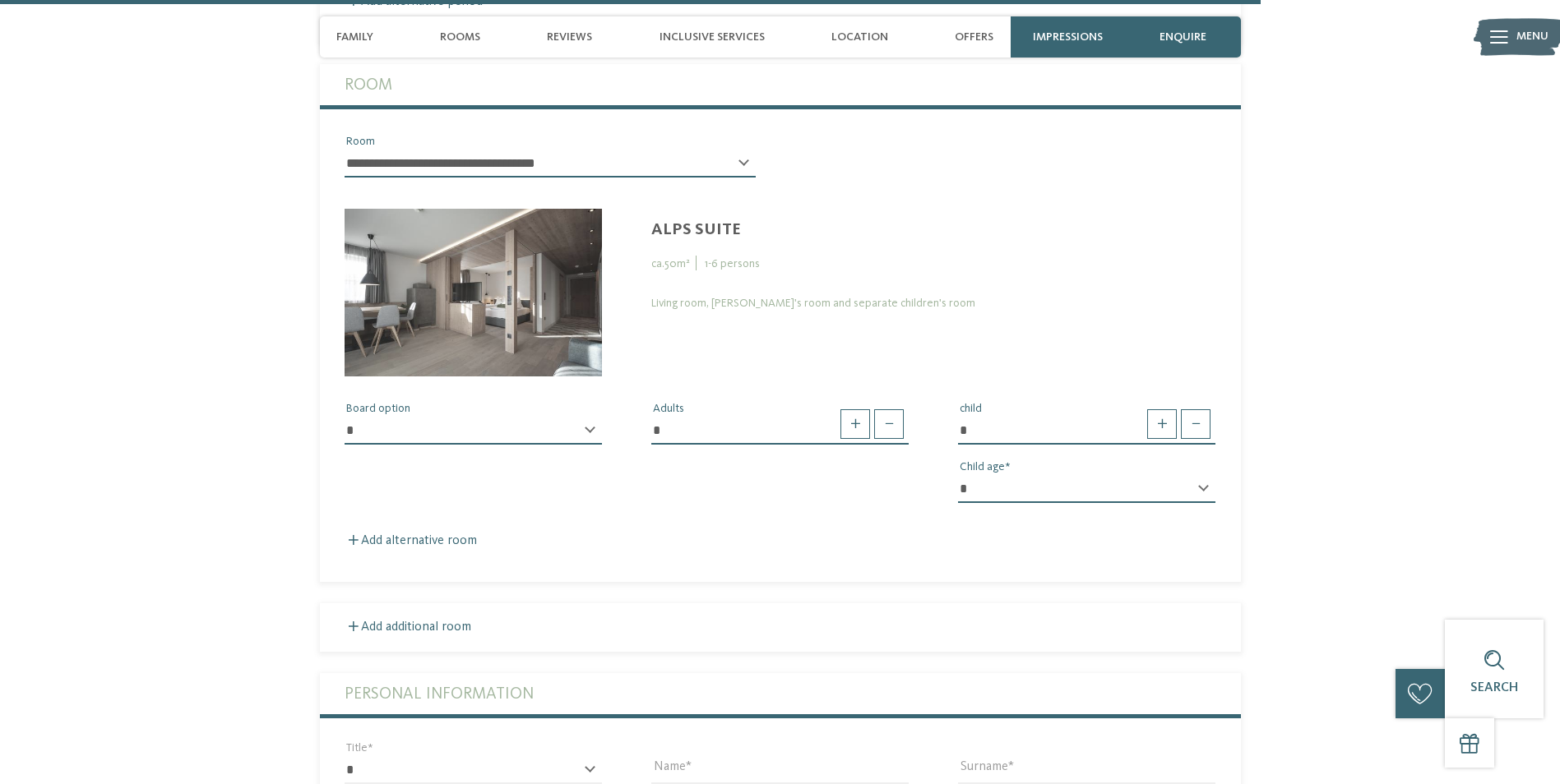
click at [1064, 475] on div "* * * * * * * * * * * ** ** ** ** ** ** ** ** Child age" at bounding box center [1087, 495] width 257 height 42
click at [1193, 475] on select "* * * * * * * * * * * ** ** ** ** ** ** ** **" at bounding box center [1087, 488] width 257 height 28
select select "*"
click at [958, 475] on select "* * * * * * * * * * * ** ** ** ** ** ** ** **" at bounding box center [1087, 488] width 257 height 28
click at [899, 438] on div "**********" at bounding box center [780, 446] width 921 height 141
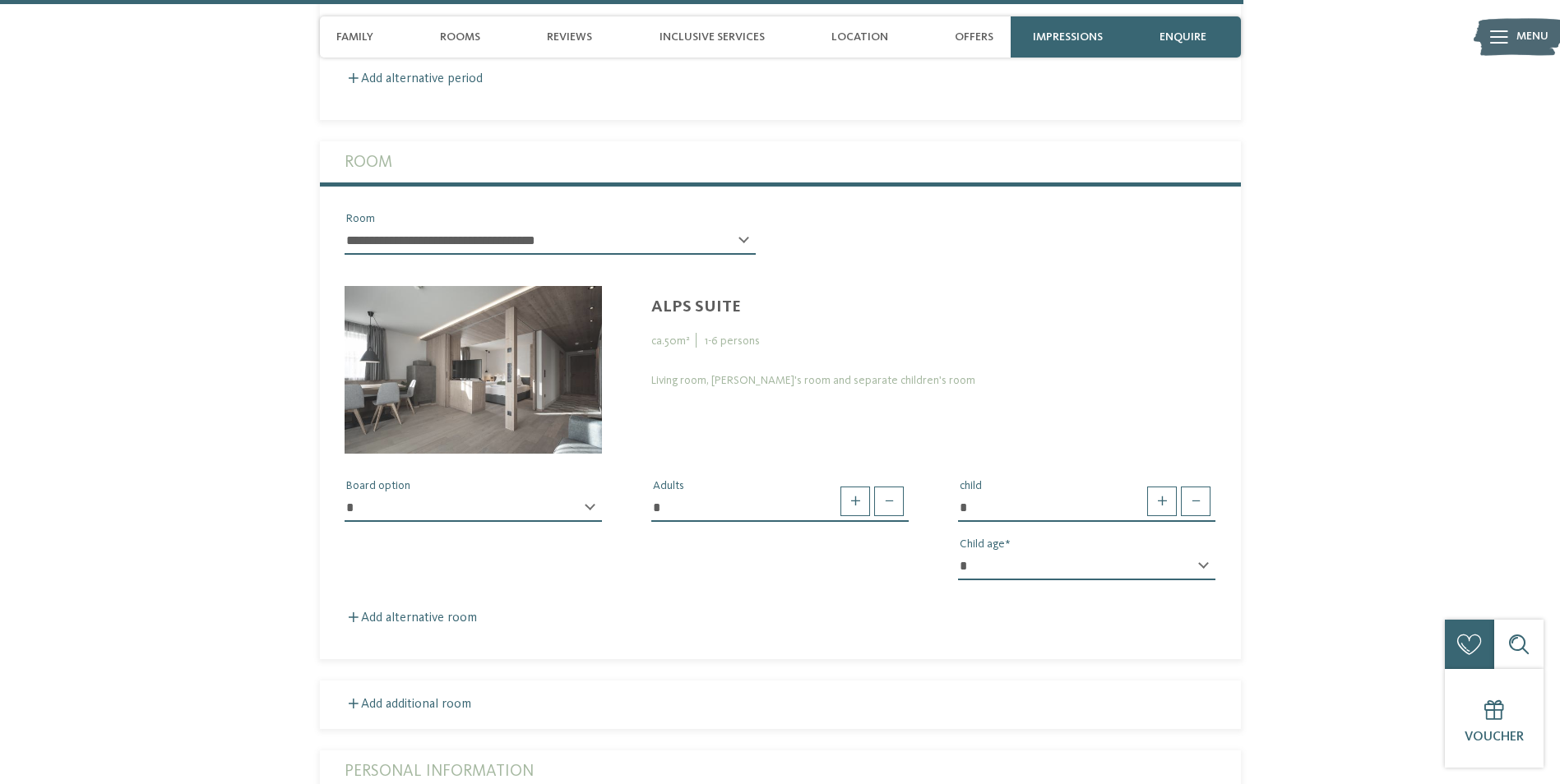
scroll to position [5303, 0]
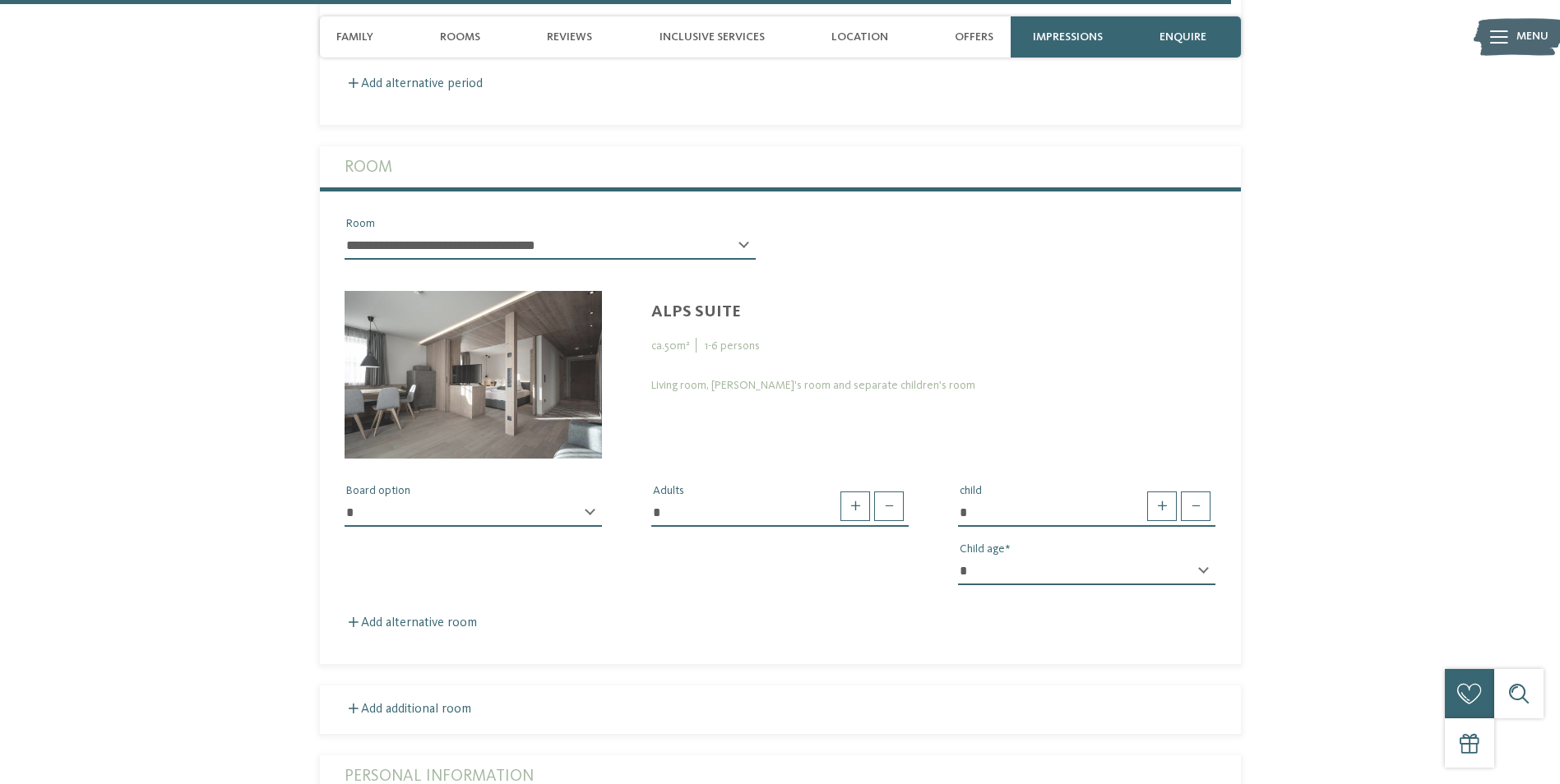
click at [552, 232] on select "**********" at bounding box center [550, 246] width 412 height 28
select select "*****"
click at [344, 232] on select "**********" at bounding box center [550, 246] width 412 height 28
type input "*"
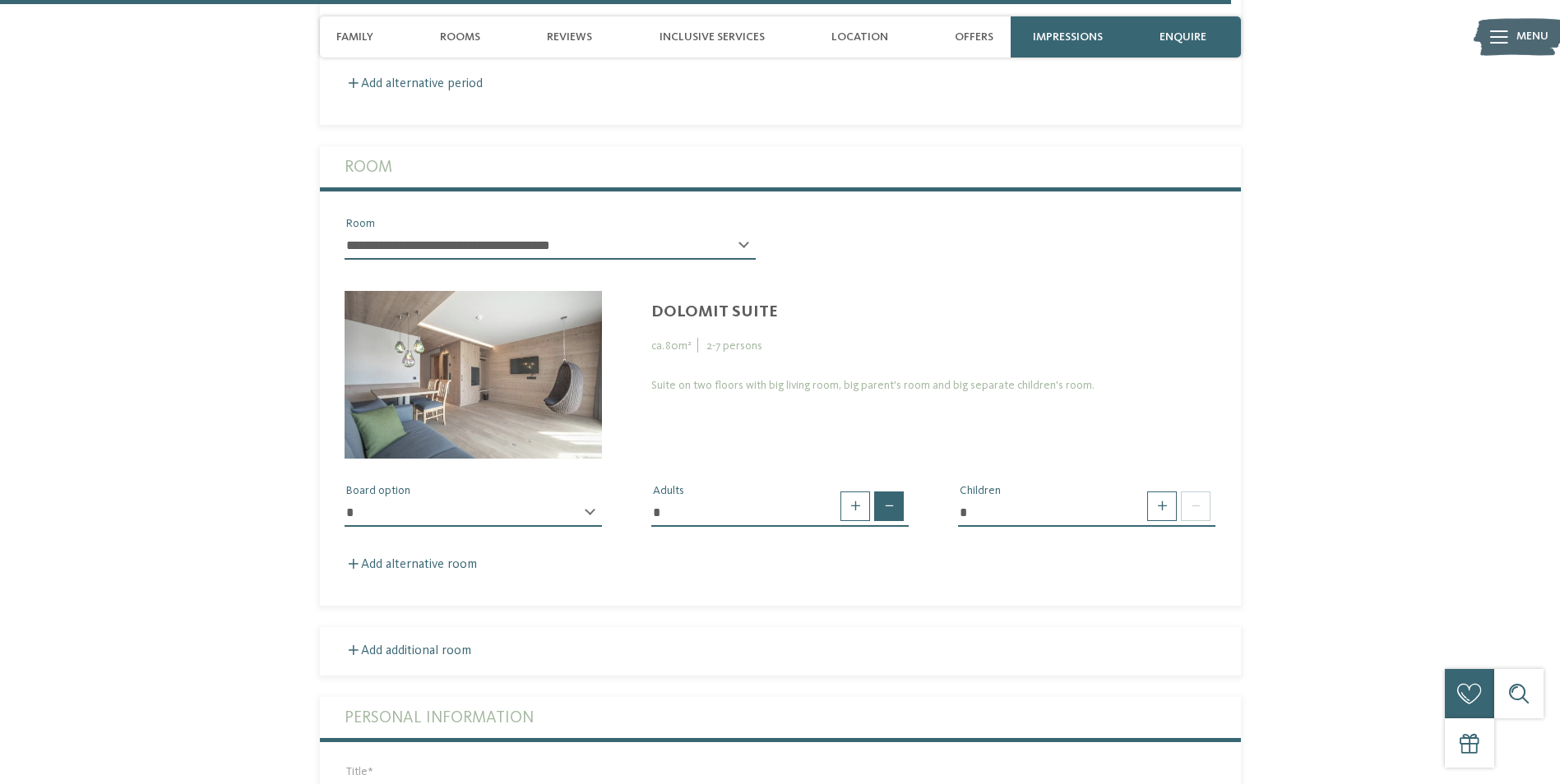
click at [880, 492] on span at bounding box center [888, 506] width 30 height 30
type input "*"
click at [1171, 492] on span at bounding box center [1162, 506] width 30 height 30
type input "*"
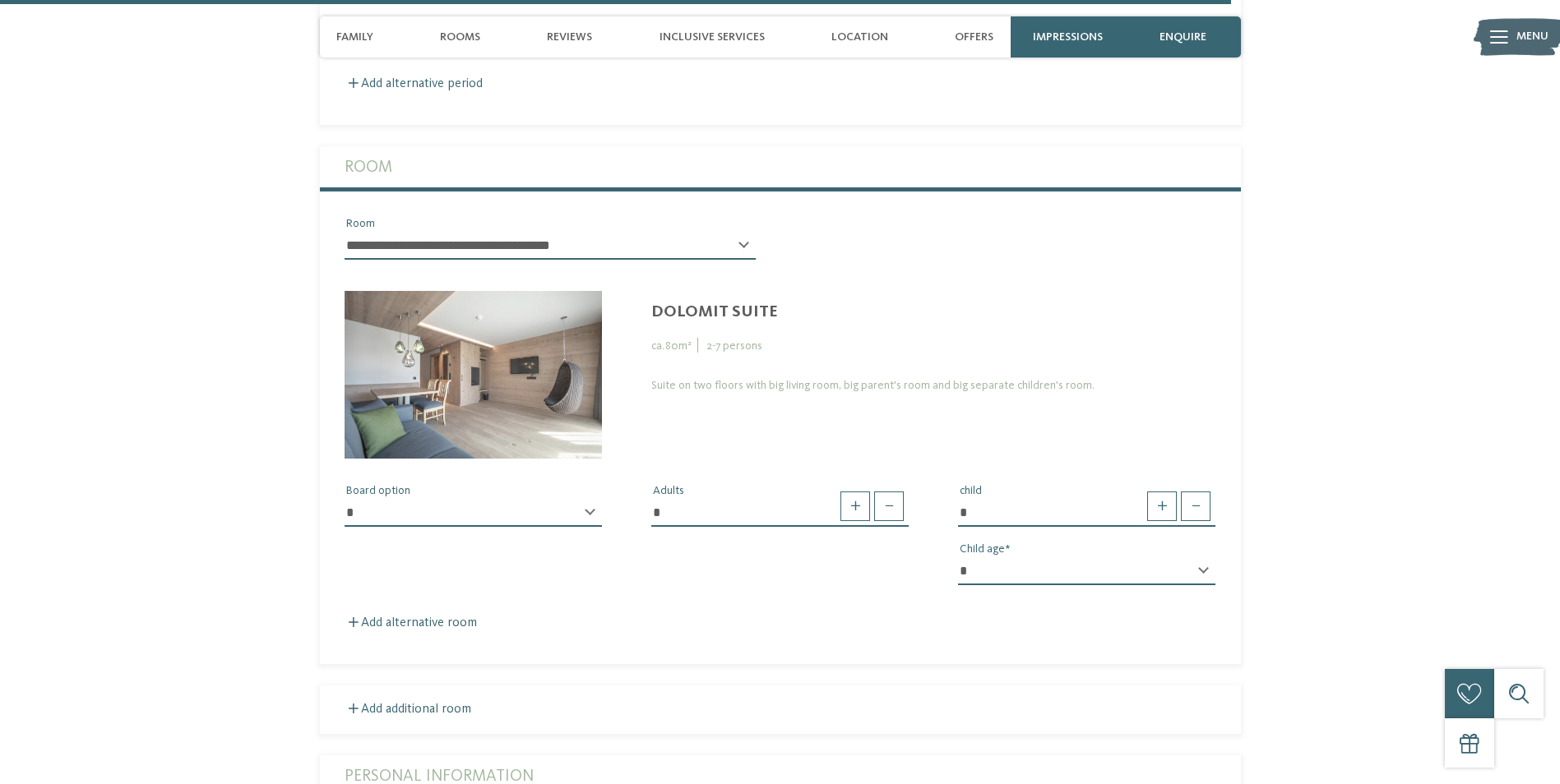
click at [1081, 557] on select "* * * * * * * * * * * ** ** ** ** ** ** ** **" at bounding box center [1087, 571] width 257 height 28
select select "*"
click at [958, 557] on select "* * * * * * * * * * * ** ** ** ** ** ** ** **" at bounding box center [1087, 571] width 257 height 28
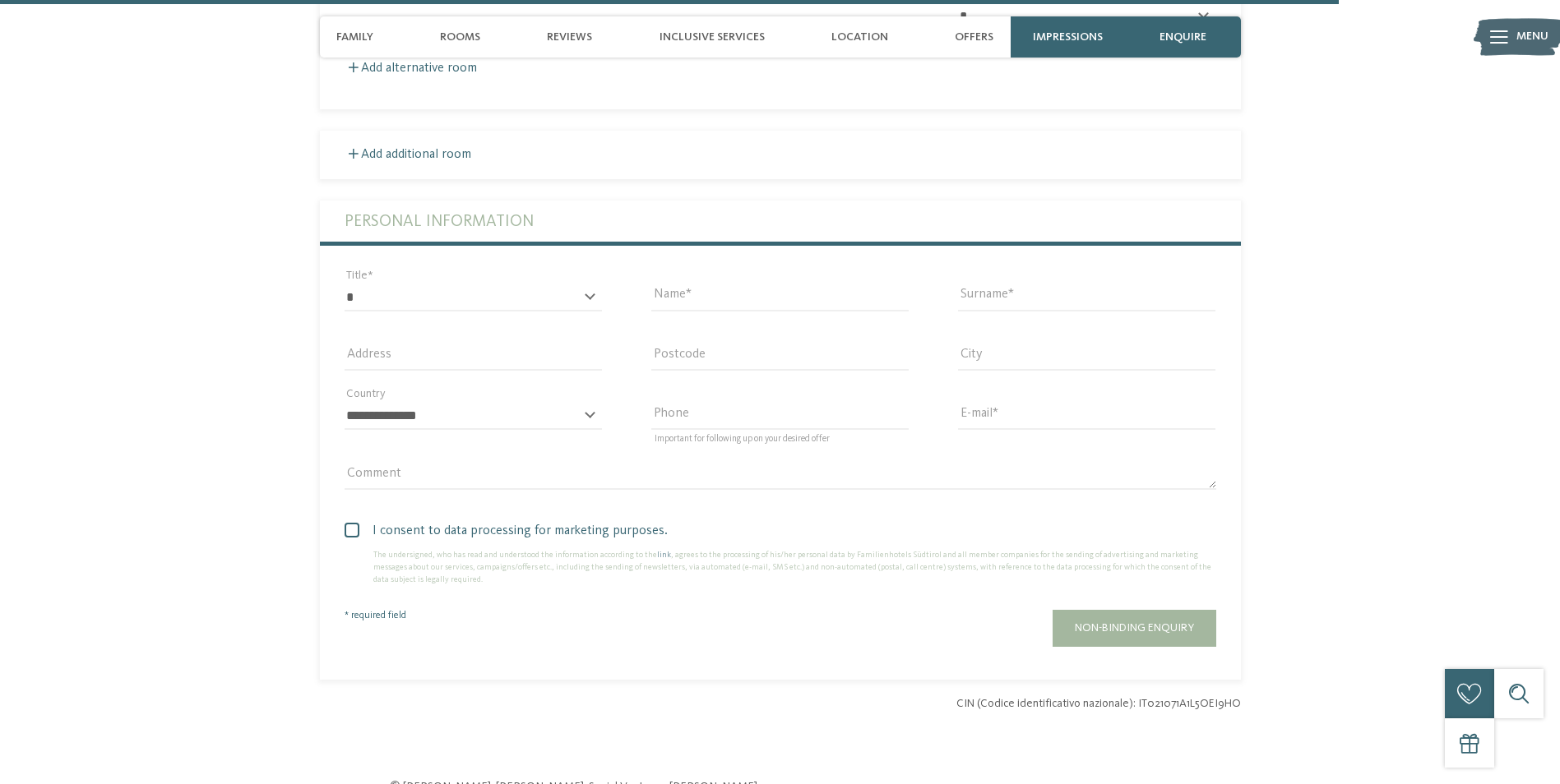
scroll to position [5878, 0]
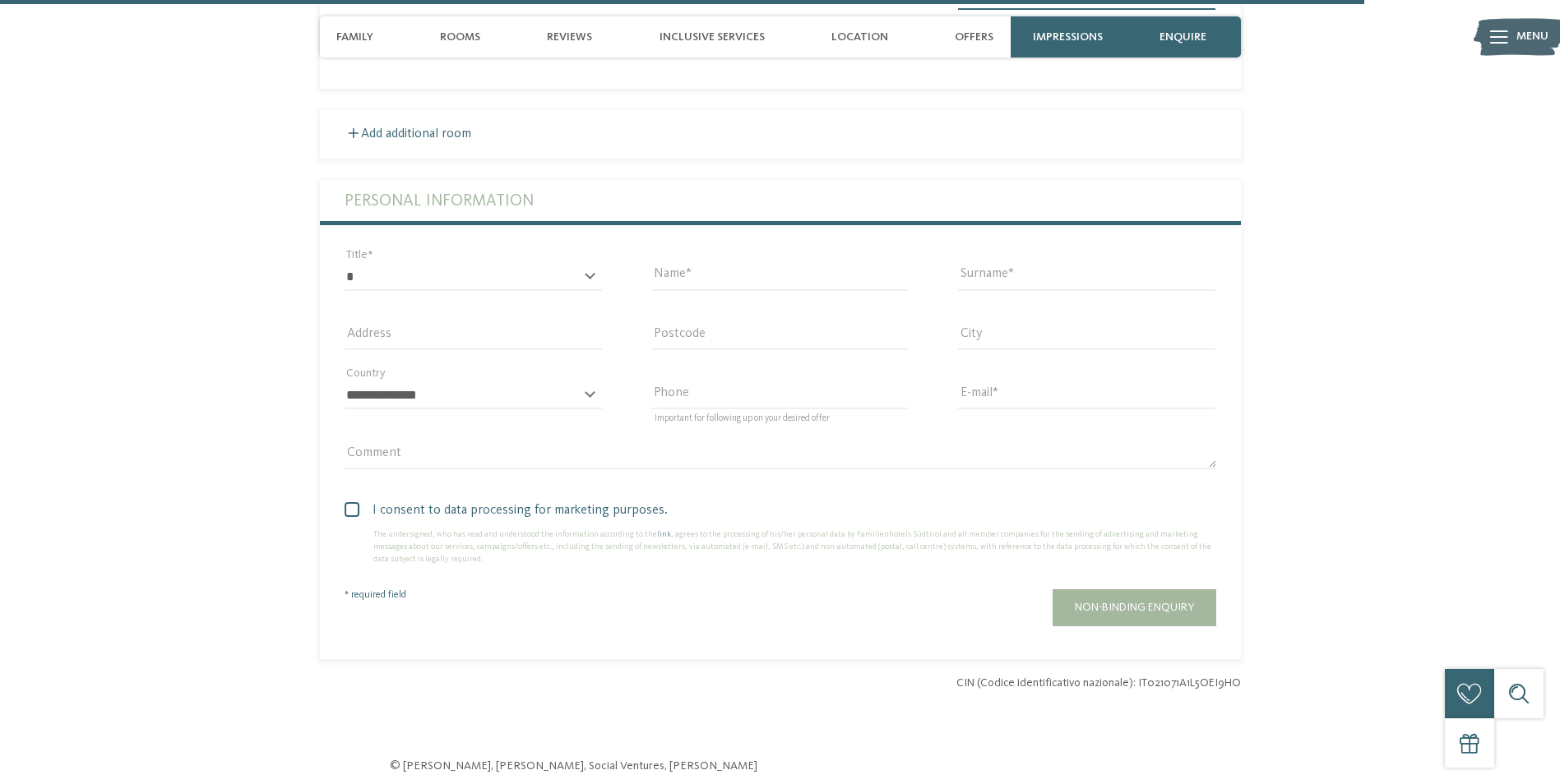
click at [485, 501] on span "I consent to data processing for marketing purposes." at bounding box center [786, 511] width 860 height 20
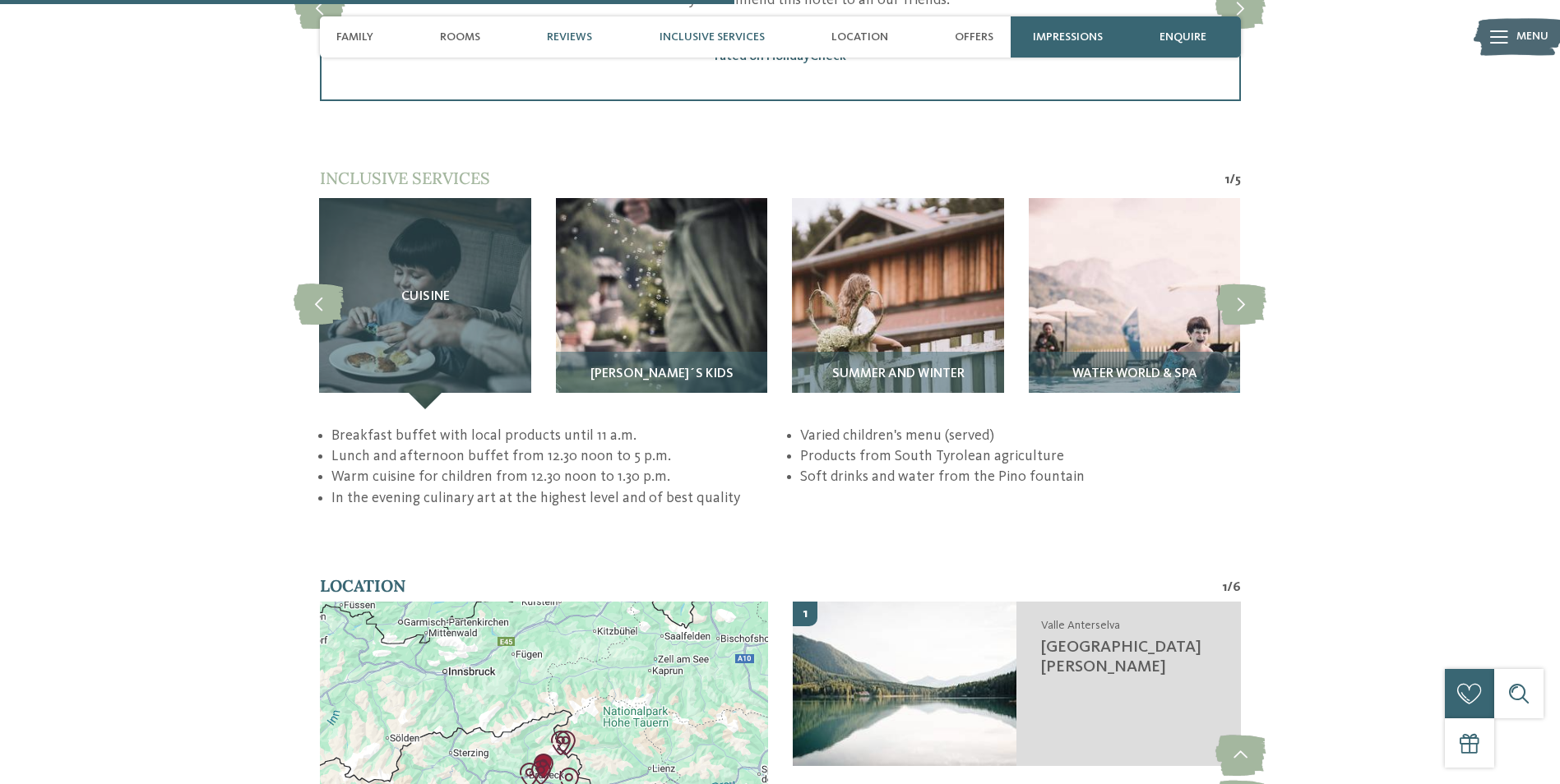
click at [736, 41] on span "Inclusive services" at bounding box center [712, 38] width 105 height 14
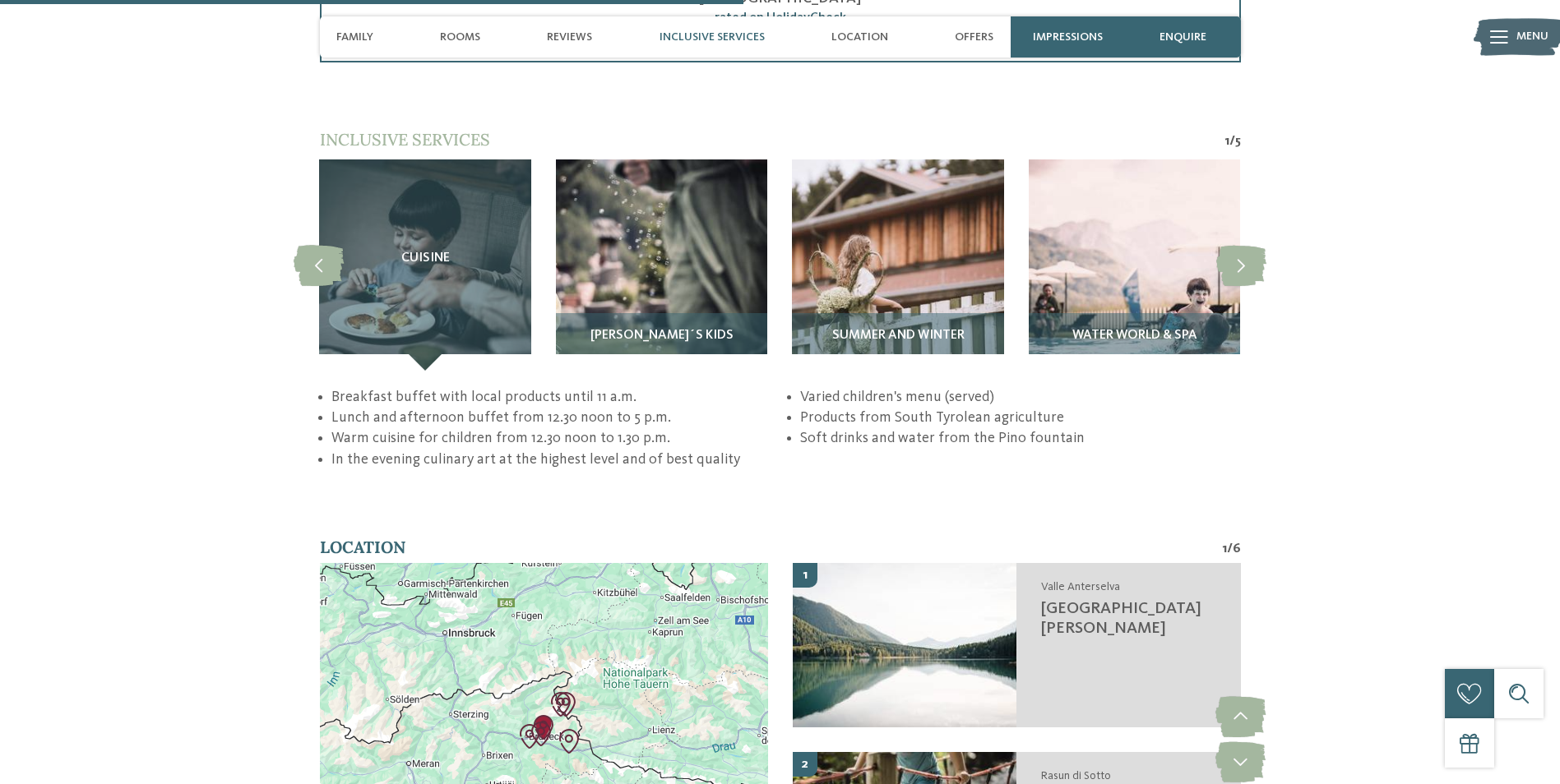
click at [735, 44] on span "Inclusive services" at bounding box center [712, 38] width 105 height 14
click at [1213, 28] on div "enquire" at bounding box center [1183, 37] width 115 height 41
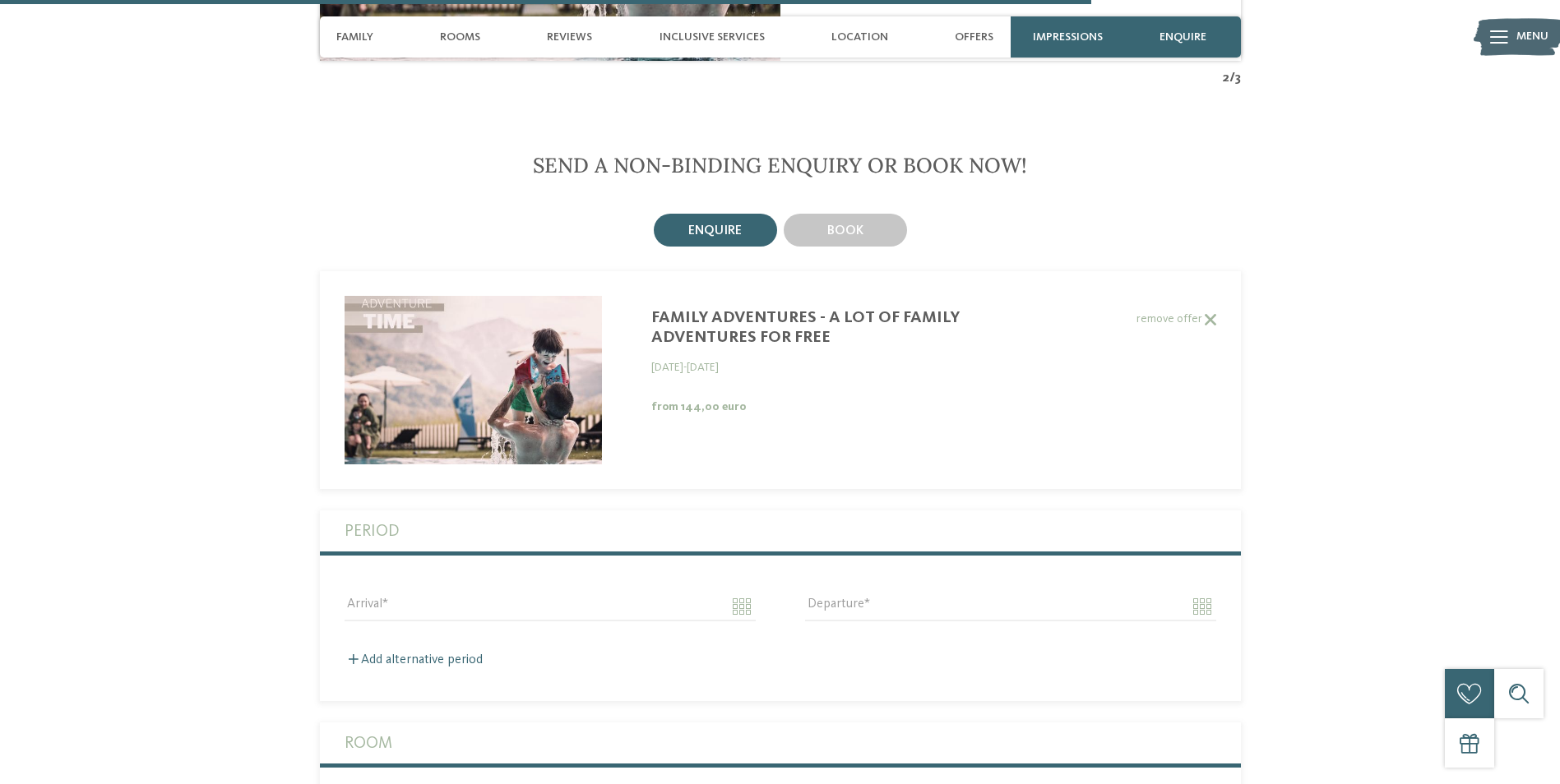
scroll to position [4751, 0]
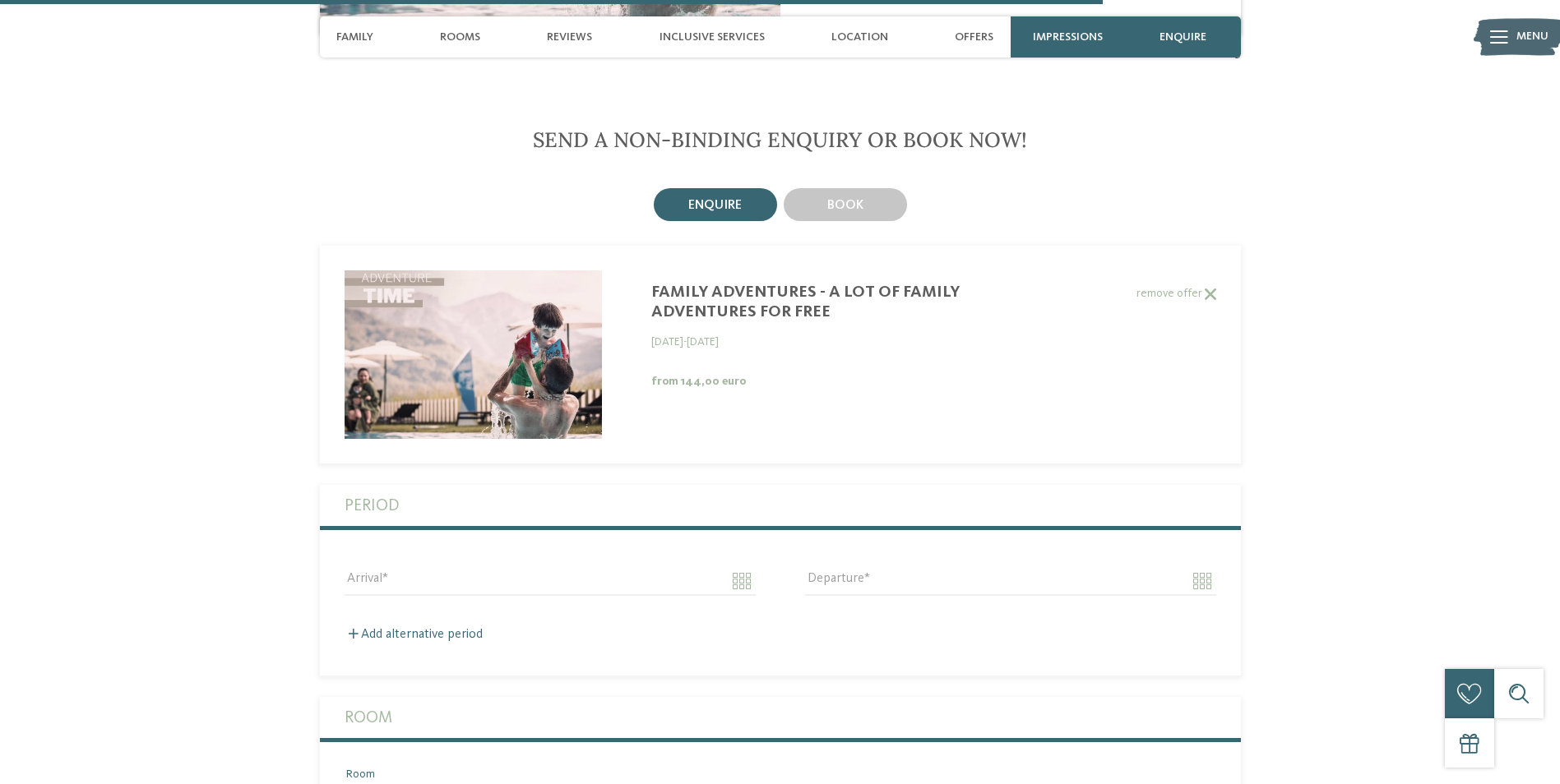
click at [1198, 271] on div "FAMILY ADVENTURES - A lot of family adventures for free 07.06.2025 - 03.11.2025…" at bounding box center [780, 354] width 921 height 168
click at [1214, 289] on span at bounding box center [1209, 294] width 14 height 12
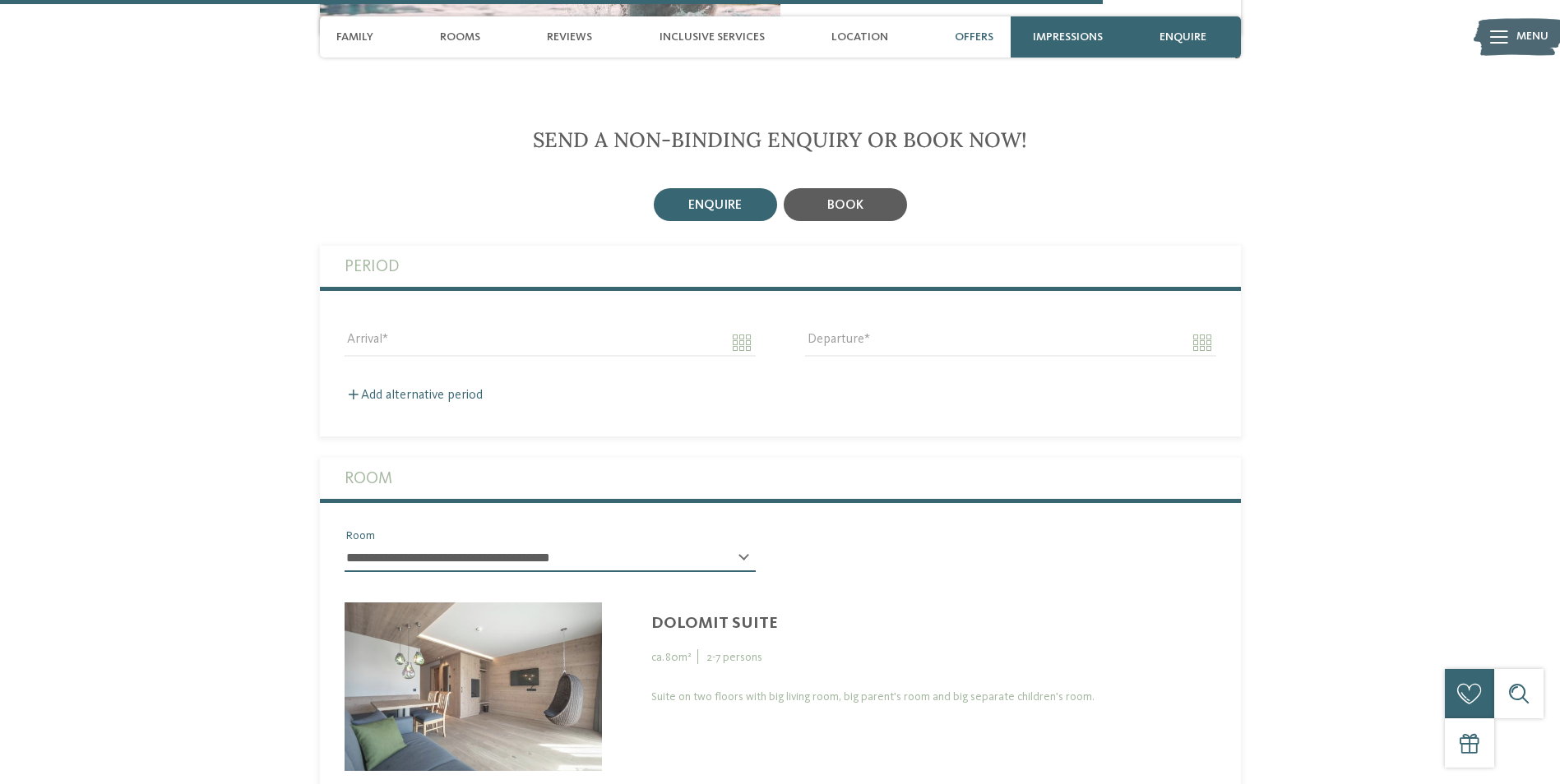
click at [858, 199] on span "book" at bounding box center [845, 205] width 36 height 13
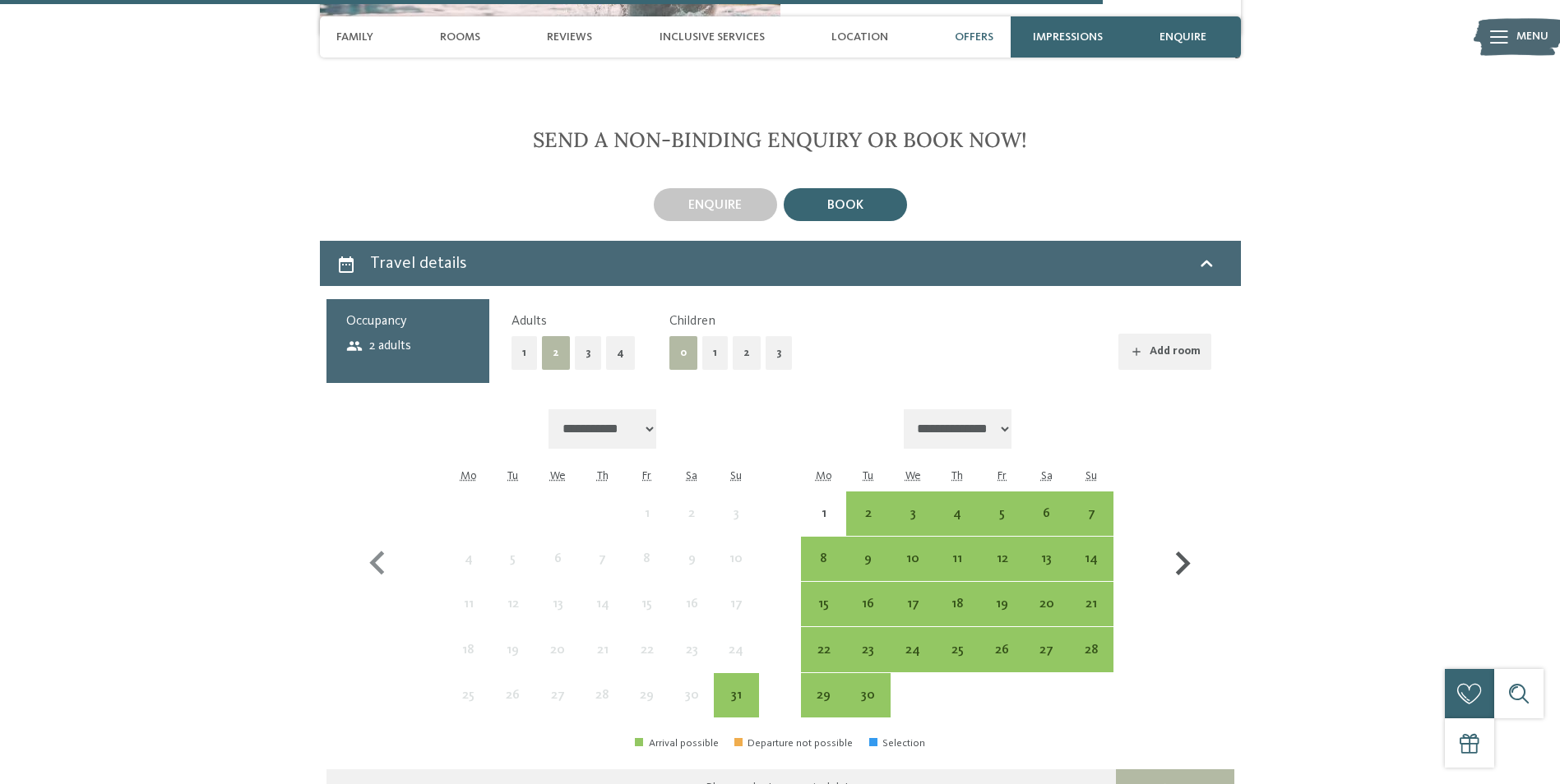
click at [1180, 540] on icon "button" at bounding box center [1183, 564] width 48 height 47
select select "**********"
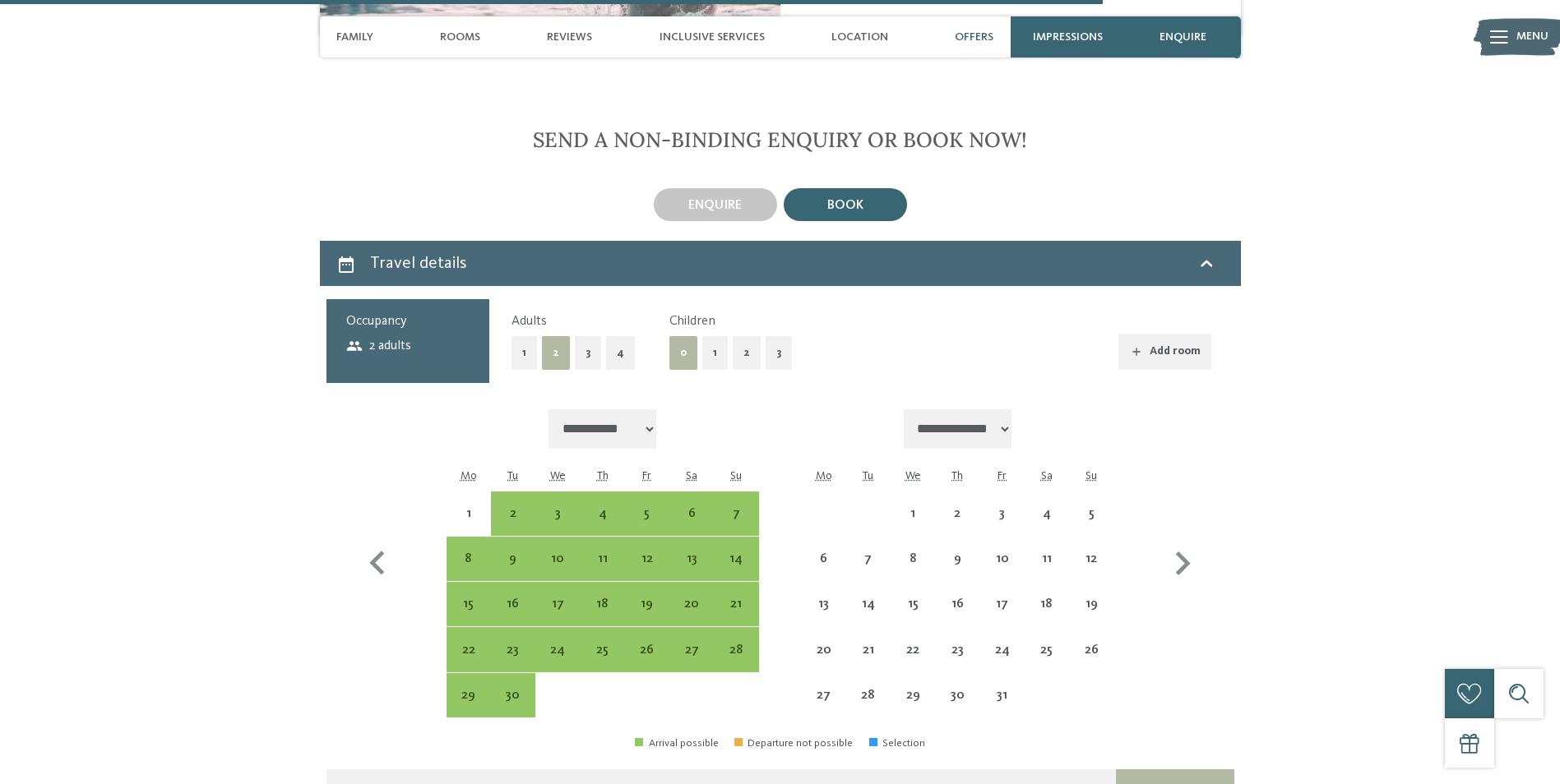
select select "**********"
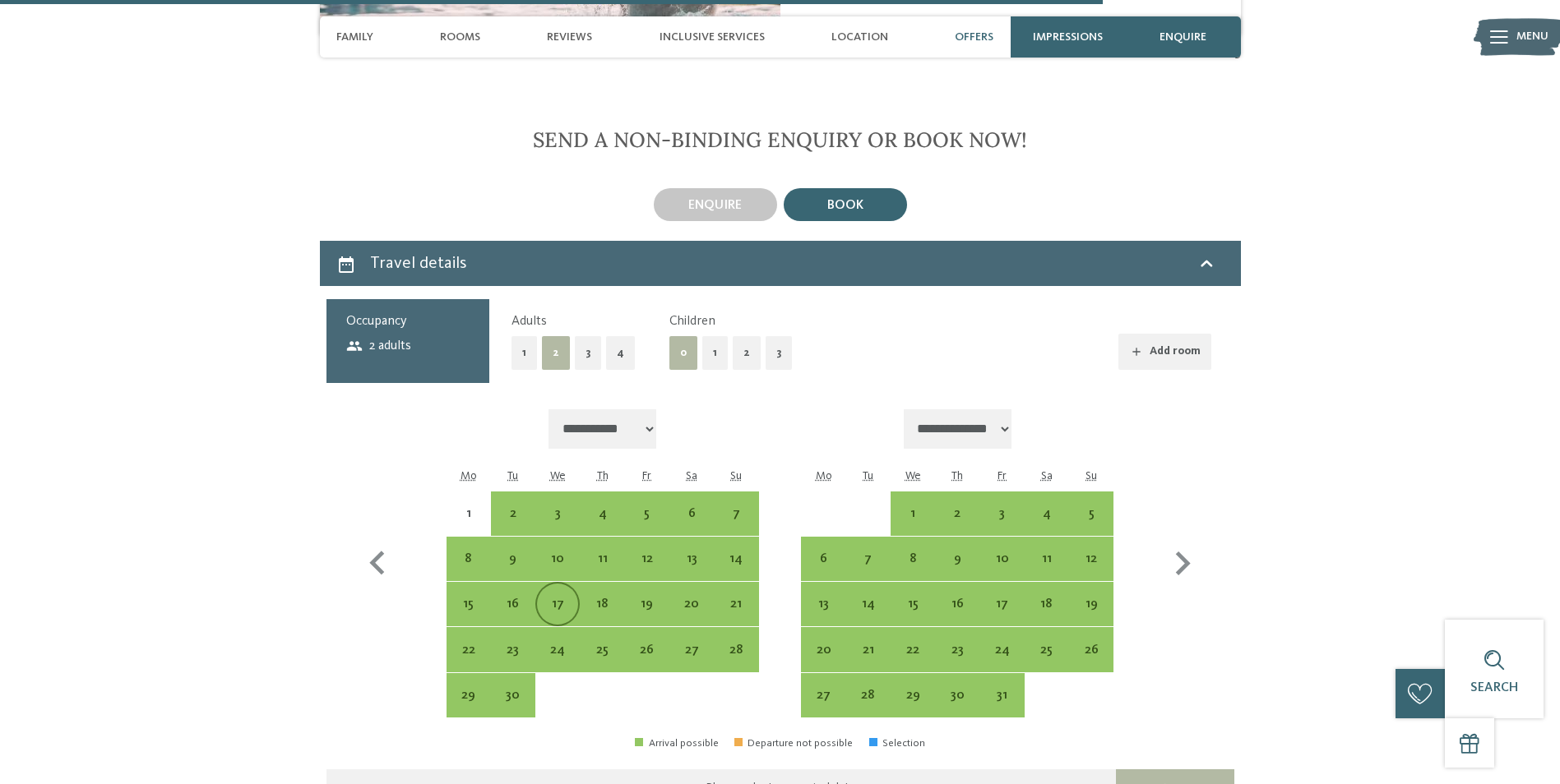
click at [567, 598] on div "17" at bounding box center [558, 618] width 41 height 41
select select "**********"
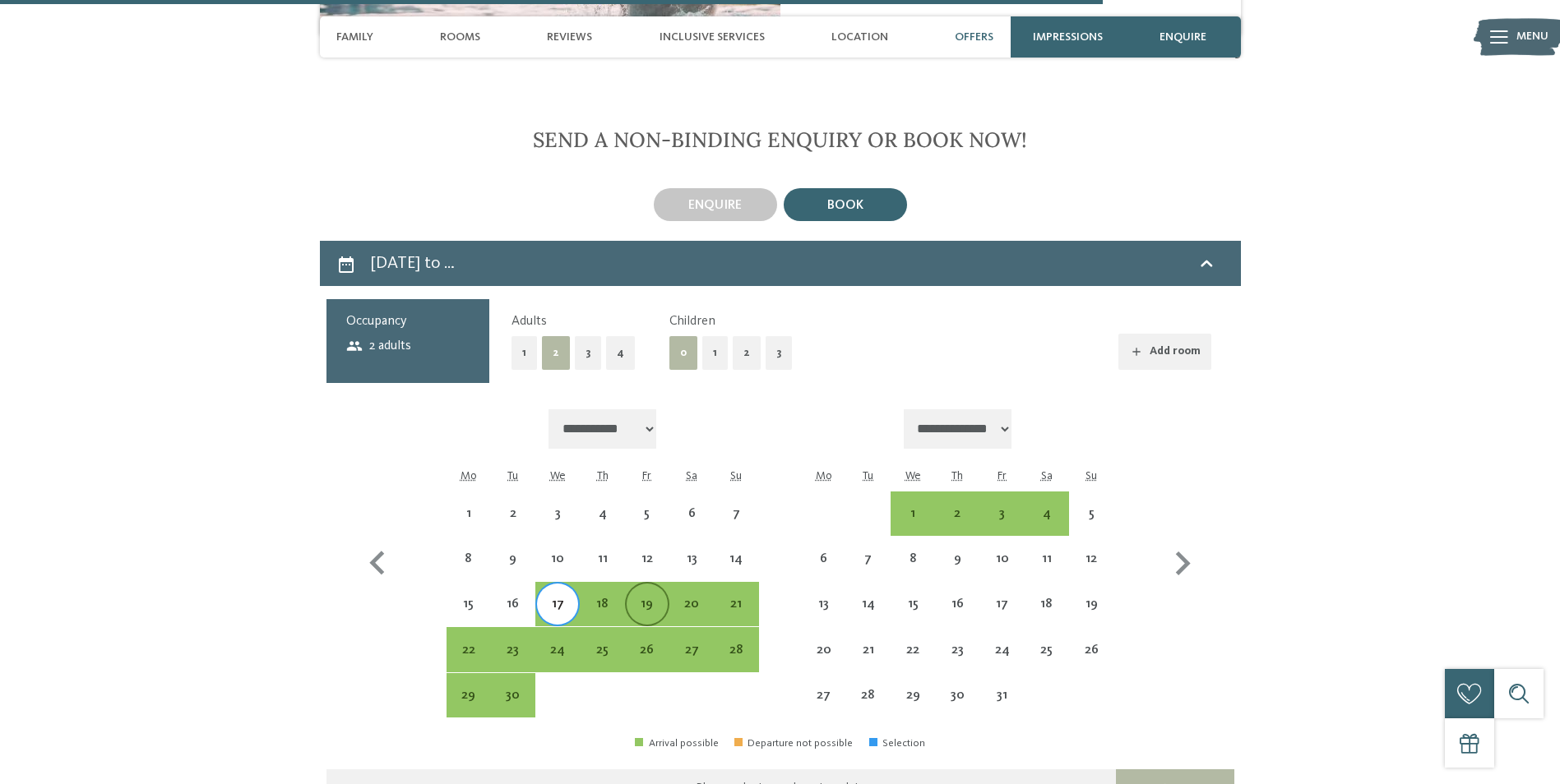
click at [660, 598] on div "19" at bounding box center [647, 618] width 41 height 41
select select "**********"
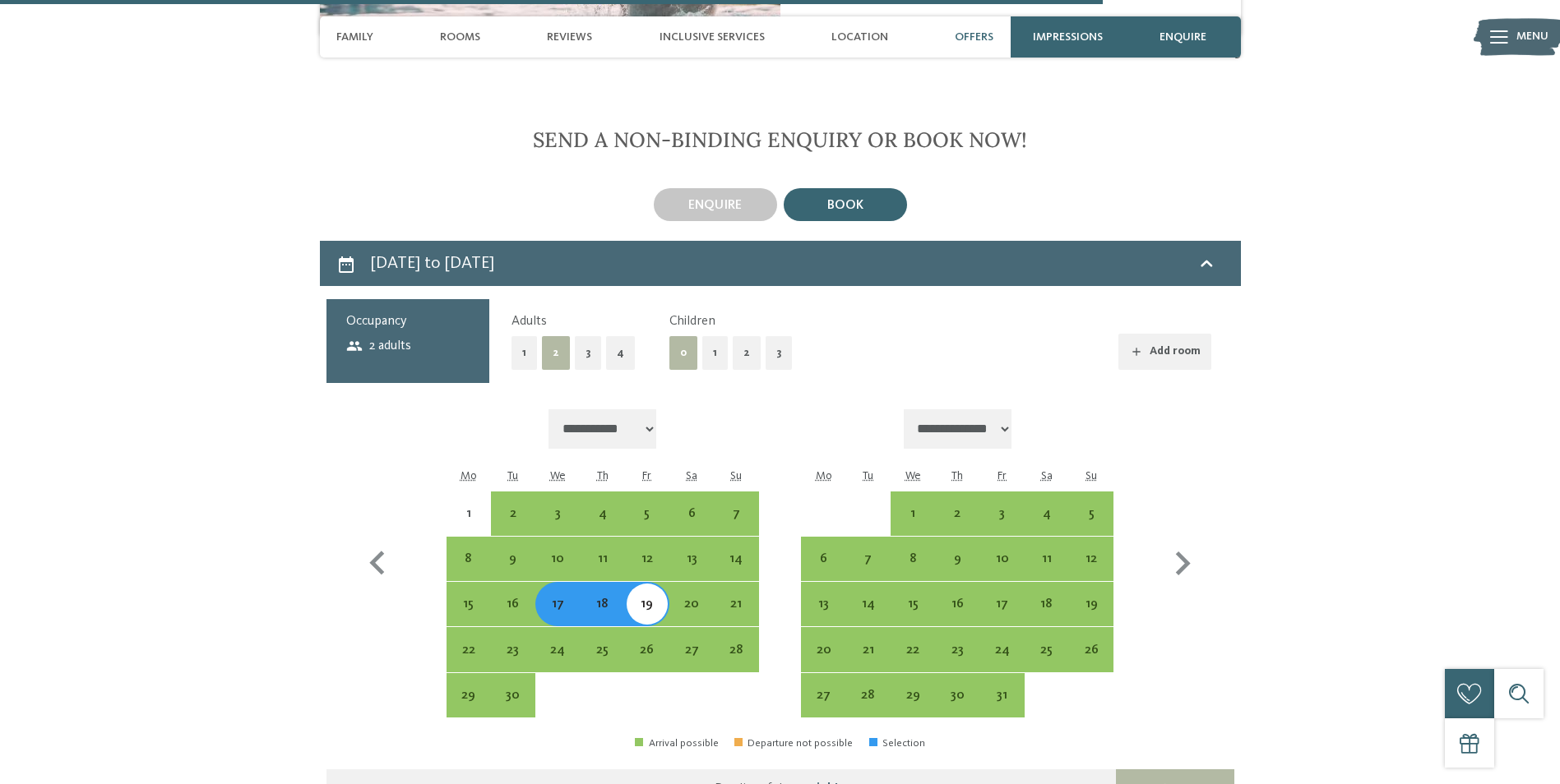
click at [940, 313] on div "Adults 1 2 3 4 Children 0 1 2 3 Add room" at bounding box center [862, 341] width 700 height 57
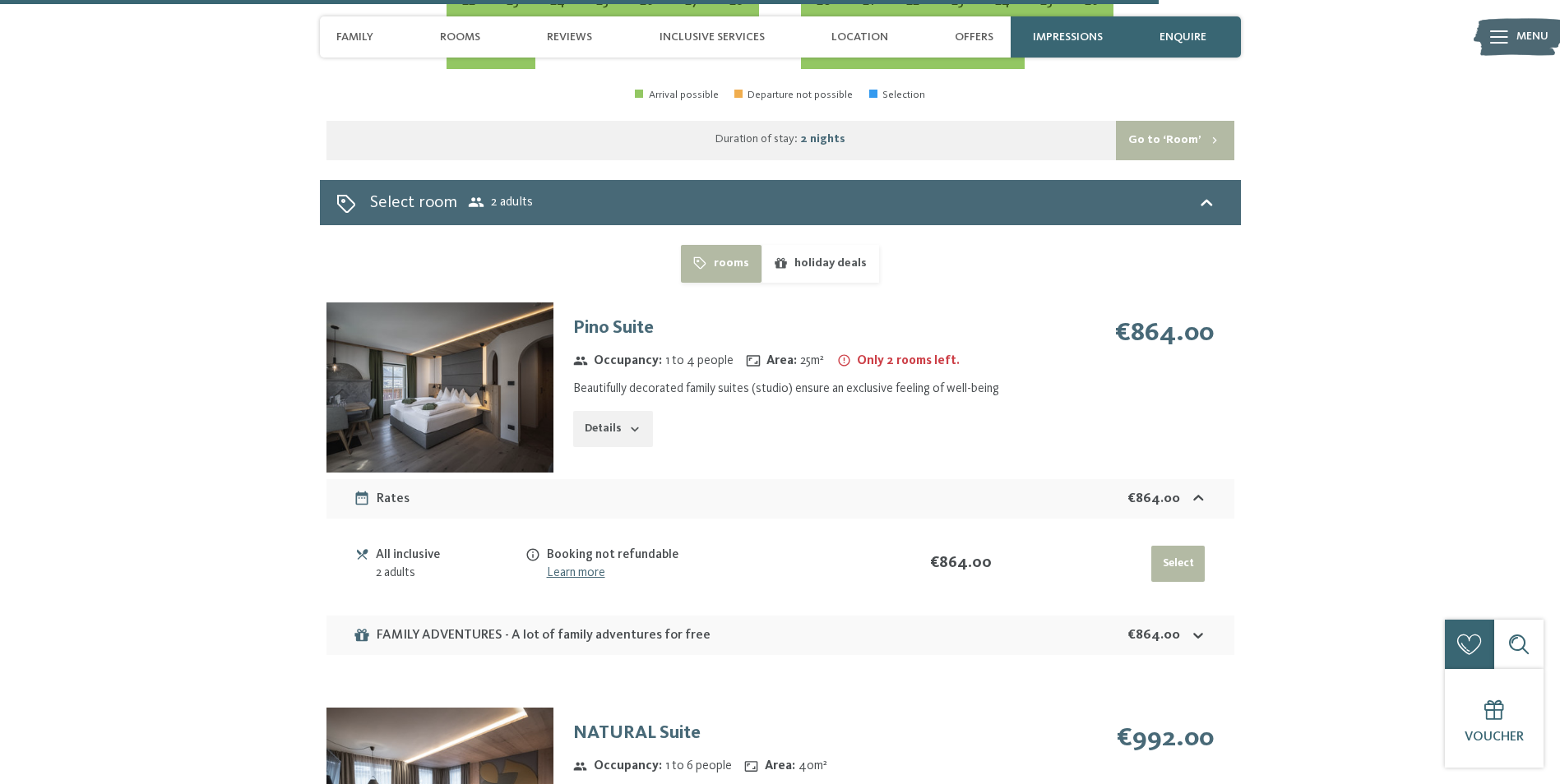
scroll to position [5409, 0]
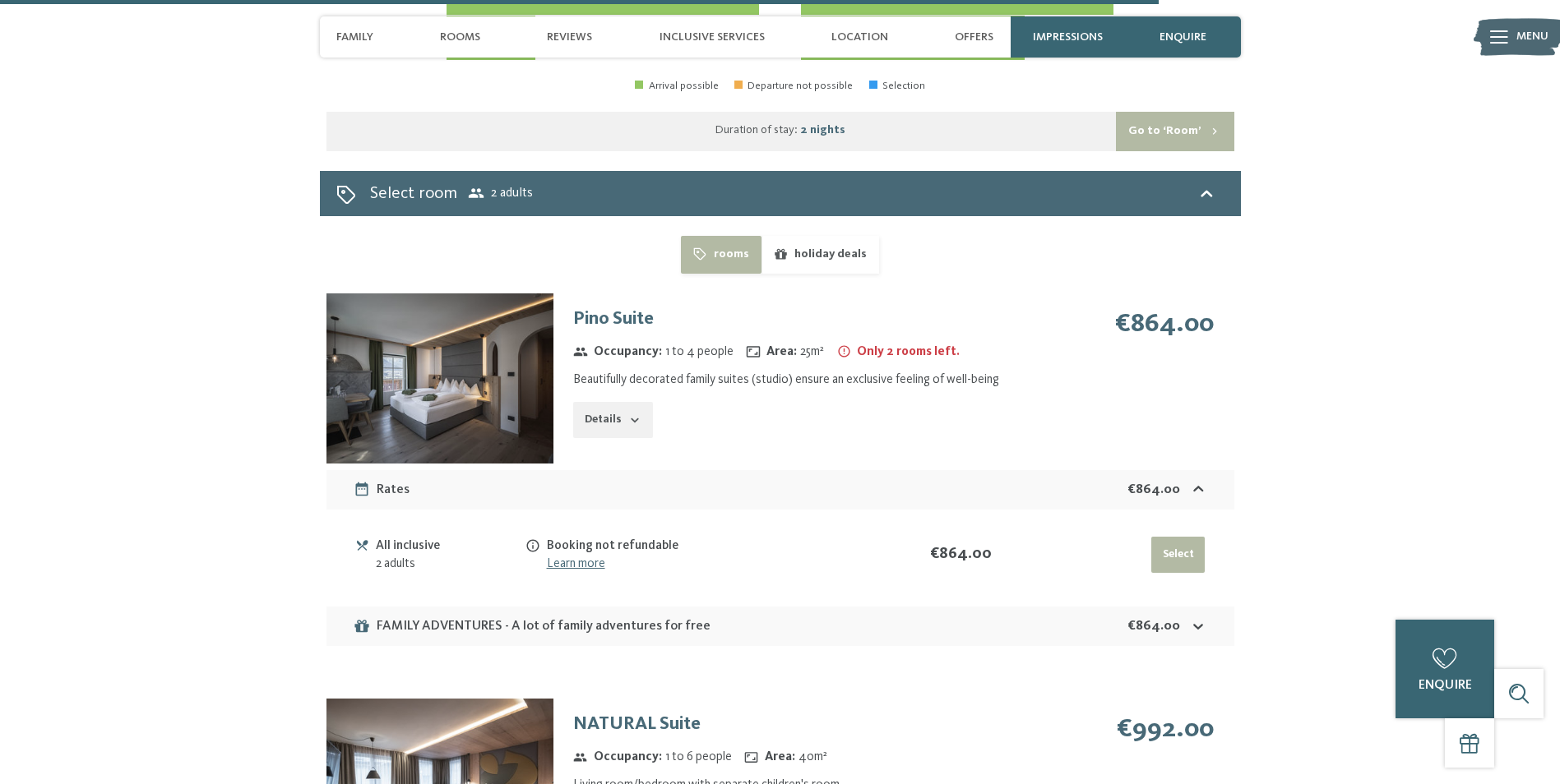
click at [611, 402] on button "Details" at bounding box center [612, 420] width 79 height 36
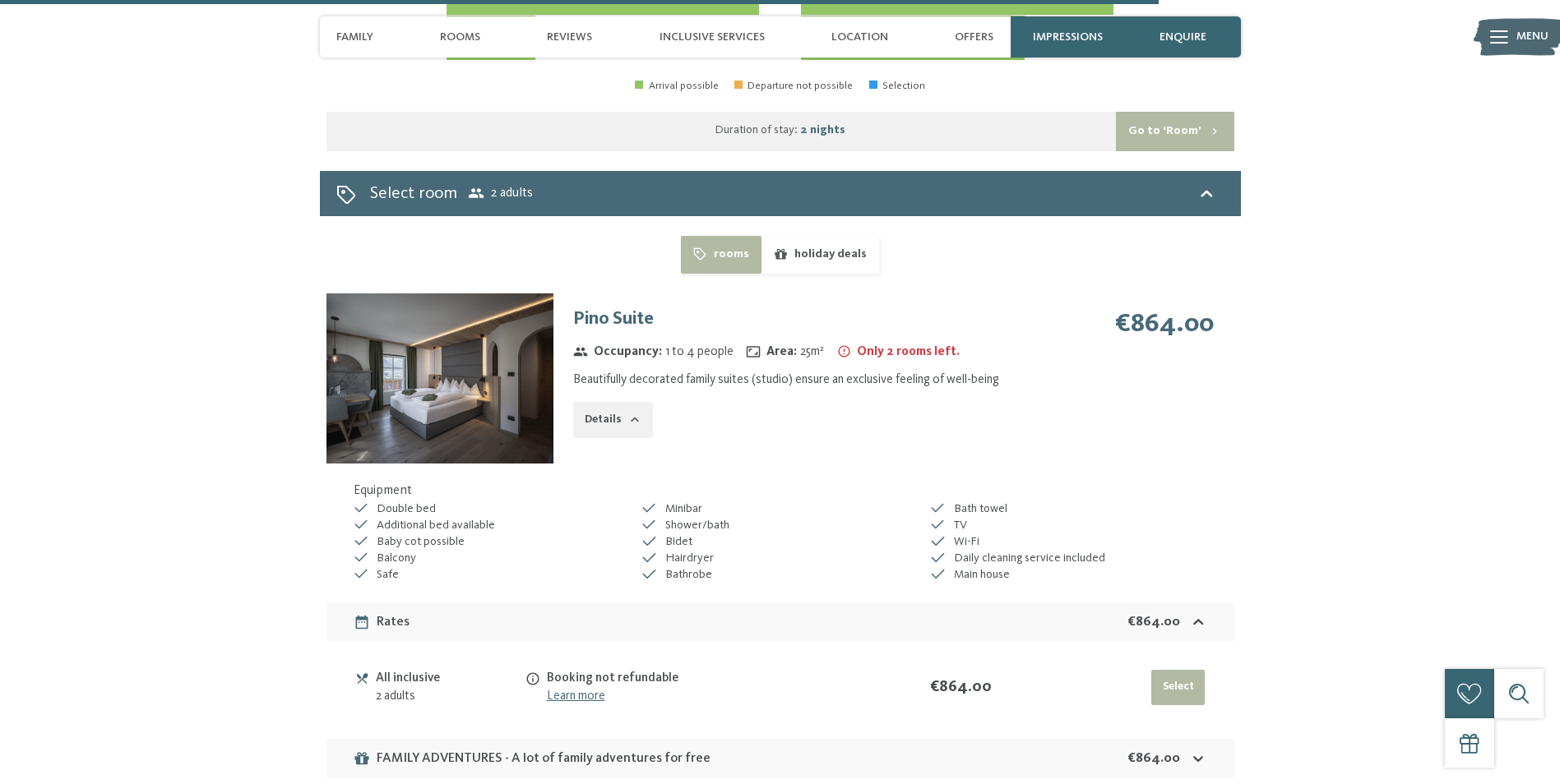
click at [612, 402] on button "Details" at bounding box center [612, 420] width 79 height 36
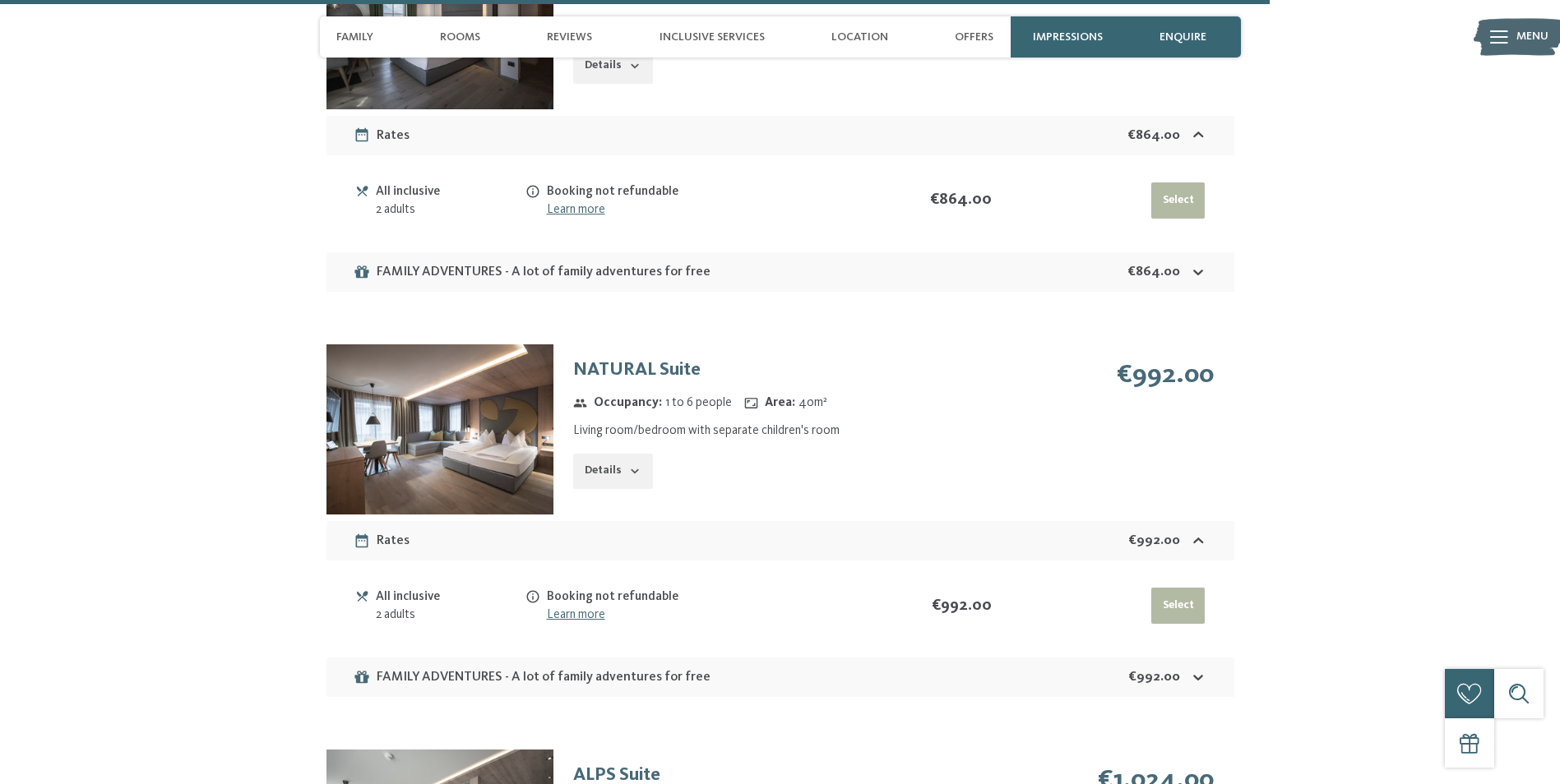
scroll to position [6067, 0]
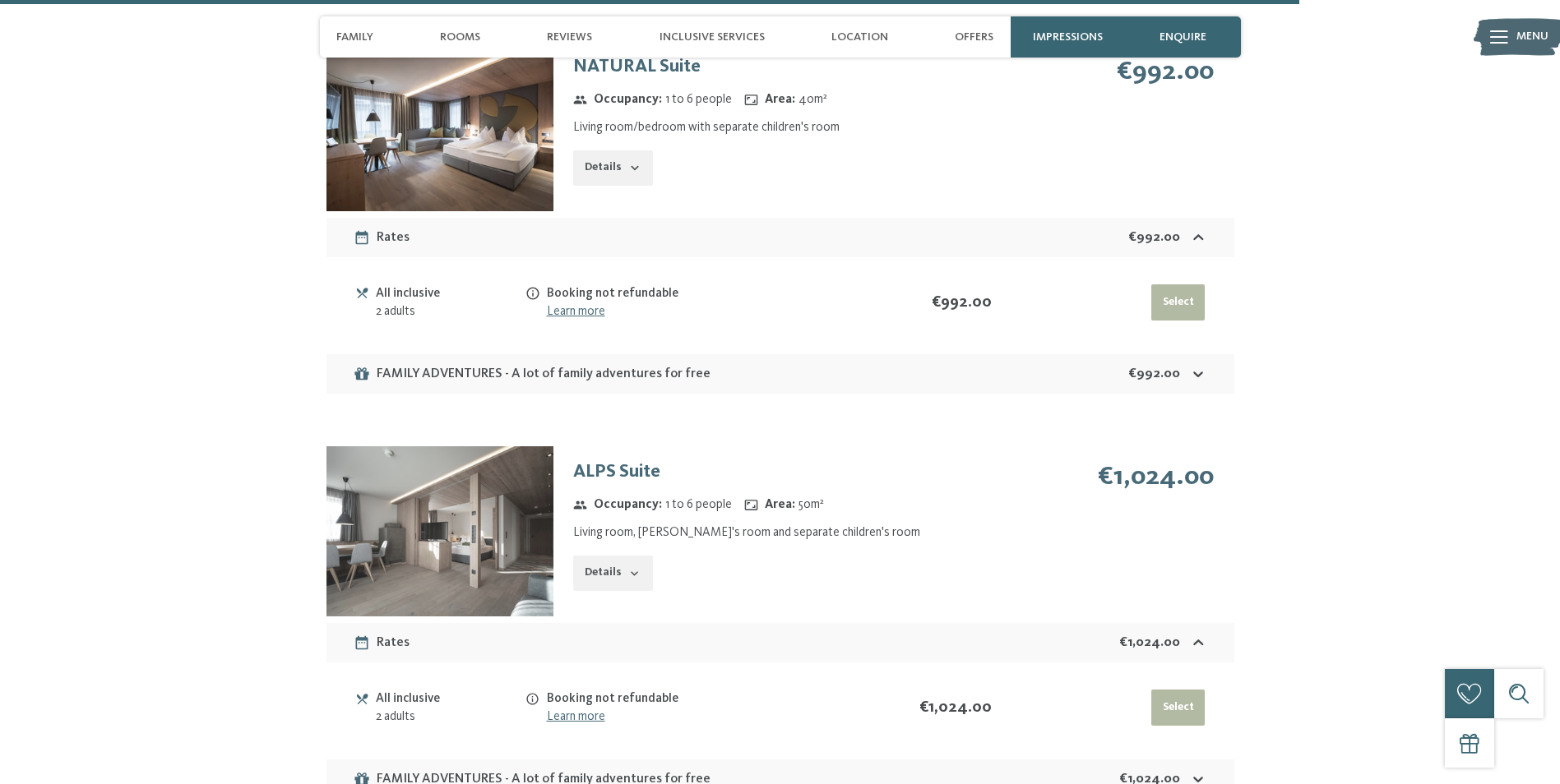
click at [631, 567] on icon "button" at bounding box center [635, 573] width 13 height 13
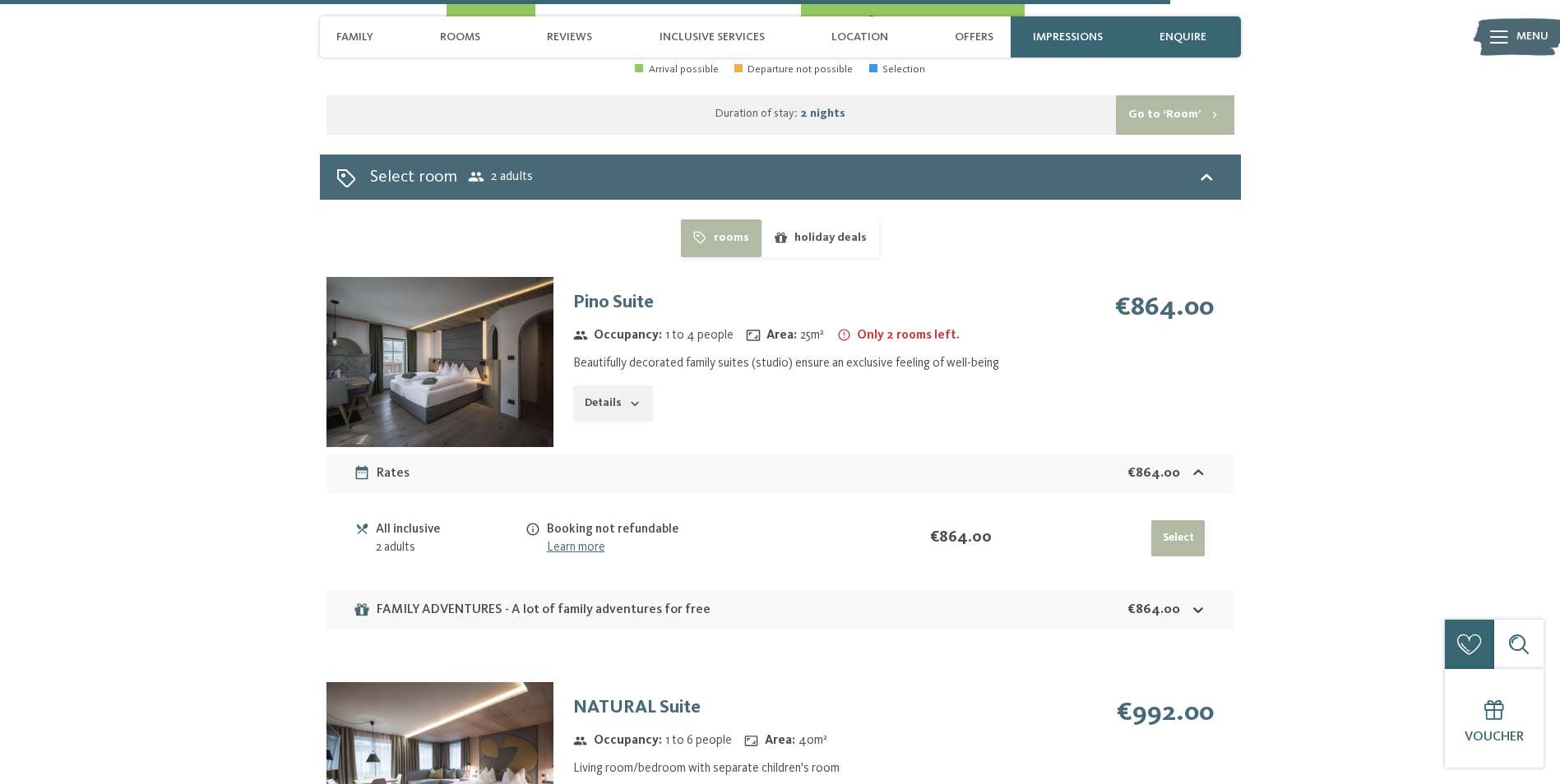
scroll to position [5245, 0]
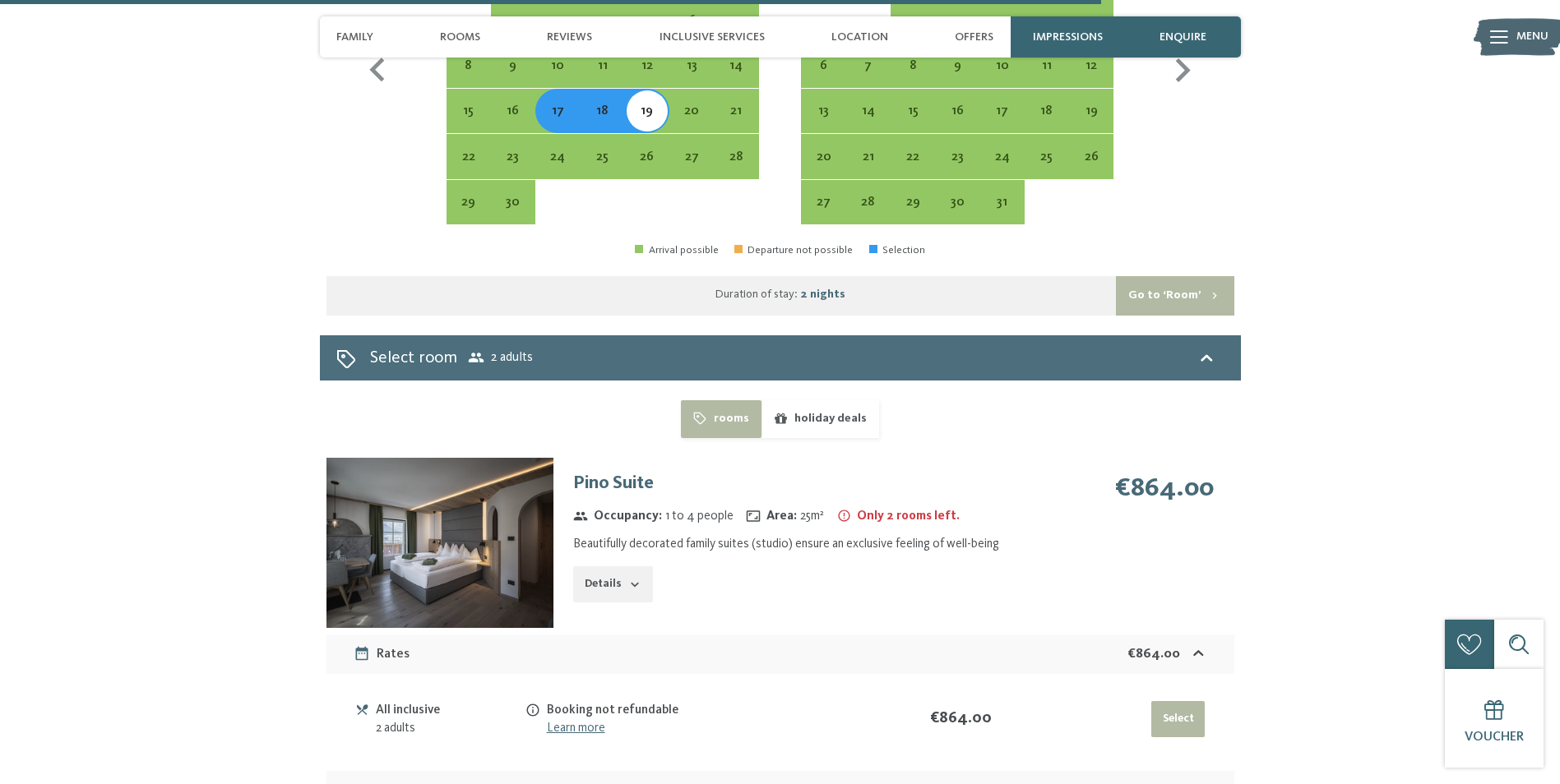
click at [1192, 346] on div "Select room 2 adults" at bounding box center [780, 358] width 888 height 24
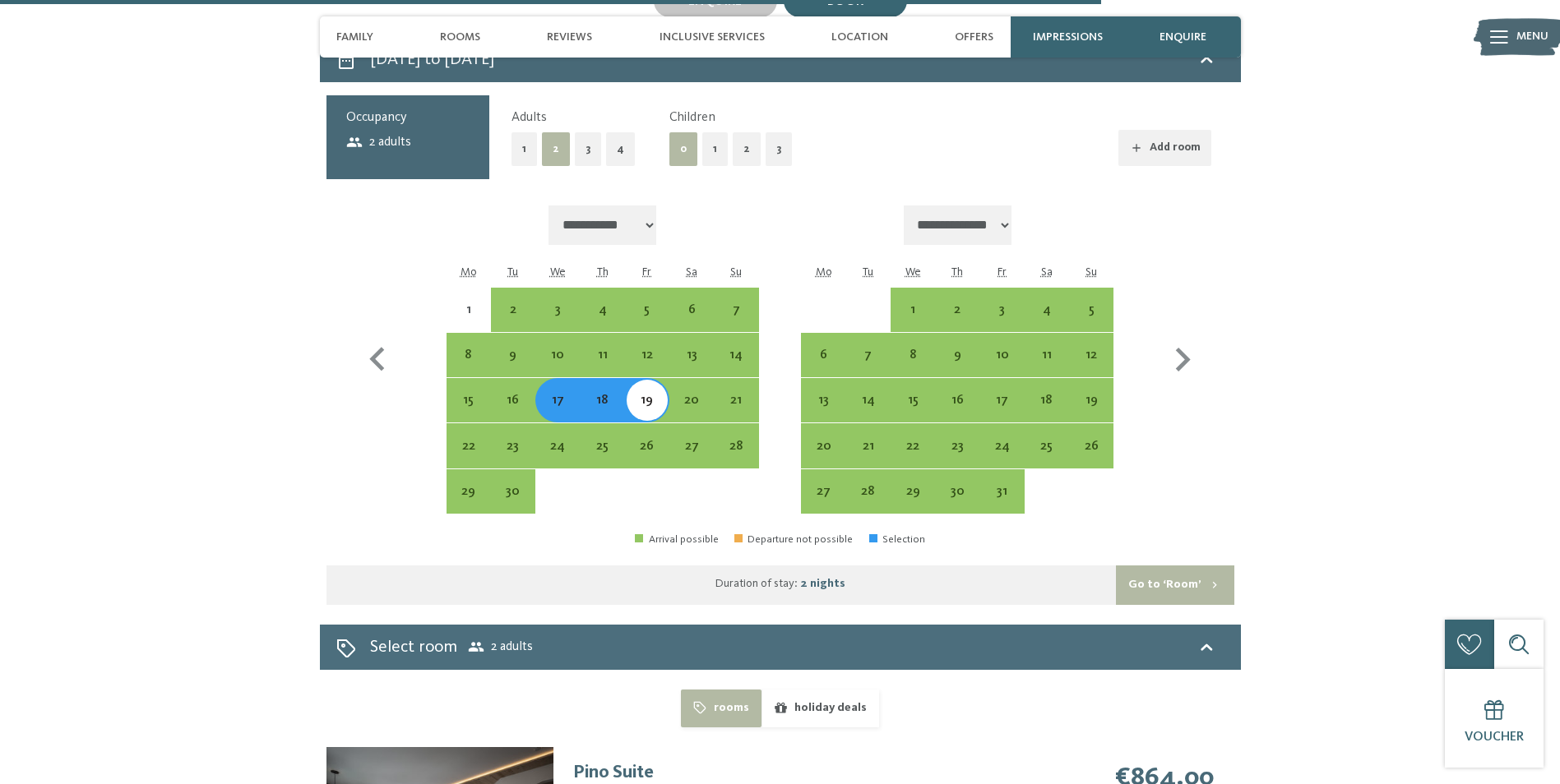
select select "**********"
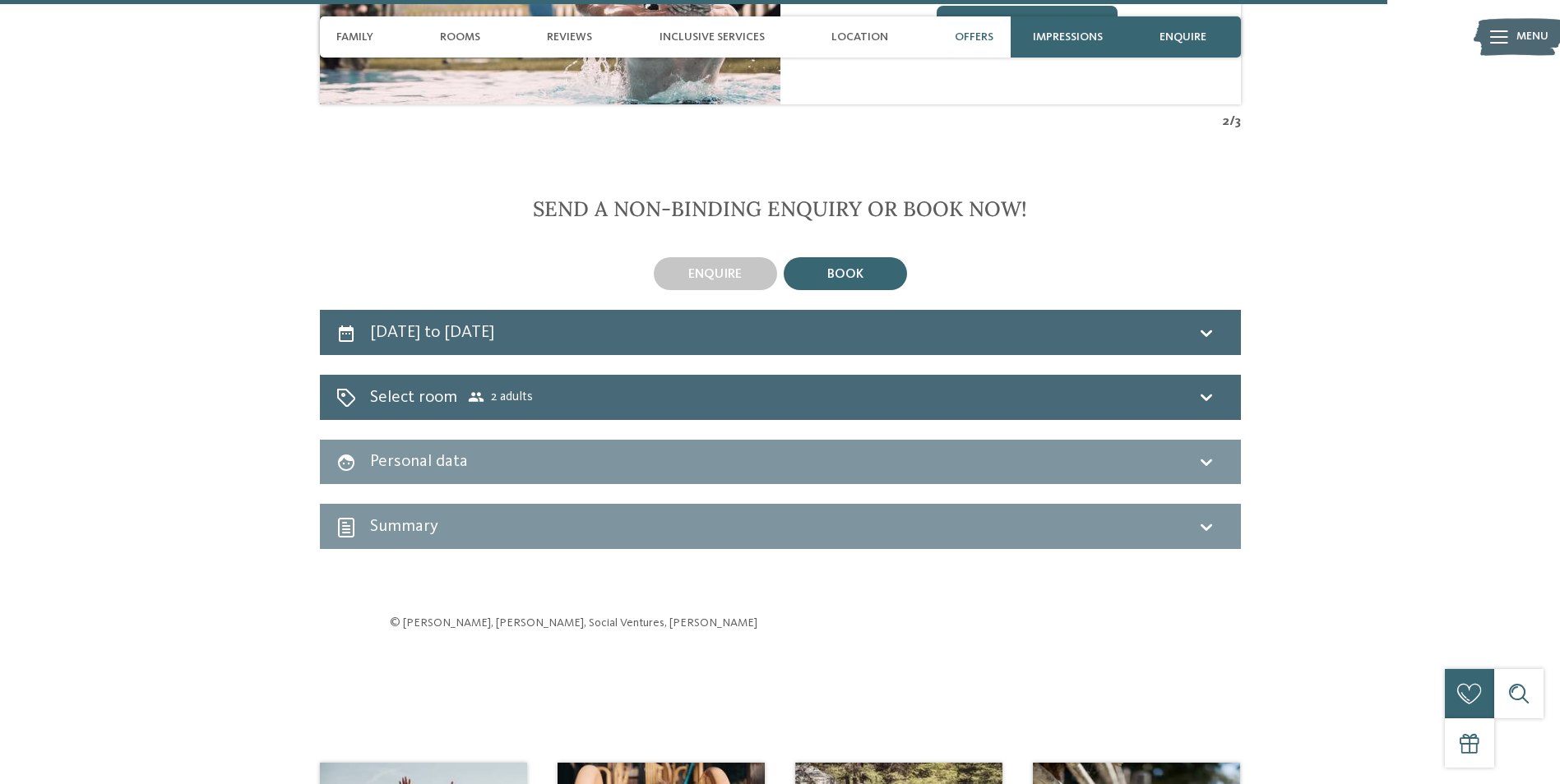
scroll to position [4627, 0]
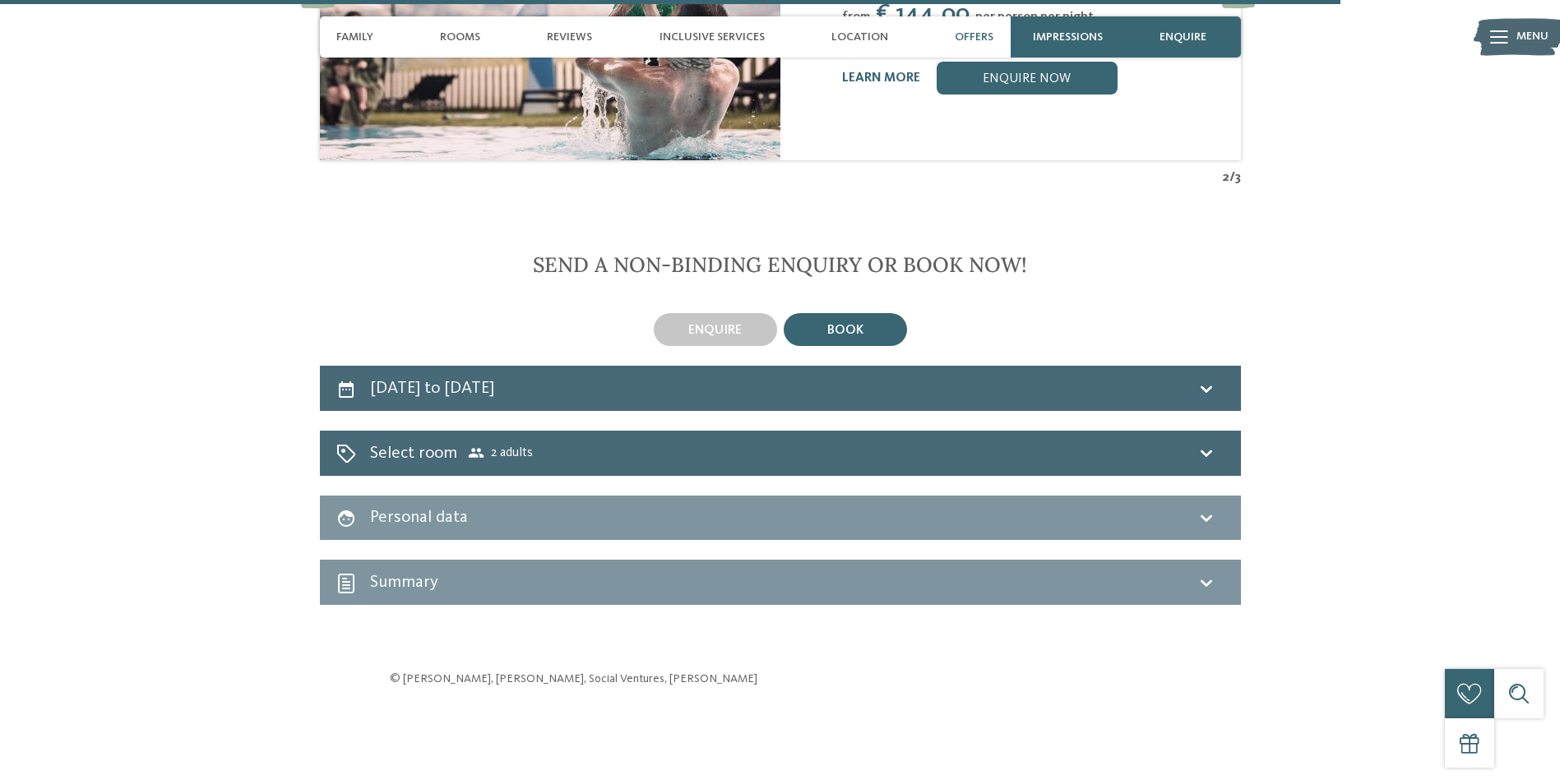
click at [1089, 377] on div "17th September to 19th September 2025 Select room 2 adults Personal data Summary" at bounding box center [780, 485] width 921 height 239
click at [1110, 442] on div "Select room 2 adults" at bounding box center [780, 453] width 888 height 24
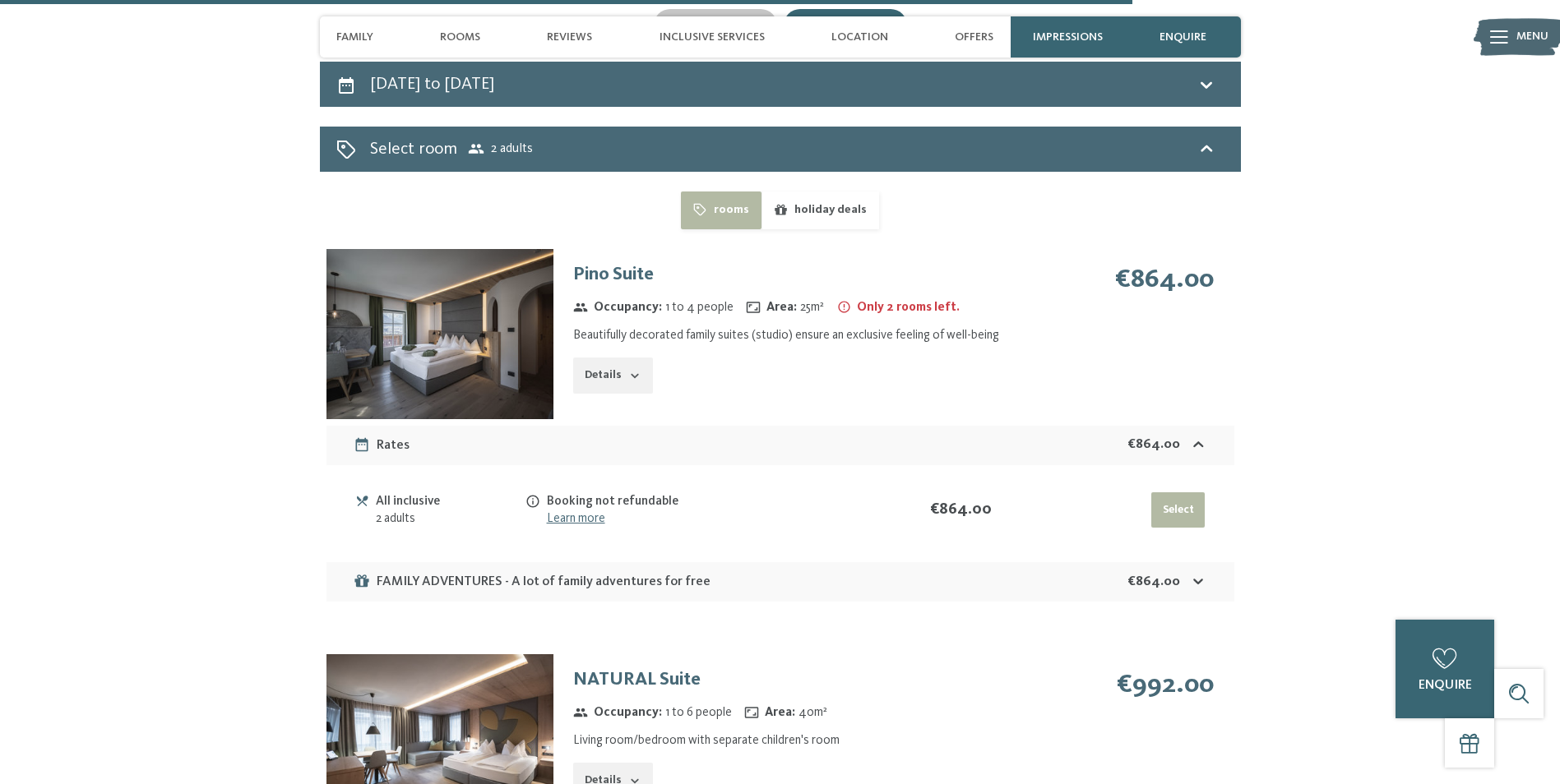
scroll to position [4956, 0]
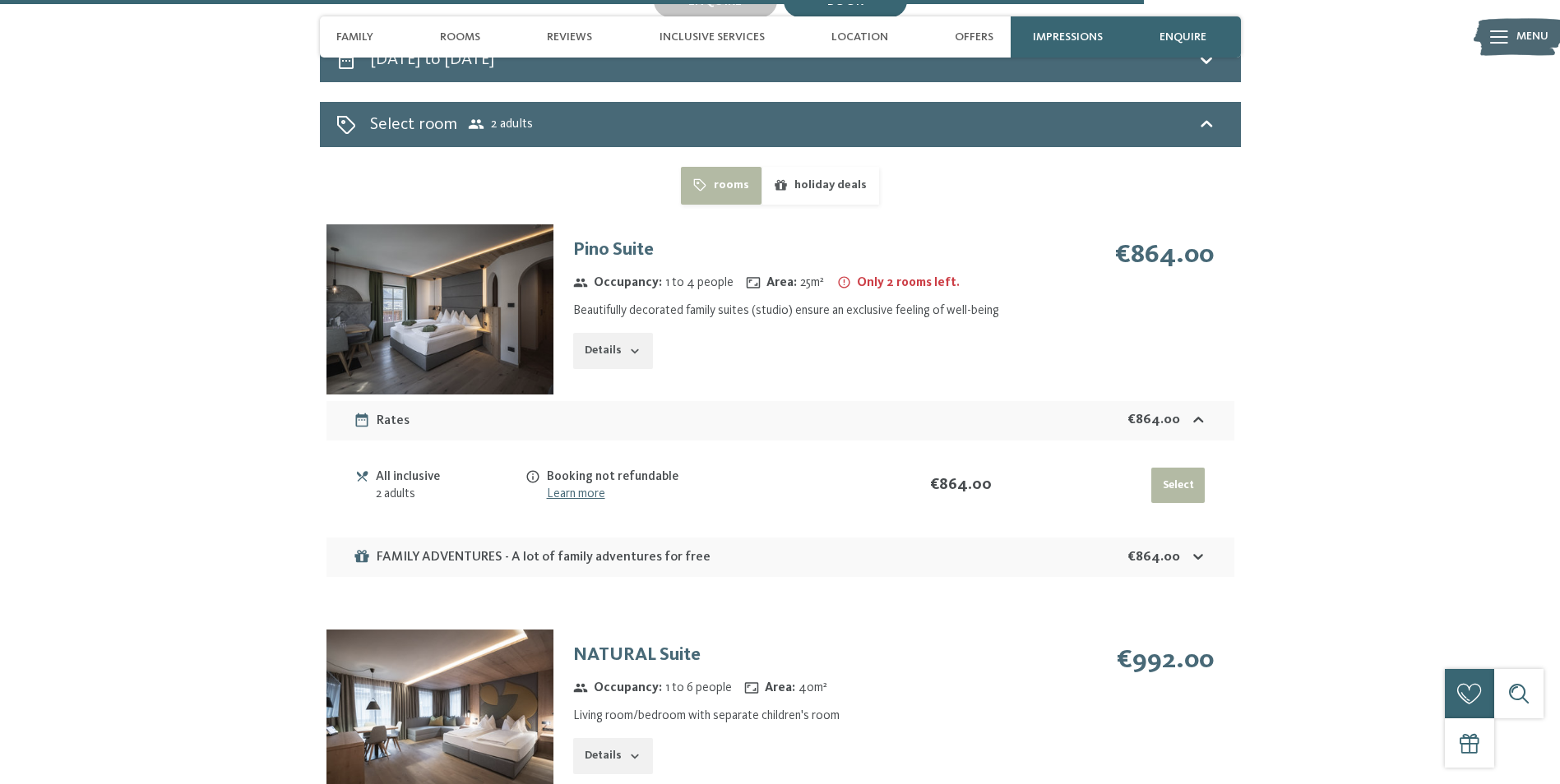
click at [1180, 468] on button "Select" at bounding box center [1178, 486] width 54 height 36
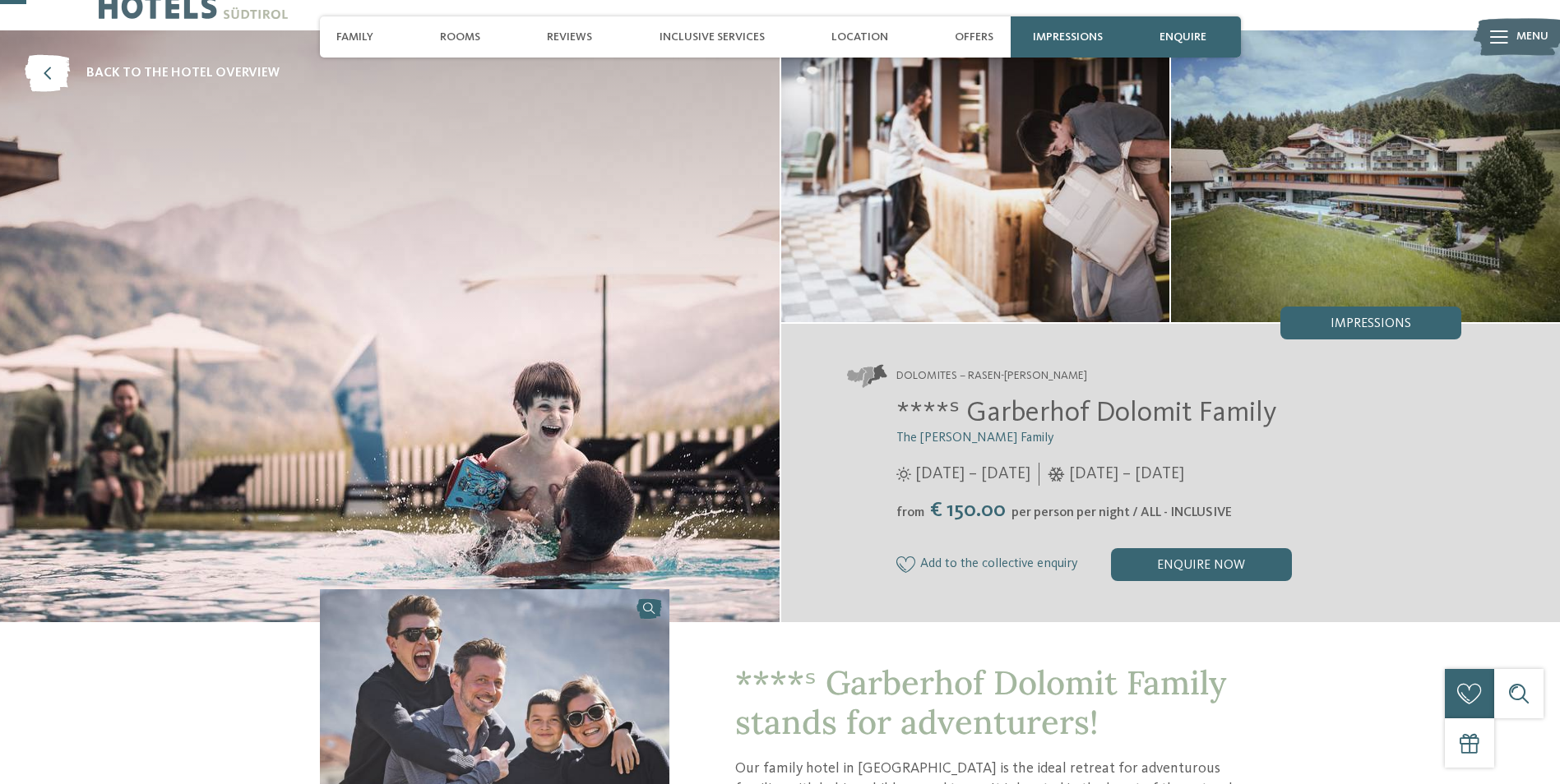
scroll to position [0, 0]
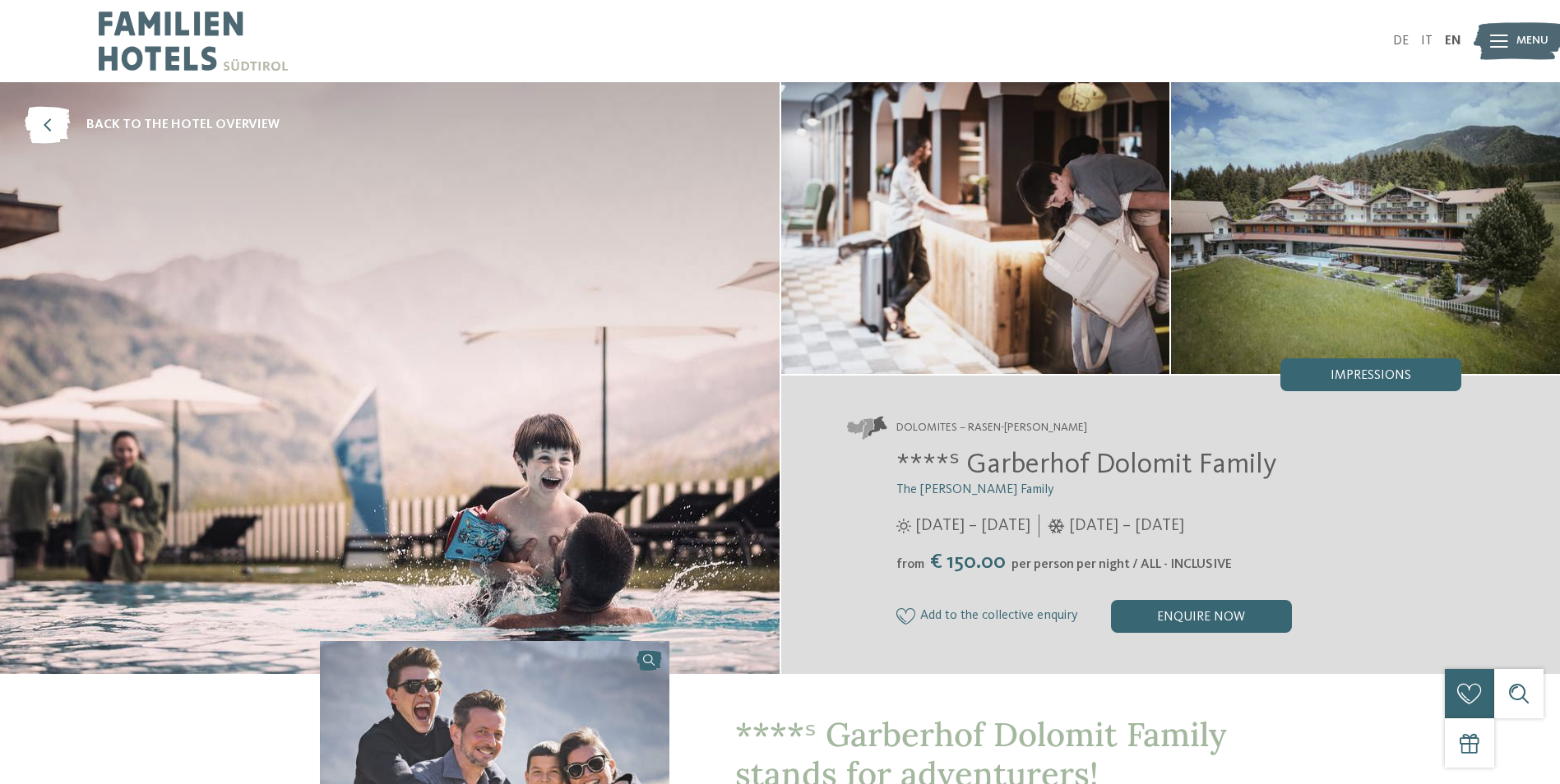
click at [183, 35] on img at bounding box center [193, 41] width 189 height 82
